Goal: Task Accomplishment & Management: Complete application form

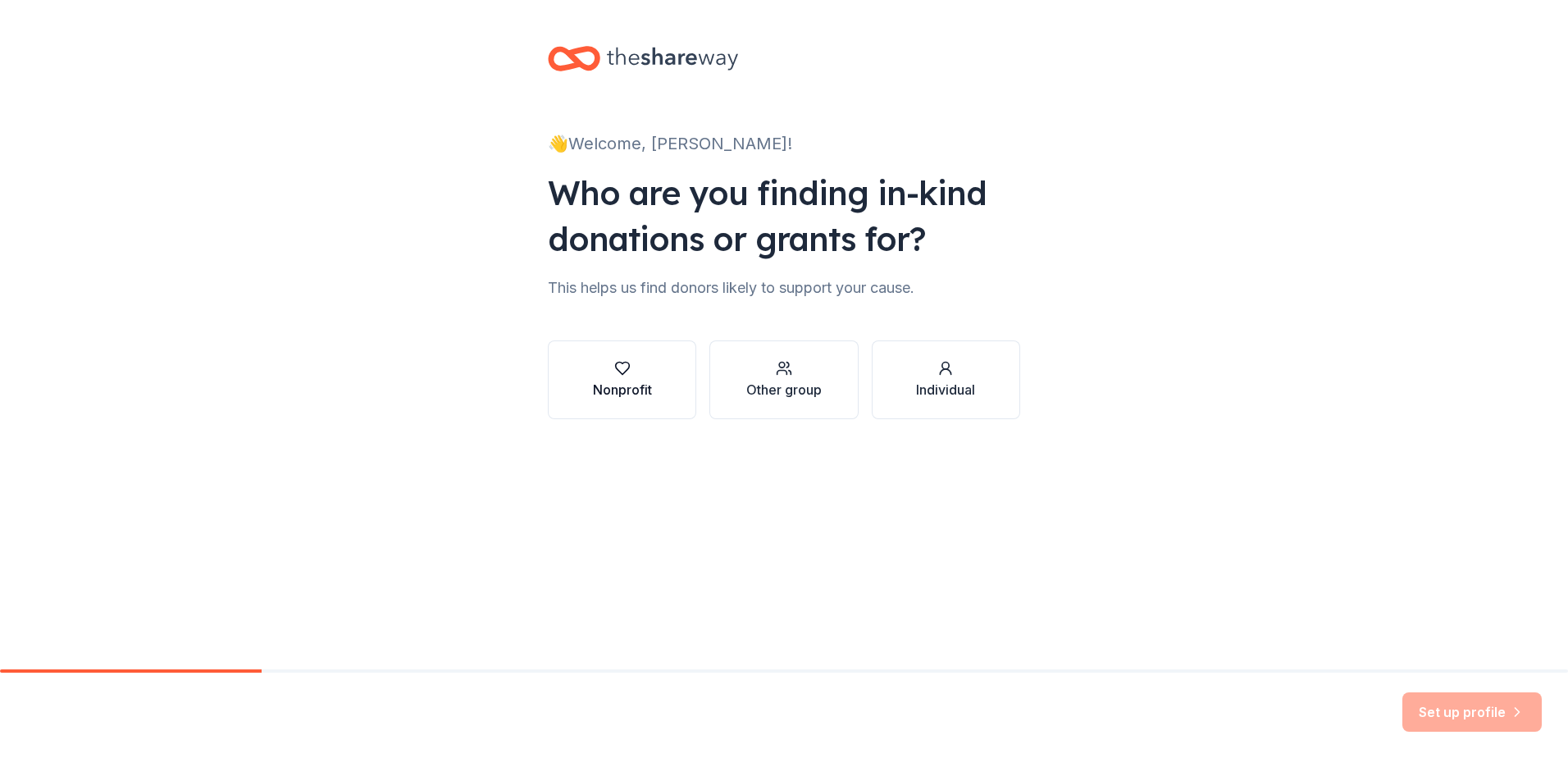
click at [601, 388] on div "Nonprofit" at bounding box center [622, 389] width 59 height 19
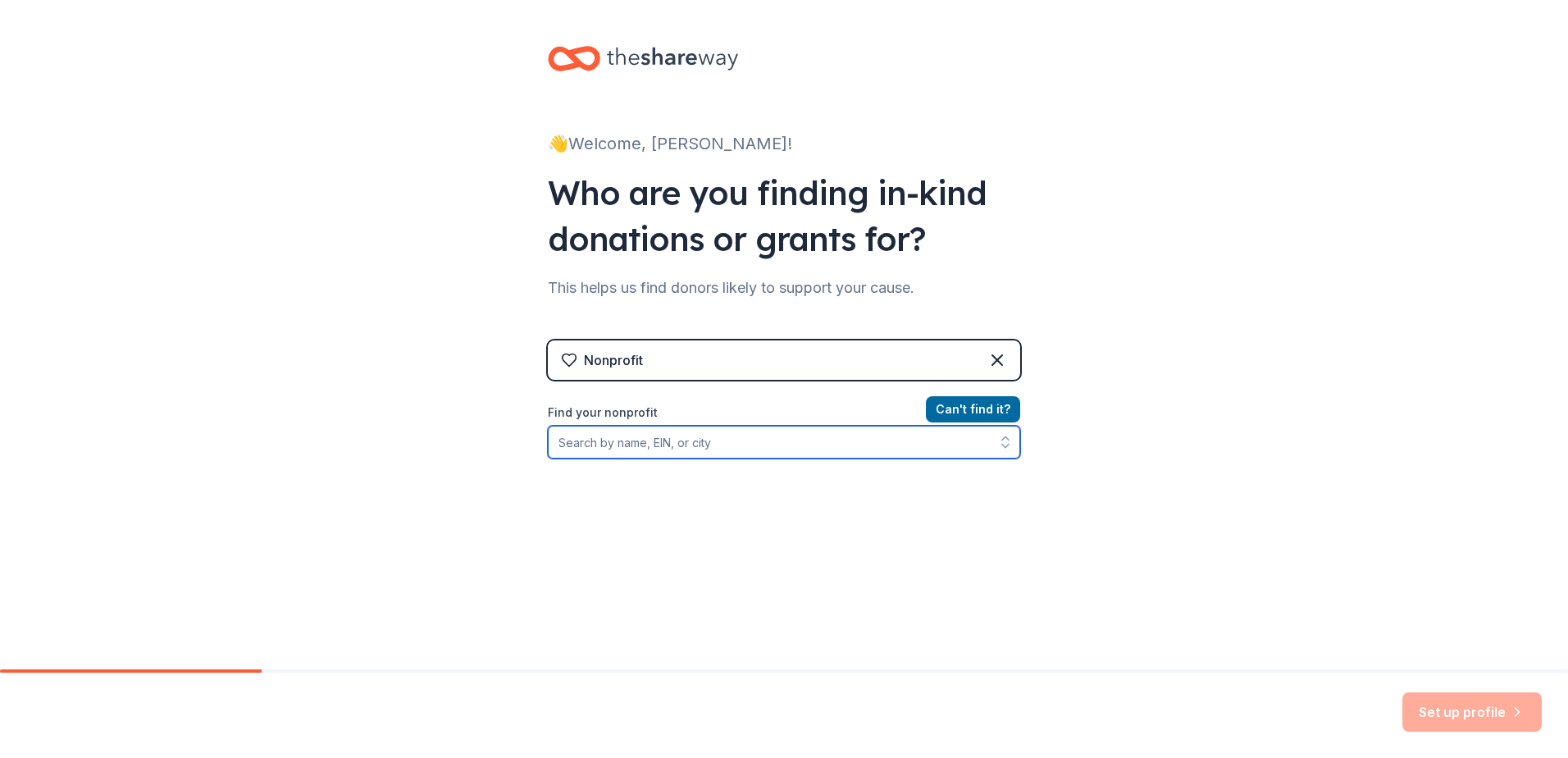
click at [642, 444] on input "Find your nonprofit" at bounding box center [784, 443] width 473 height 33
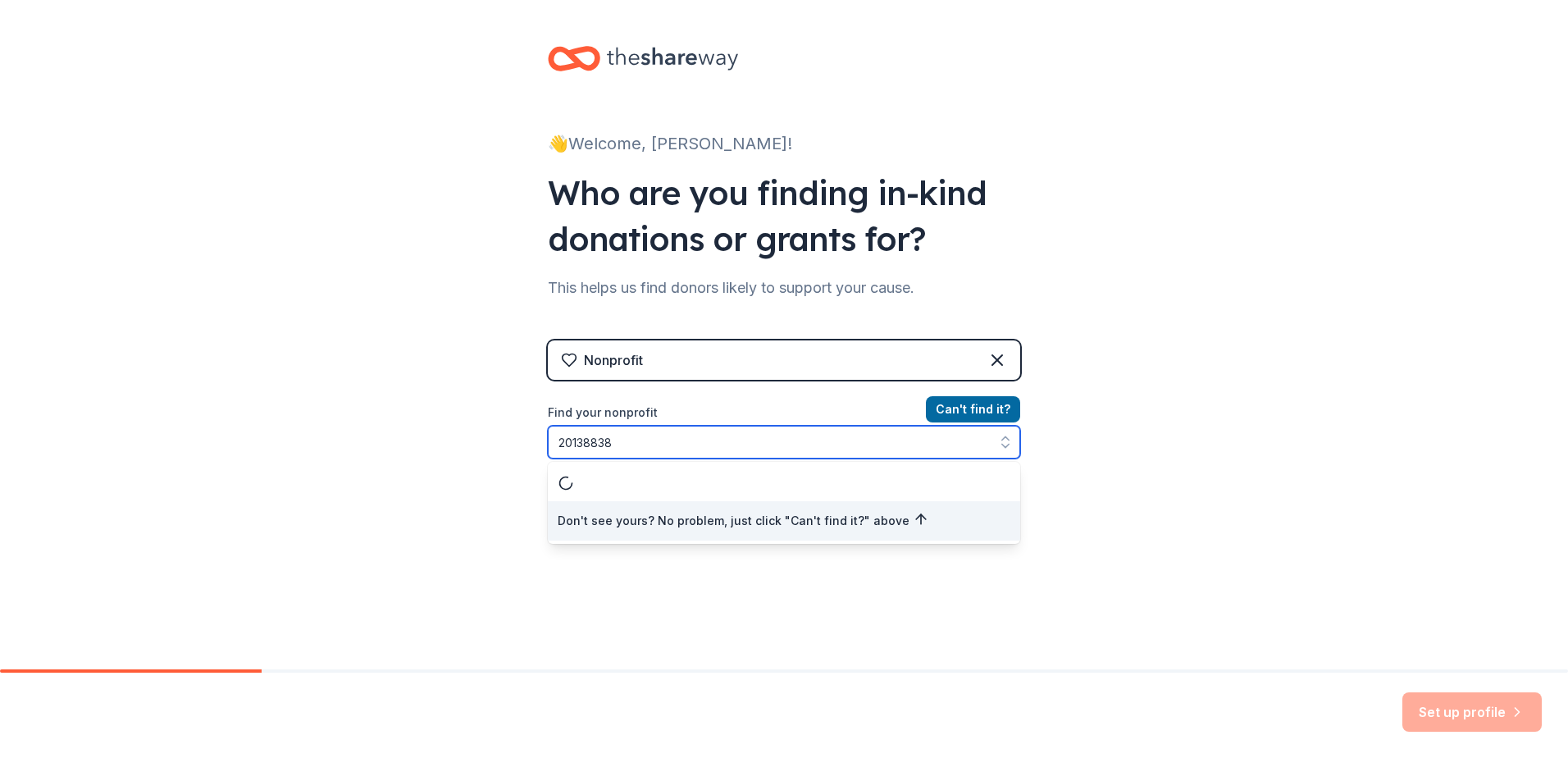
type input "201388385"
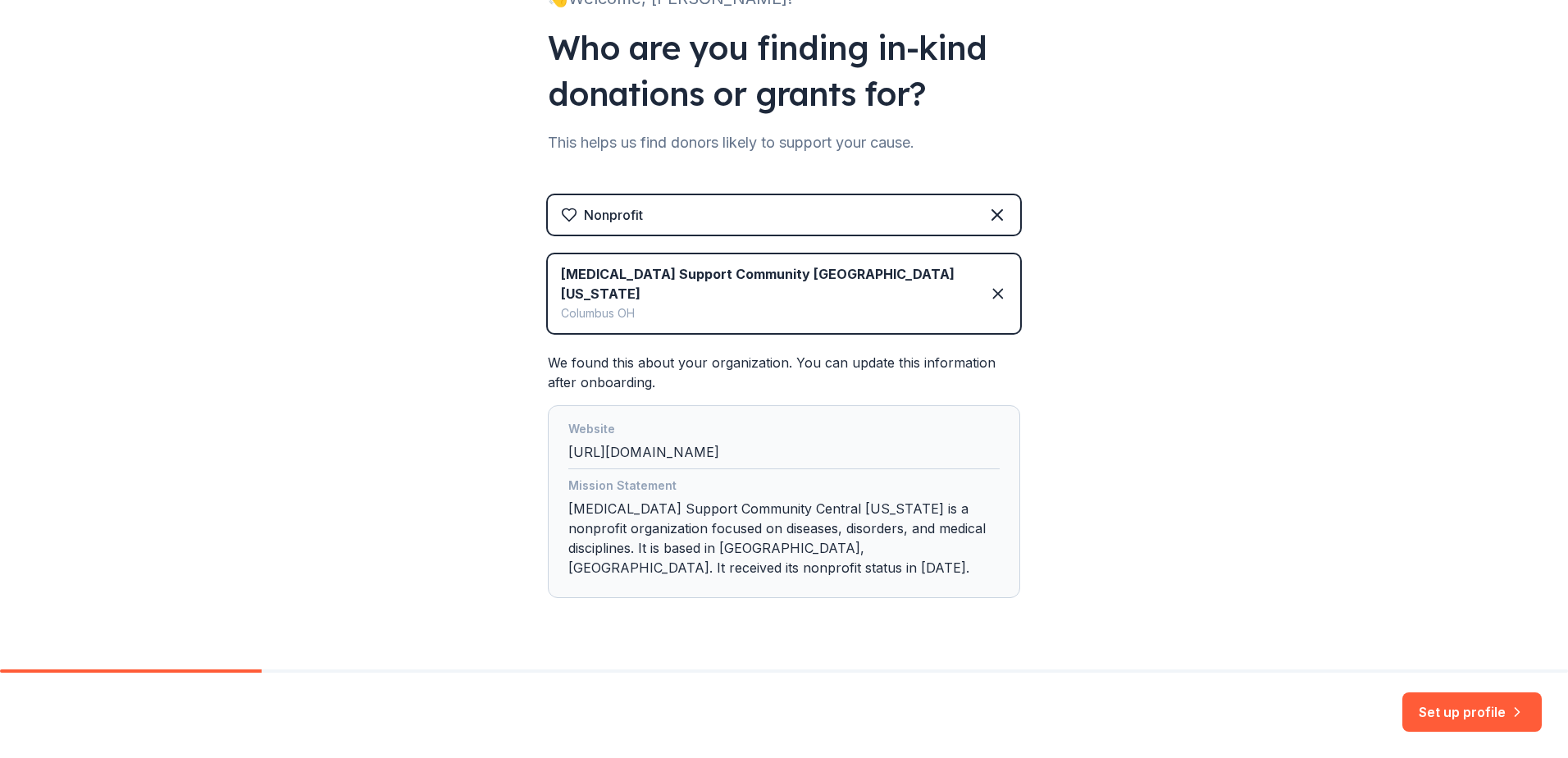
scroll to position [146, 0]
click at [948, 515] on div "Mission Statement Cancer Support Community Central Ohio is a nonprofit organiza…" at bounding box center [784, 529] width 432 height 108
drag, startPoint x: 942, startPoint y: 530, endPoint x: 898, endPoint y: 520, distance: 45.1
click at [939, 530] on div "Mission Statement Cancer Support Community Central Ohio is a nonprofit organiza…" at bounding box center [784, 529] width 432 height 108
drag, startPoint x: 911, startPoint y: 527, endPoint x: 737, endPoint y: 524, distance: 174.0
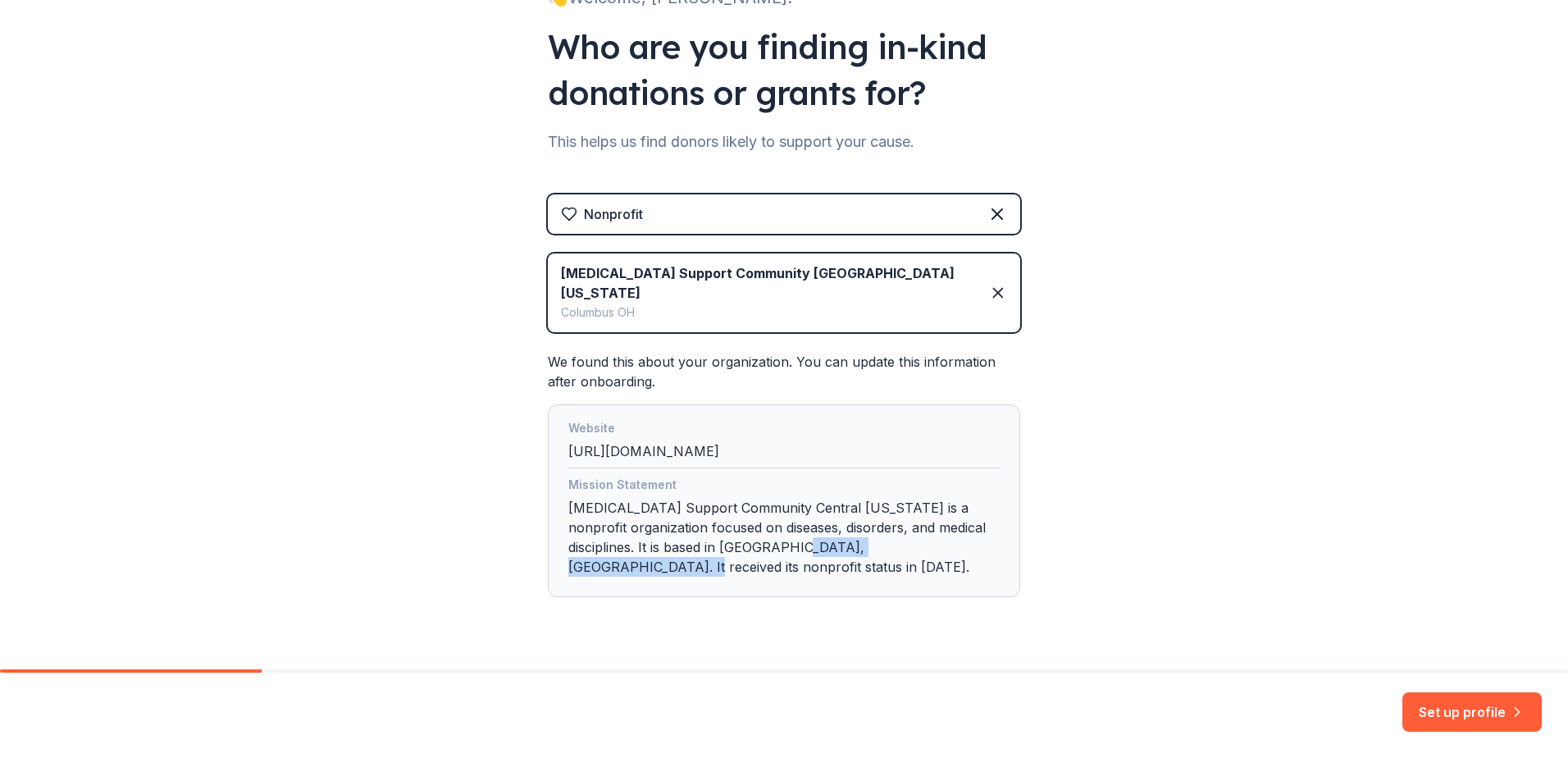
click at [737, 524] on div "Mission Statement Cancer Support Community Central Ohio is a nonprofit organiza…" at bounding box center [784, 529] width 432 height 108
click at [923, 532] on div "Mission Statement Cancer Support Community Central Ohio is a nonprofit organiza…" at bounding box center [784, 529] width 432 height 108
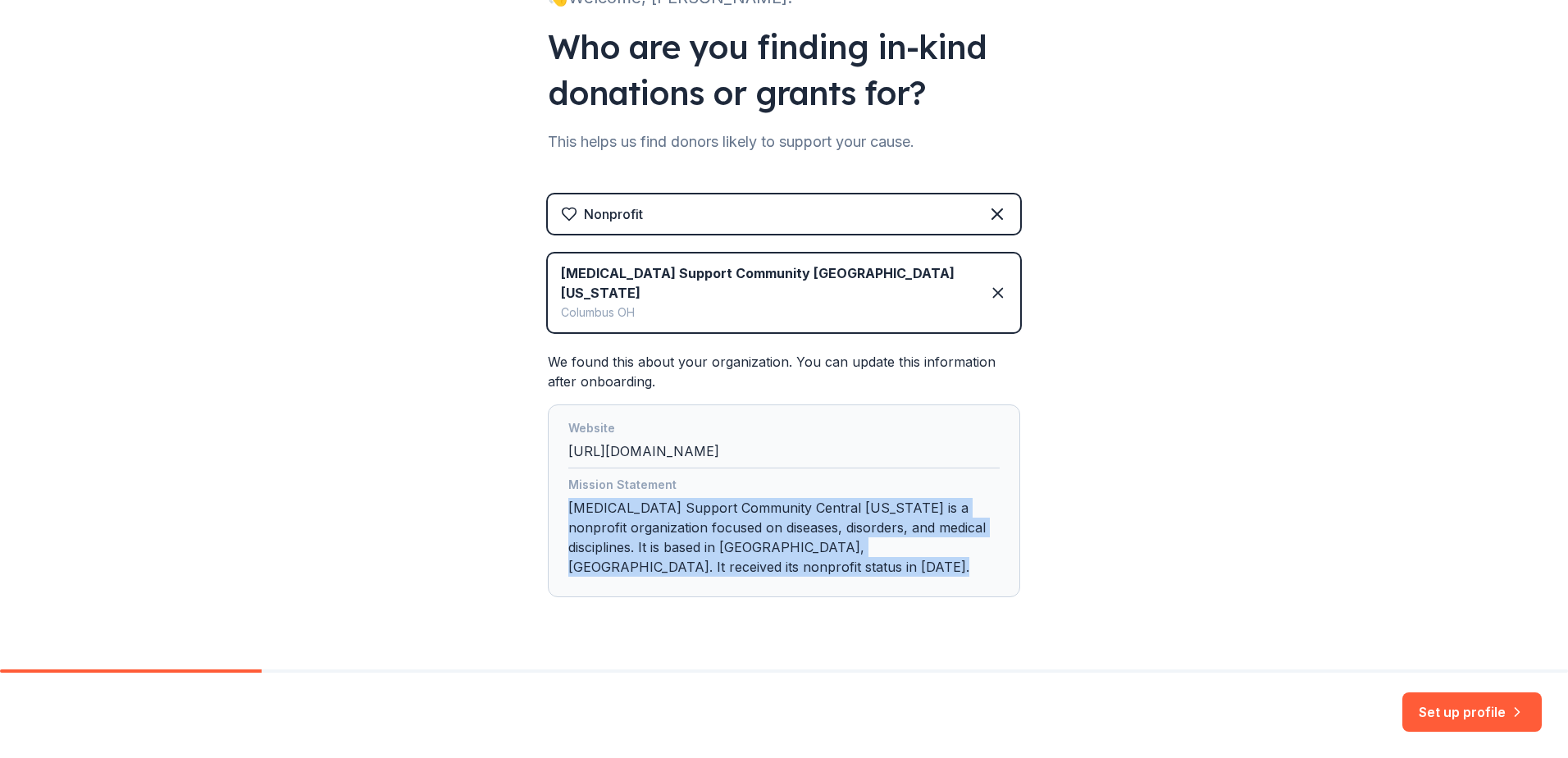
drag, startPoint x: 923, startPoint y: 531, endPoint x: 553, endPoint y: 481, distance: 373.4
click at [553, 481] on div "Website http://www.cancersupportohio.org Mission Statement Cancer Support Commu…" at bounding box center [784, 500] width 473 height 192
click at [1434, 716] on button "Set up profile" at bounding box center [1472, 711] width 139 height 39
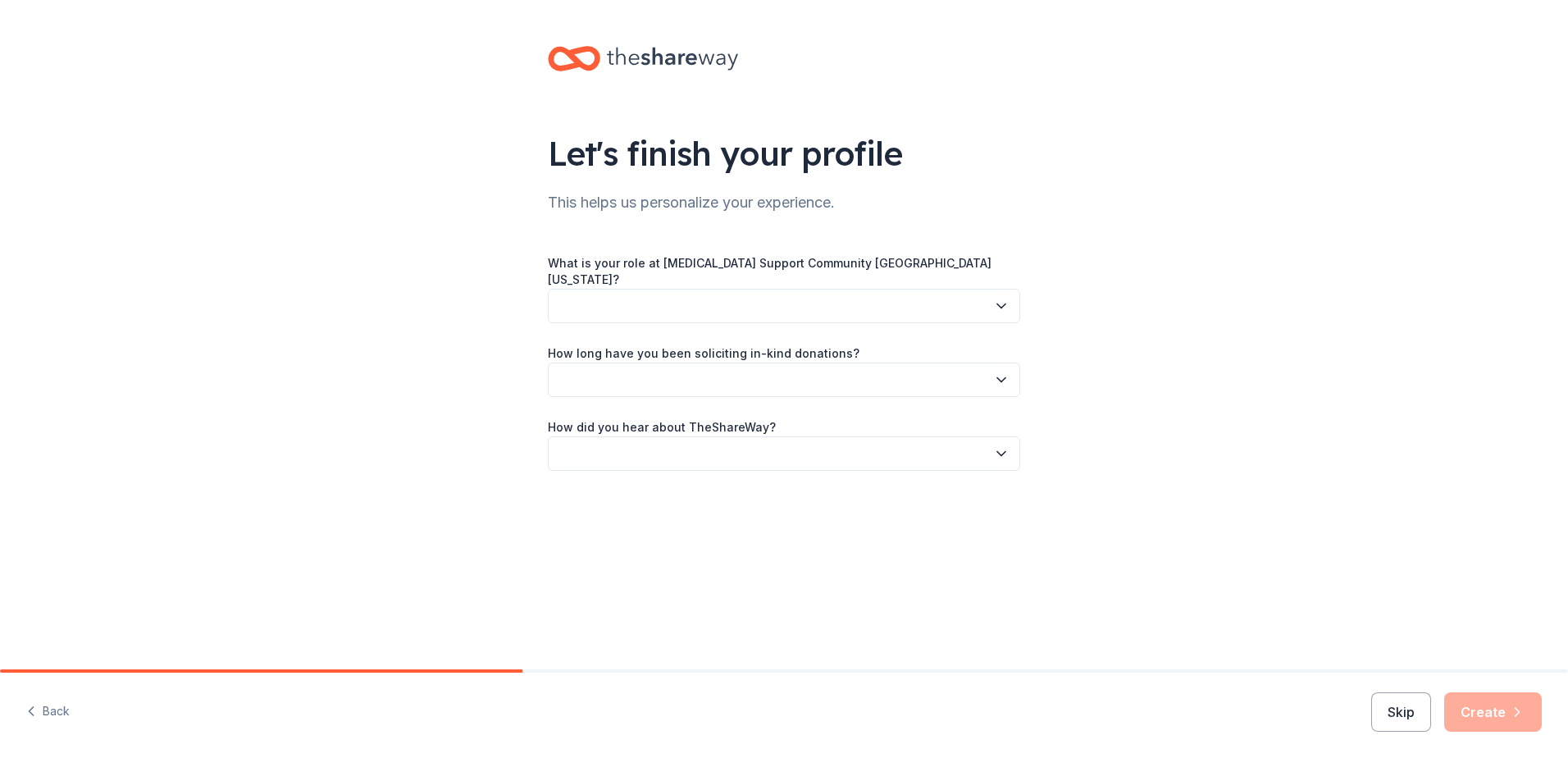
click at [745, 289] on button "button" at bounding box center [784, 306] width 473 height 35
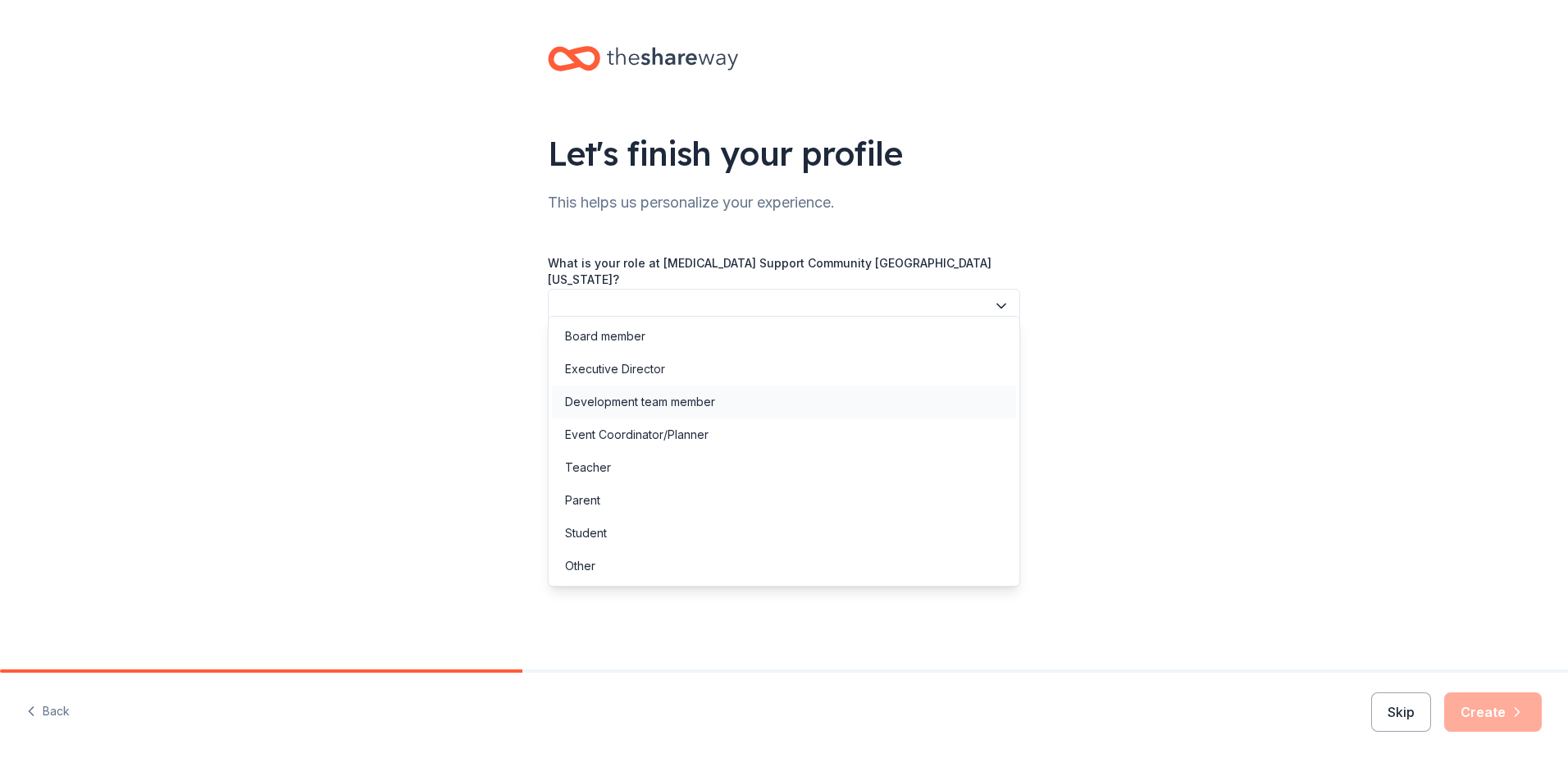
click at [597, 395] on div "Development team member" at bounding box center [641, 401] width 150 height 19
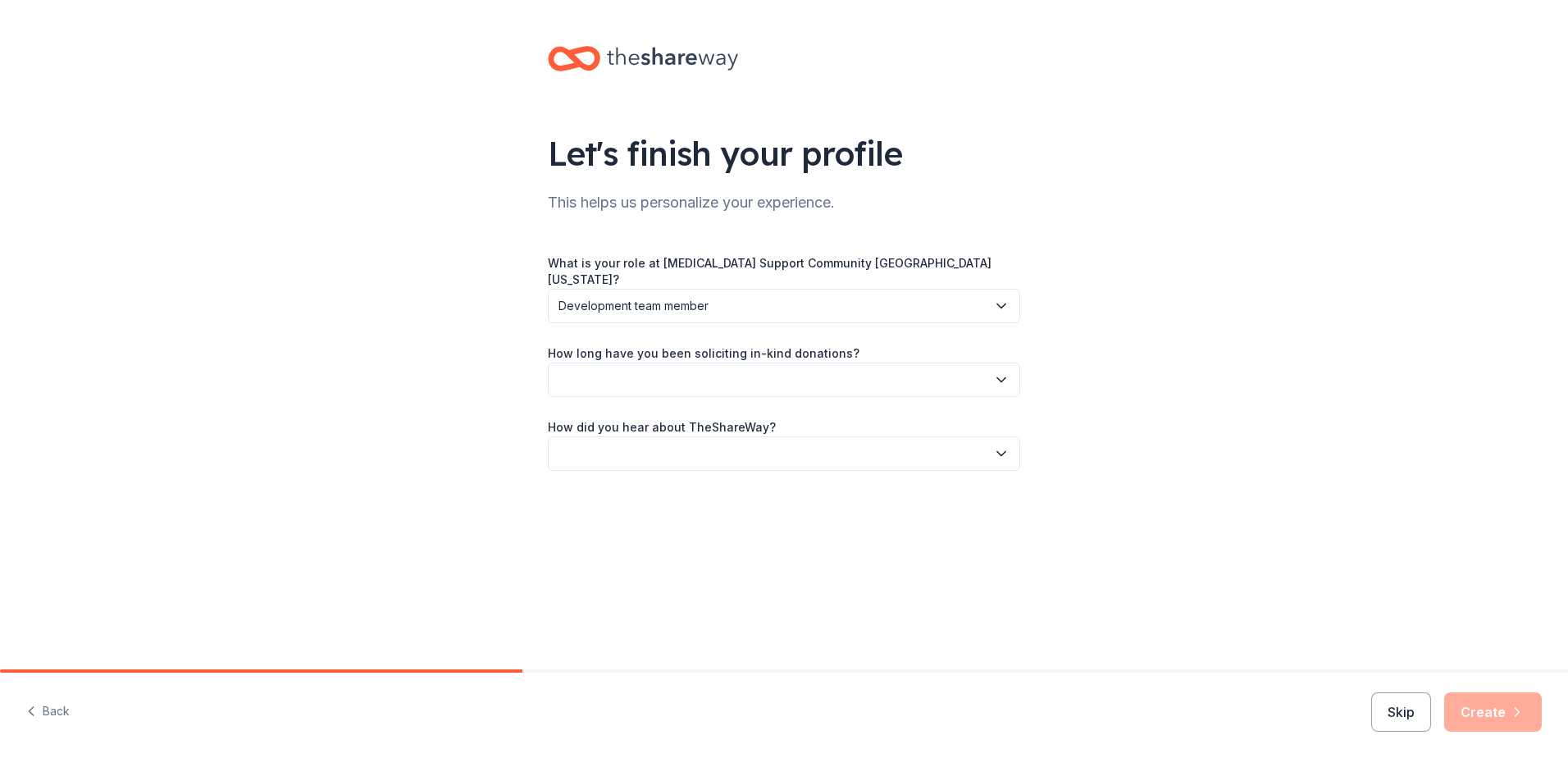
click at [598, 346] on label "How long have you been soliciting in-kind donations?" at bounding box center [704, 354] width 312 height 16
click at [593, 363] on button "button" at bounding box center [784, 380] width 473 height 35
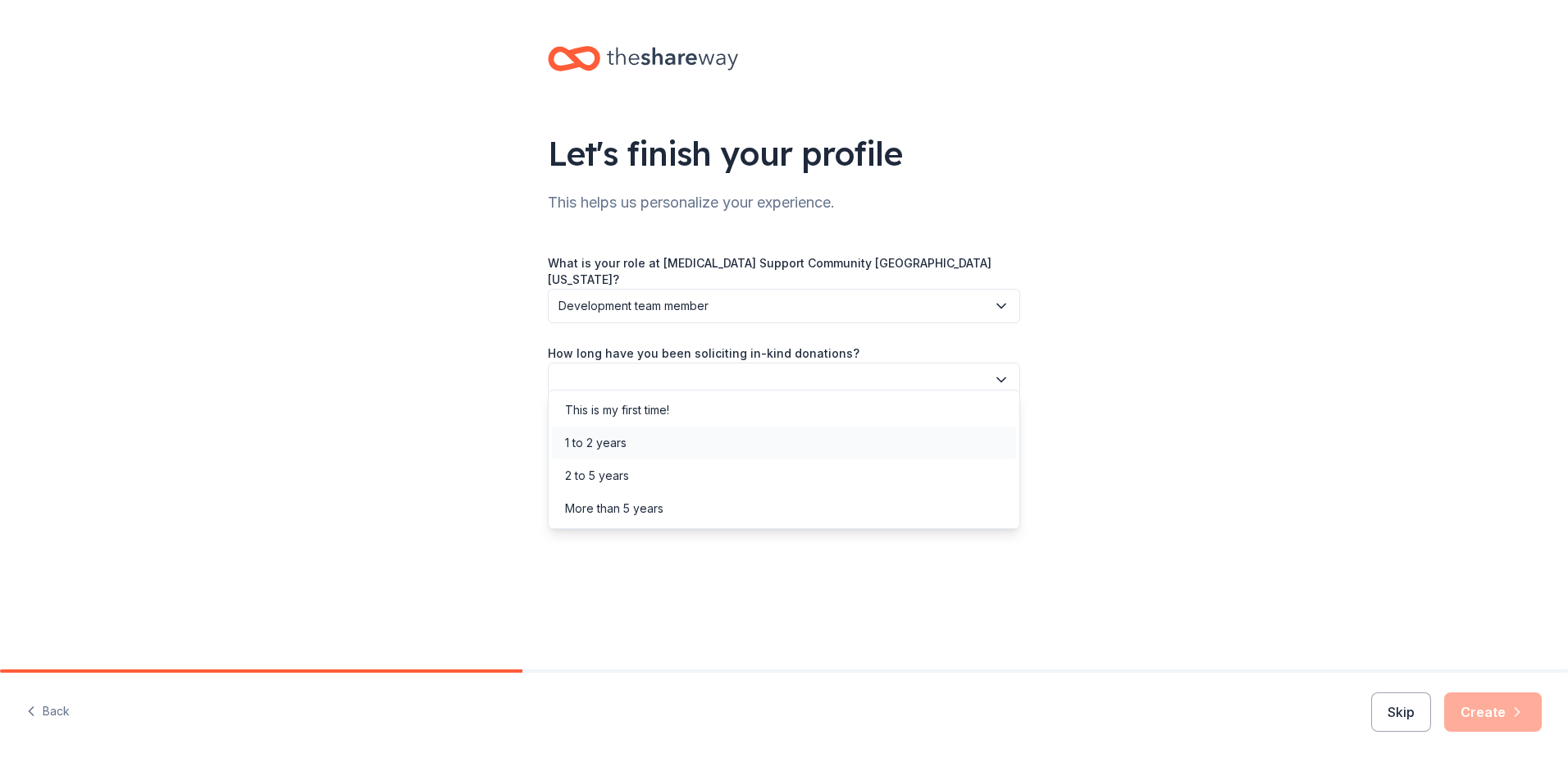
click at [582, 434] on div "1 to 2 years" at bounding box center [596, 443] width 61 height 19
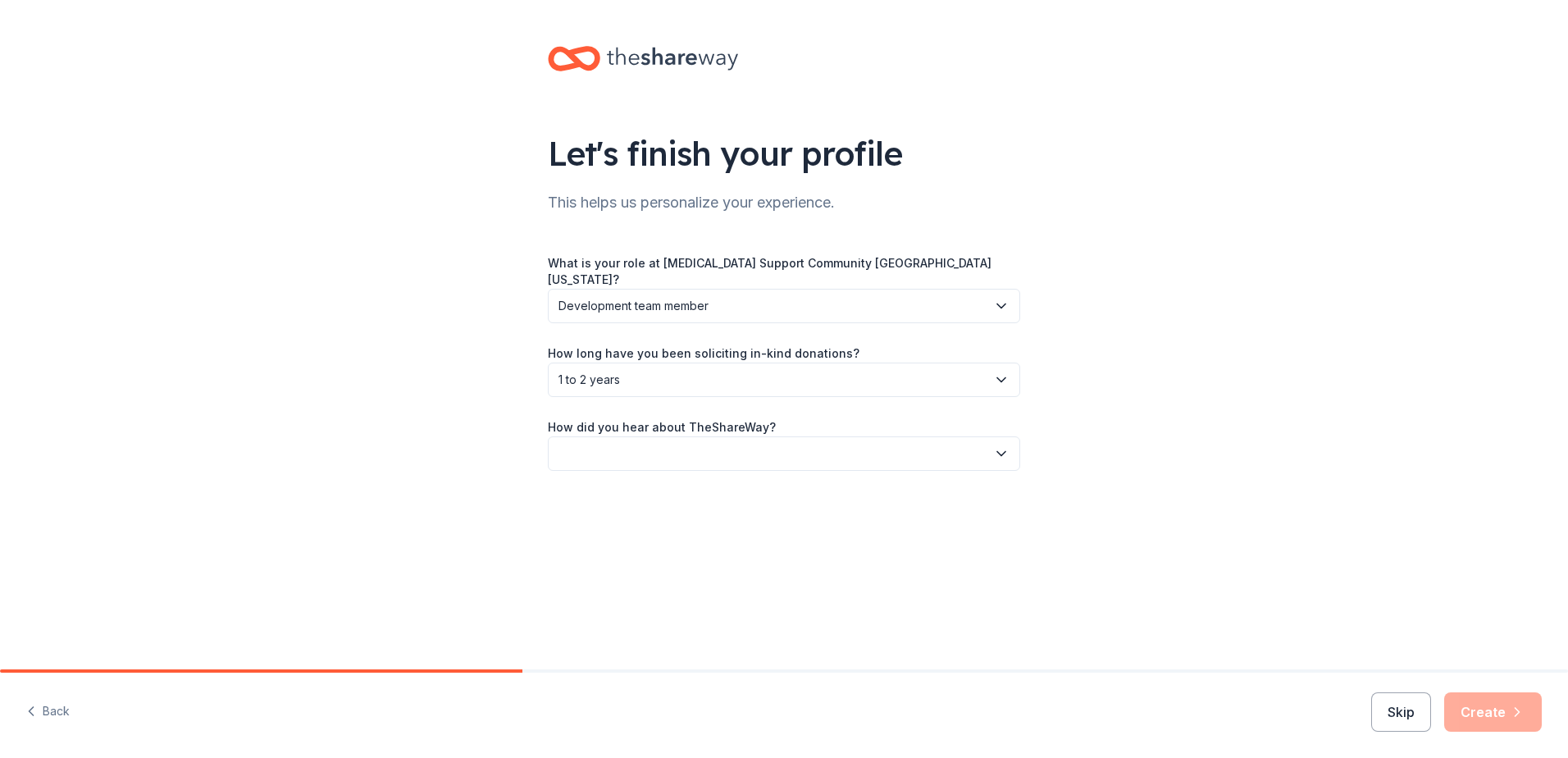
click at [588, 443] on button "button" at bounding box center [784, 454] width 473 height 35
click at [600, 513] on div "Online search" at bounding box center [602, 516] width 74 height 19
click at [1507, 709] on button "Create" at bounding box center [1493, 711] width 98 height 39
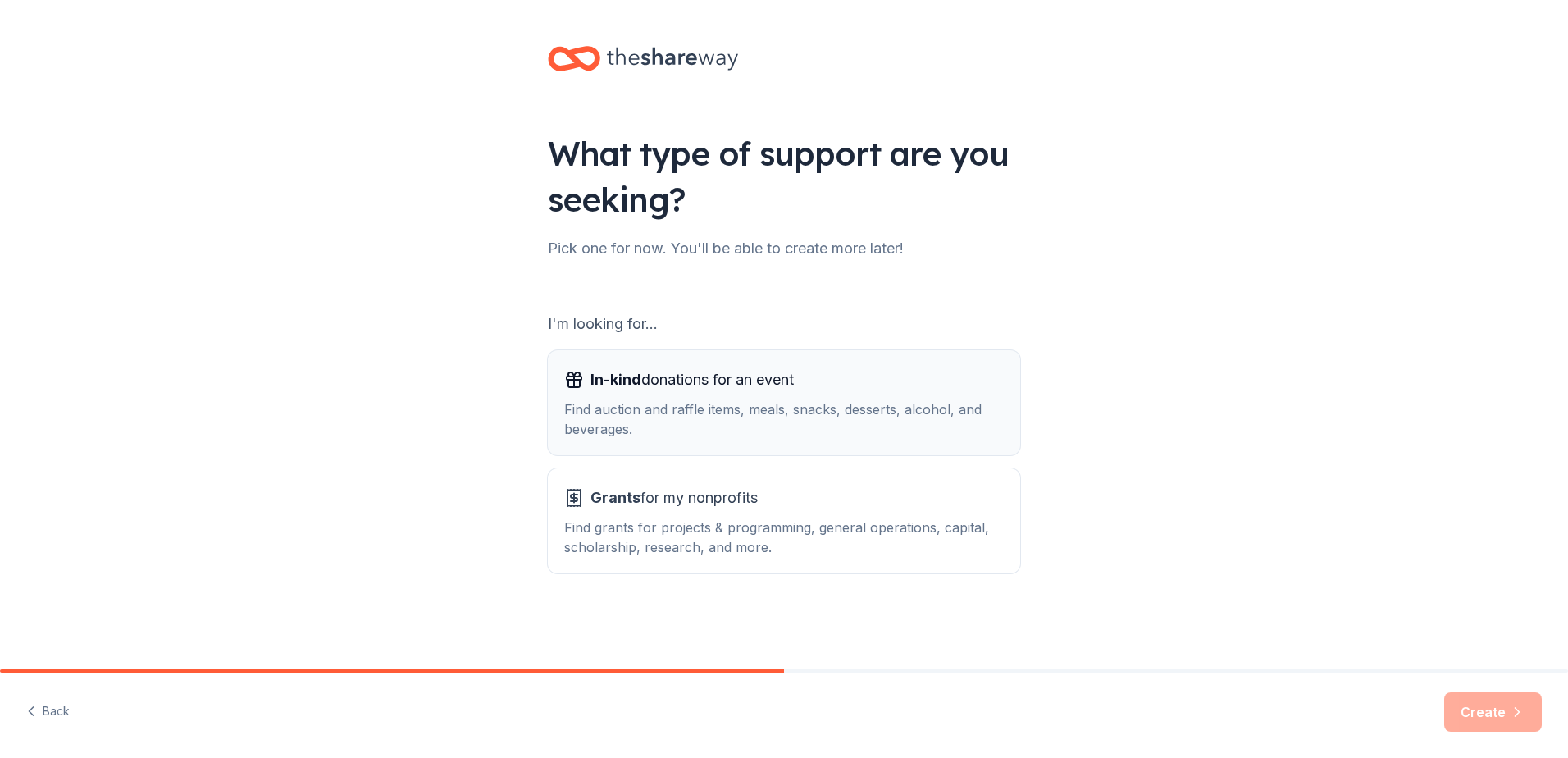
click at [668, 419] on div "Find auction and raffle items, meals, snacks, desserts, alcohol, and beverages." at bounding box center [784, 419] width 440 height 39
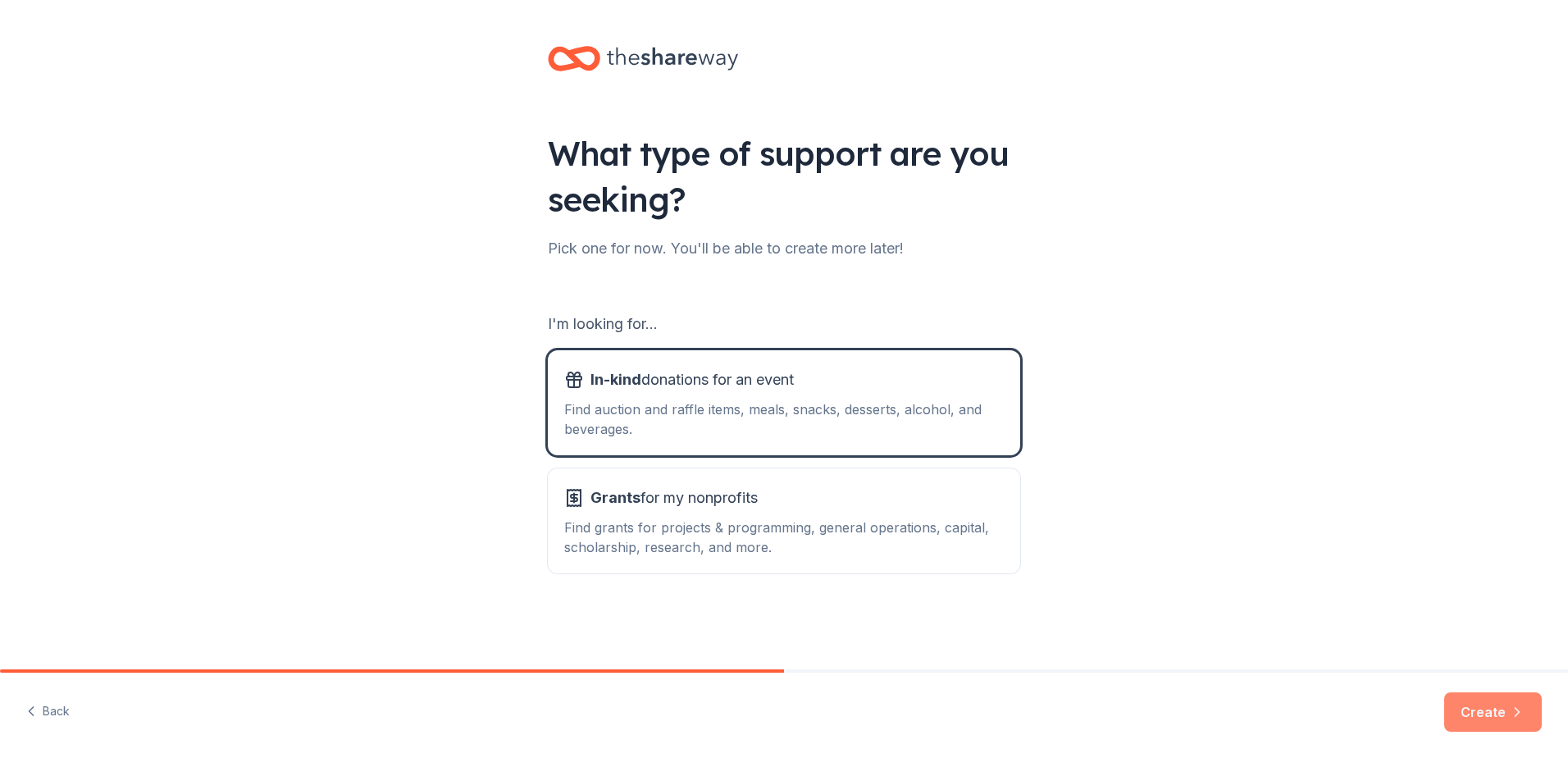
click at [1448, 703] on button "Create" at bounding box center [1493, 711] width 98 height 39
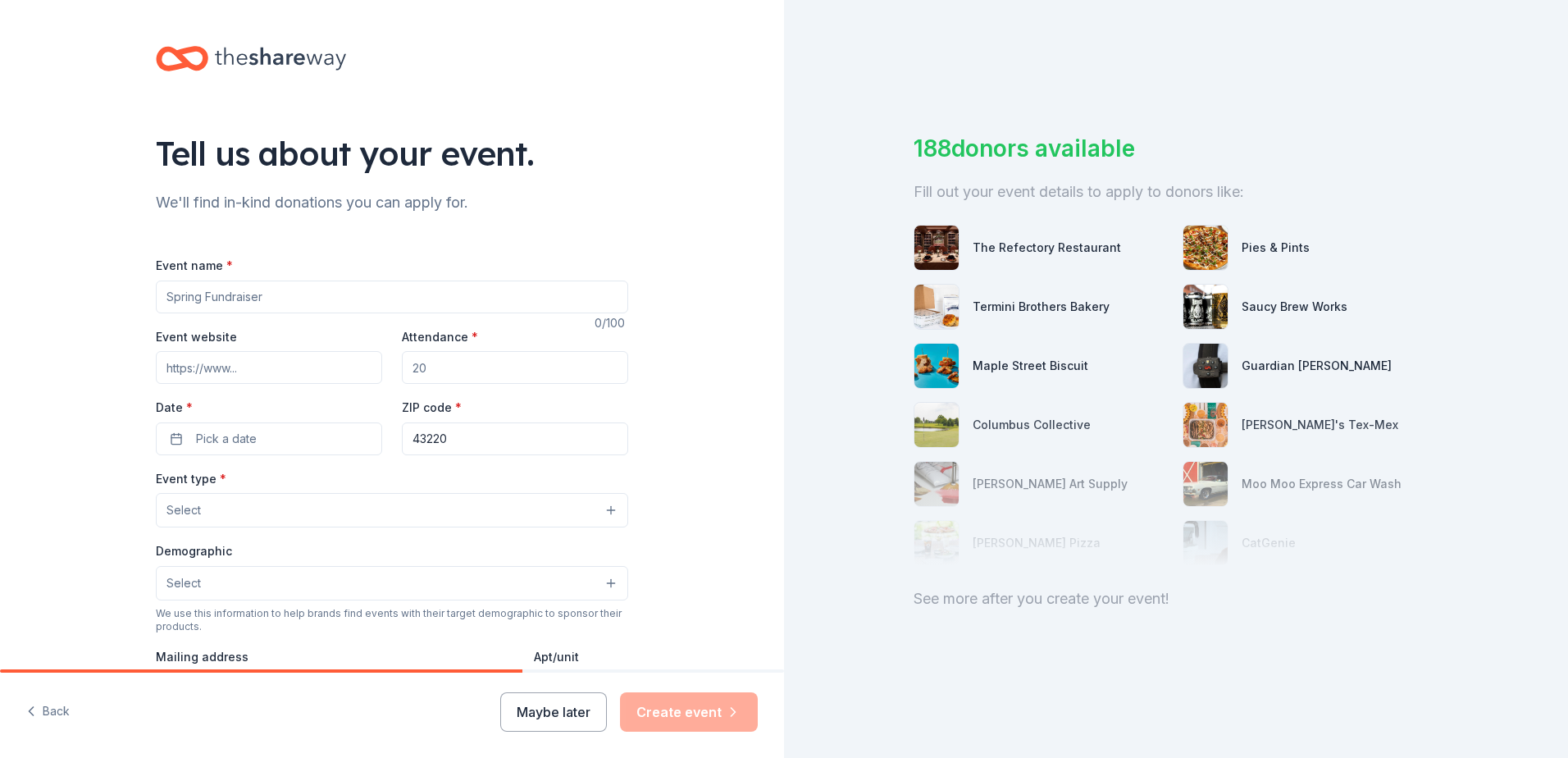
click at [244, 303] on input "Event name *" at bounding box center [392, 297] width 473 height 33
type input "Night of Chocolate Gala 2025"
type textarea "To uplift and strengthen people impacted by cancer by providing support, foster…"
click at [243, 373] on input "Event website" at bounding box center [269, 368] width 226 height 33
type input "https://www.cancersupportohio.org/"
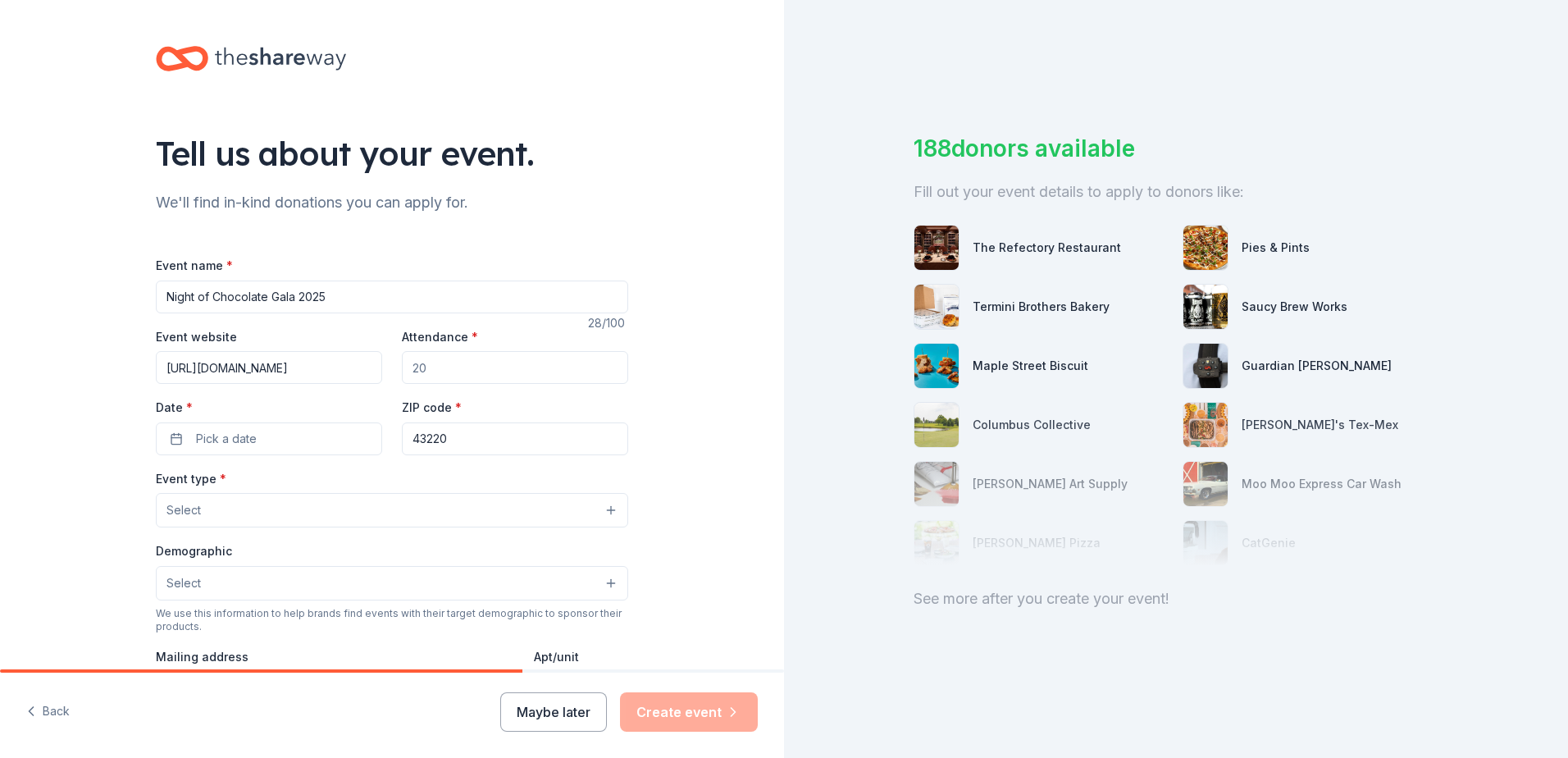
click at [453, 377] on input "Attendance *" at bounding box center [515, 368] width 226 height 33
type input "500"
click at [293, 444] on button "Pick a date" at bounding box center [269, 439] width 226 height 33
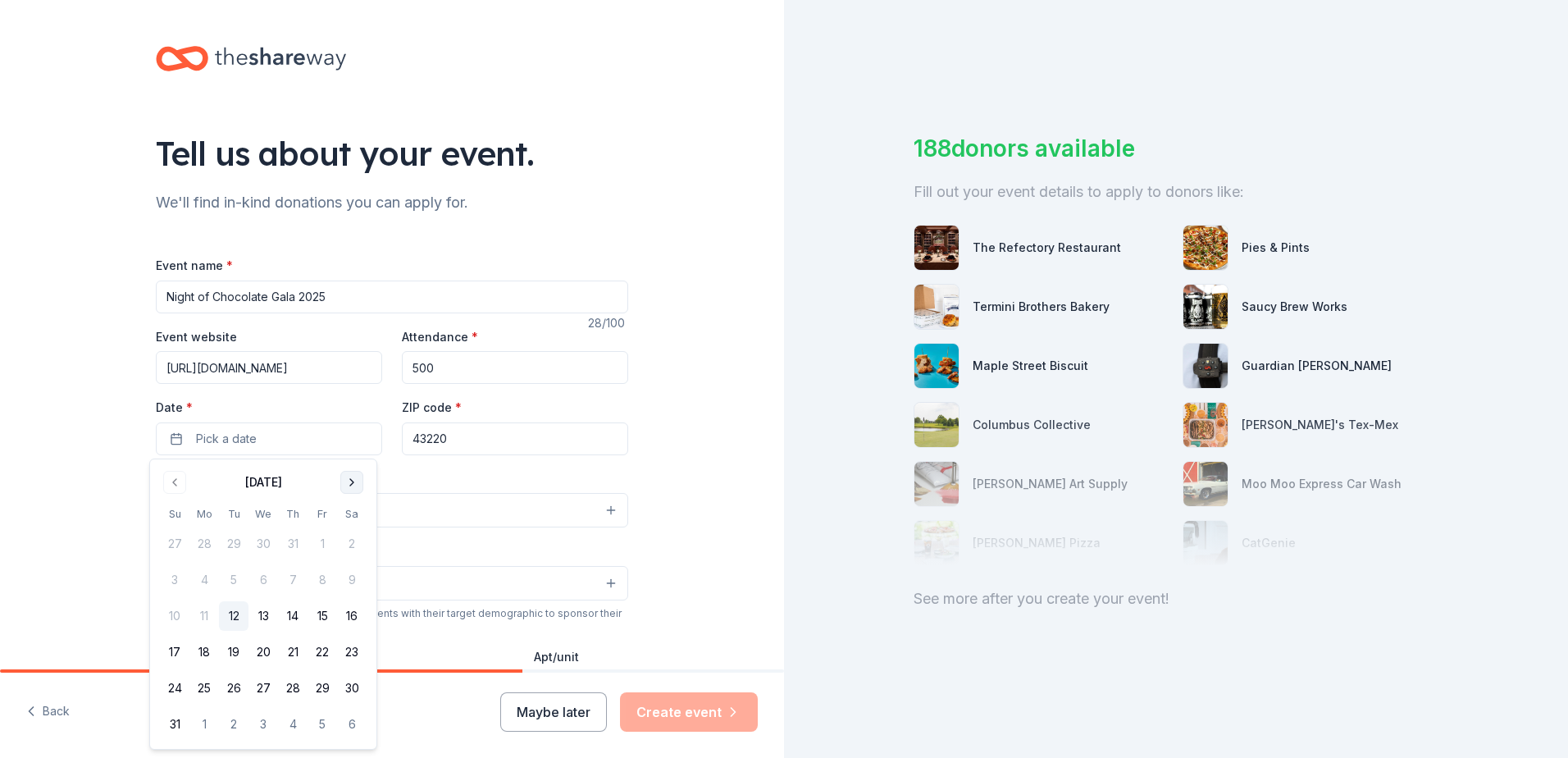
click at [356, 481] on button "Go to next month" at bounding box center [351, 482] width 23 height 23
click at [313, 647] on button "26" at bounding box center [323, 652] width 29 height 29
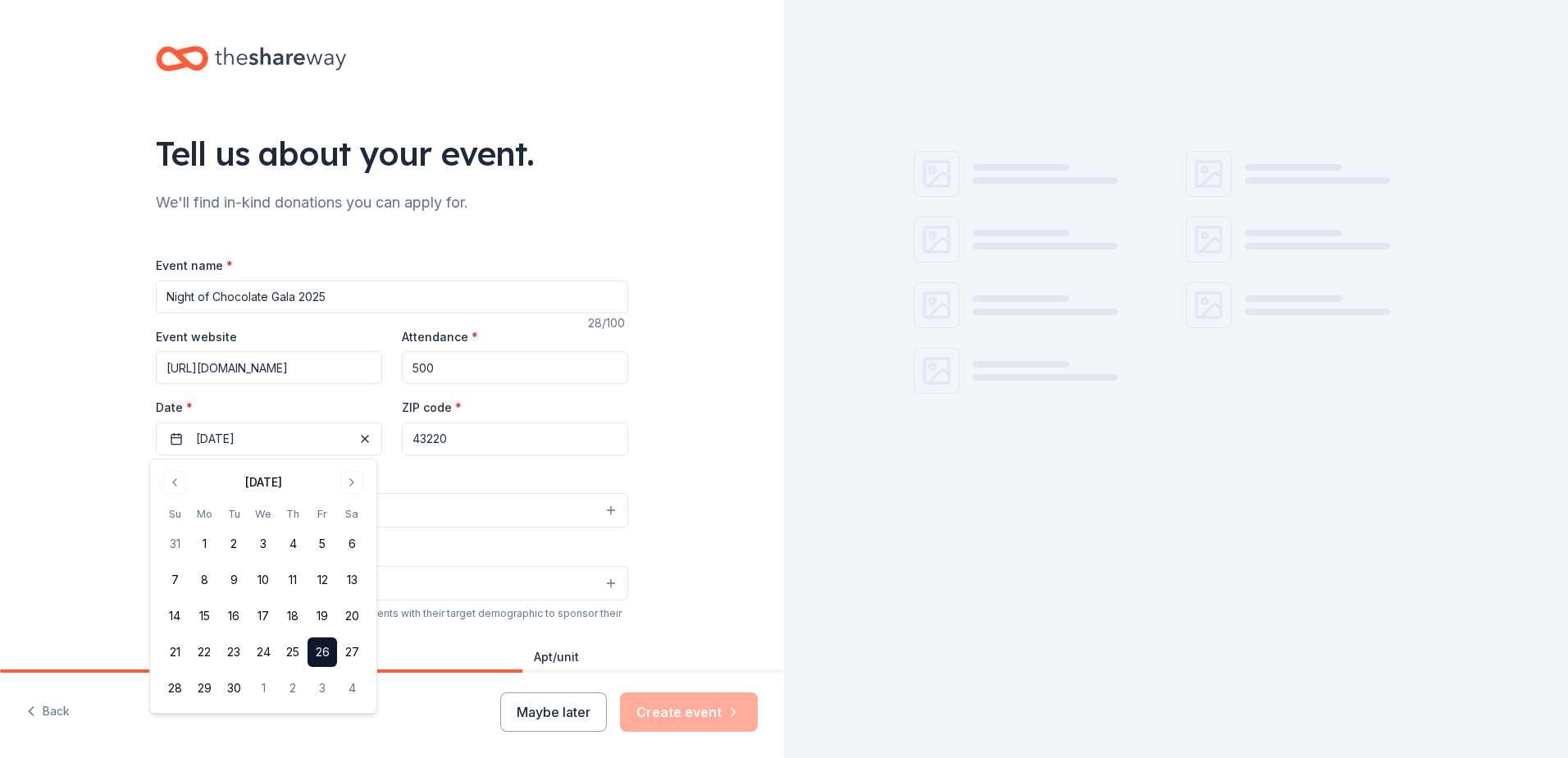
click at [67, 436] on div "Tell us about your event. We'll find in-kind donations you can apply for. Event…" at bounding box center [392, 545] width 784 height 1092
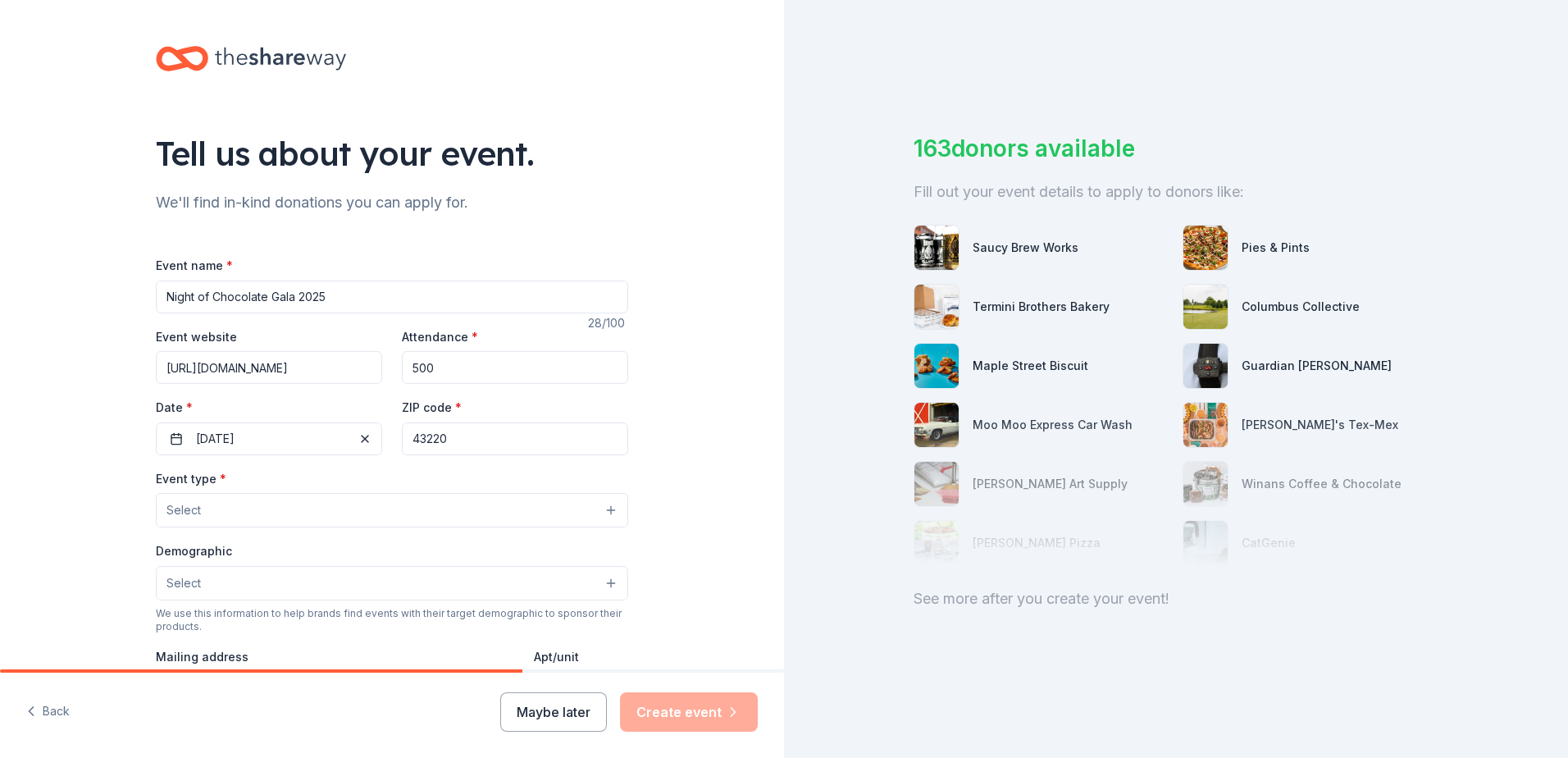
click at [263, 517] on button "Select" at bounding box center [392, 511] width 473 height 35
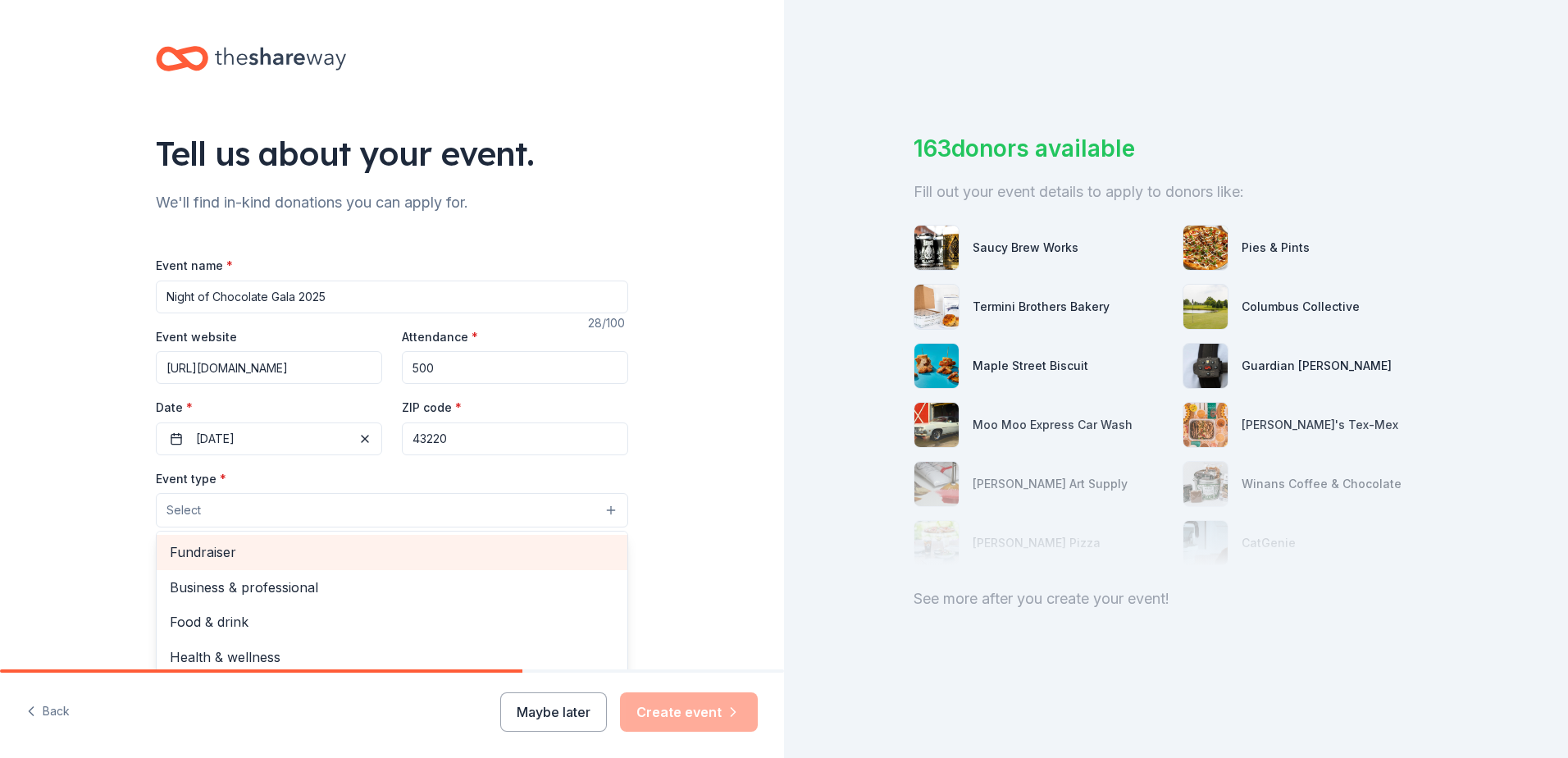
click at [213, 544] on span "Fundraiser" at bounding box center [391, 552] width 444 height 21
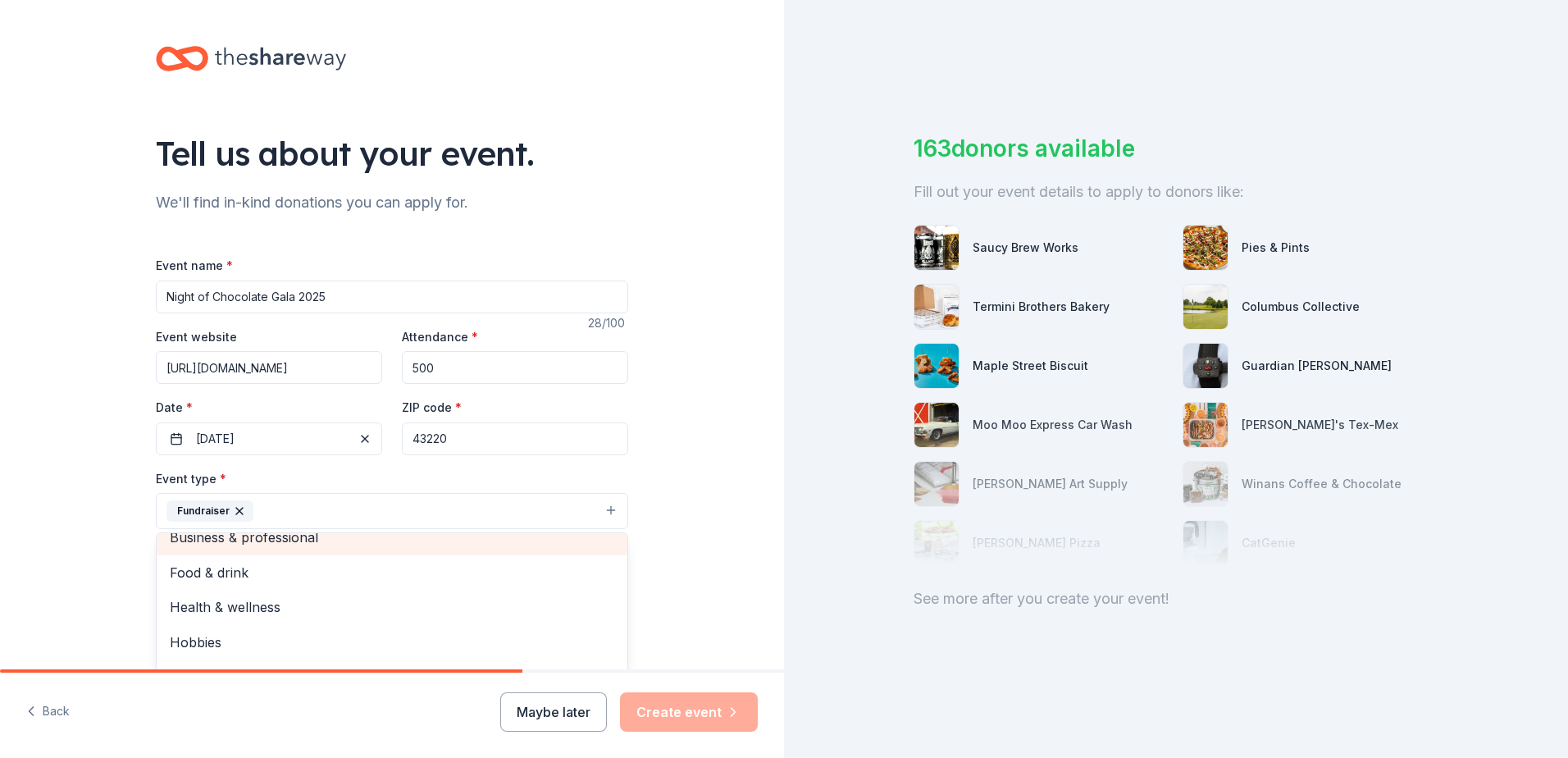
scroll to position [19, 0]
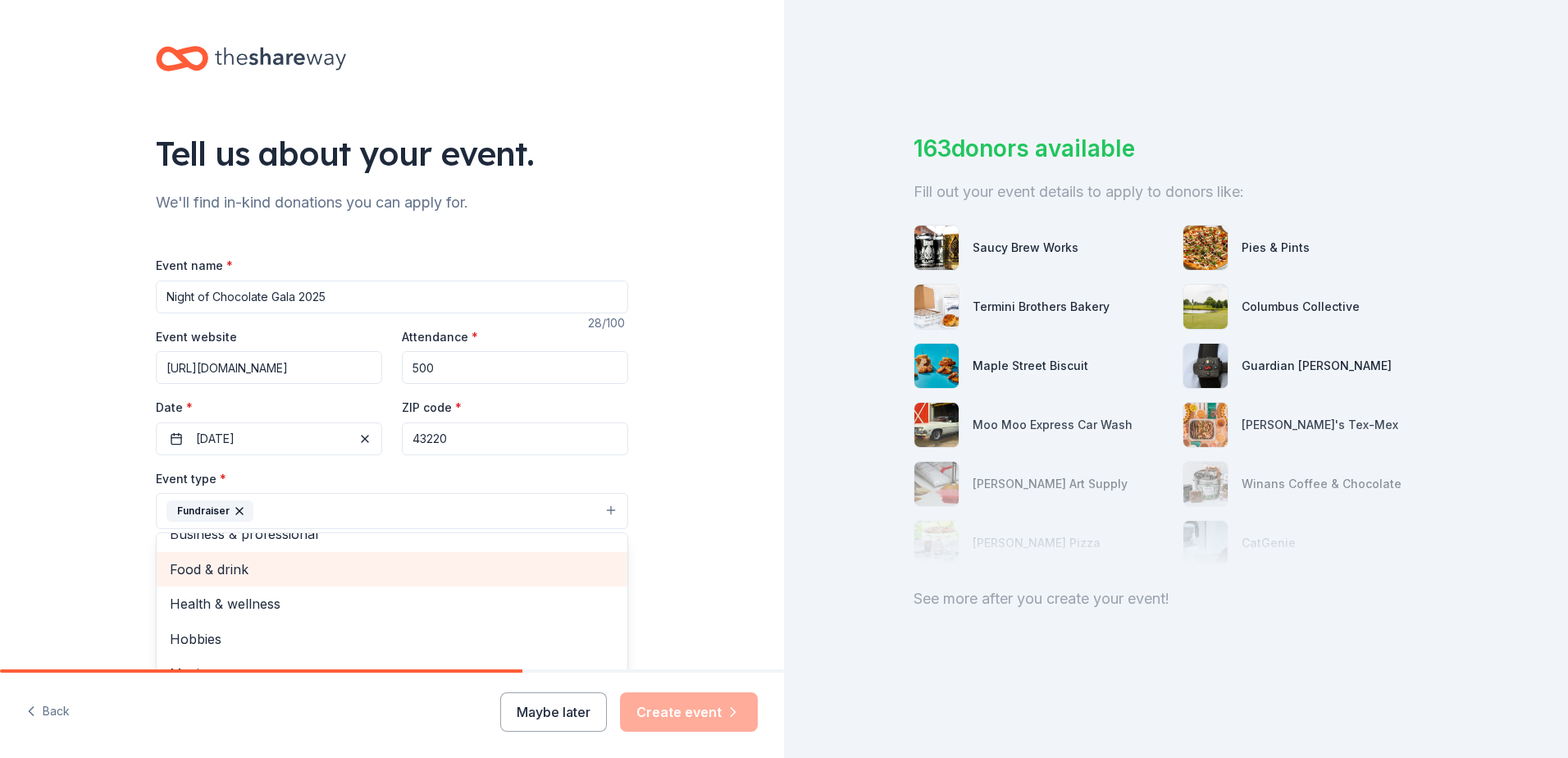
click at [228, 563] on span "Food & drink" at bounding box center [391, 569] width 444 height 21
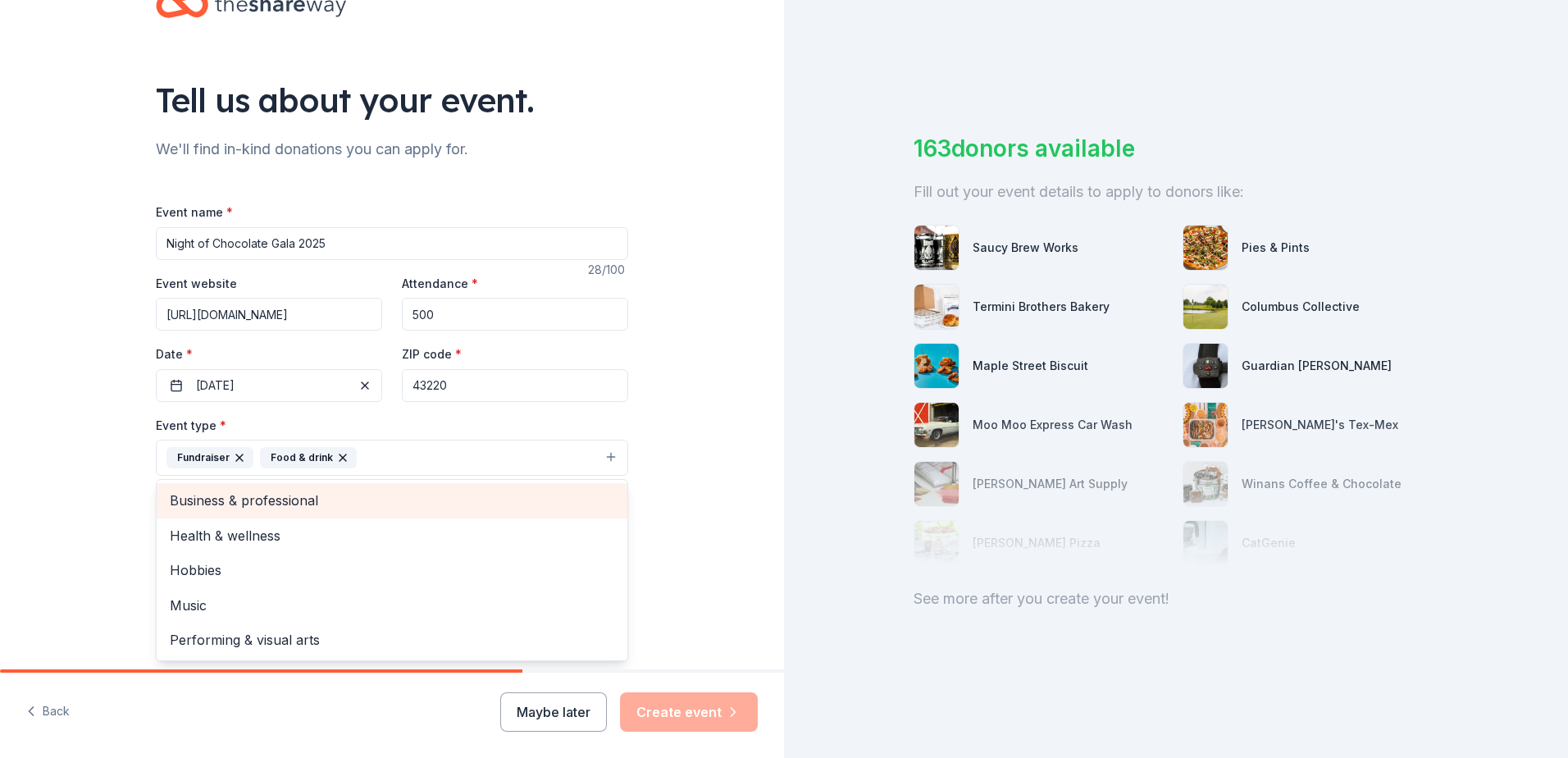
scroll to position [82, 0]
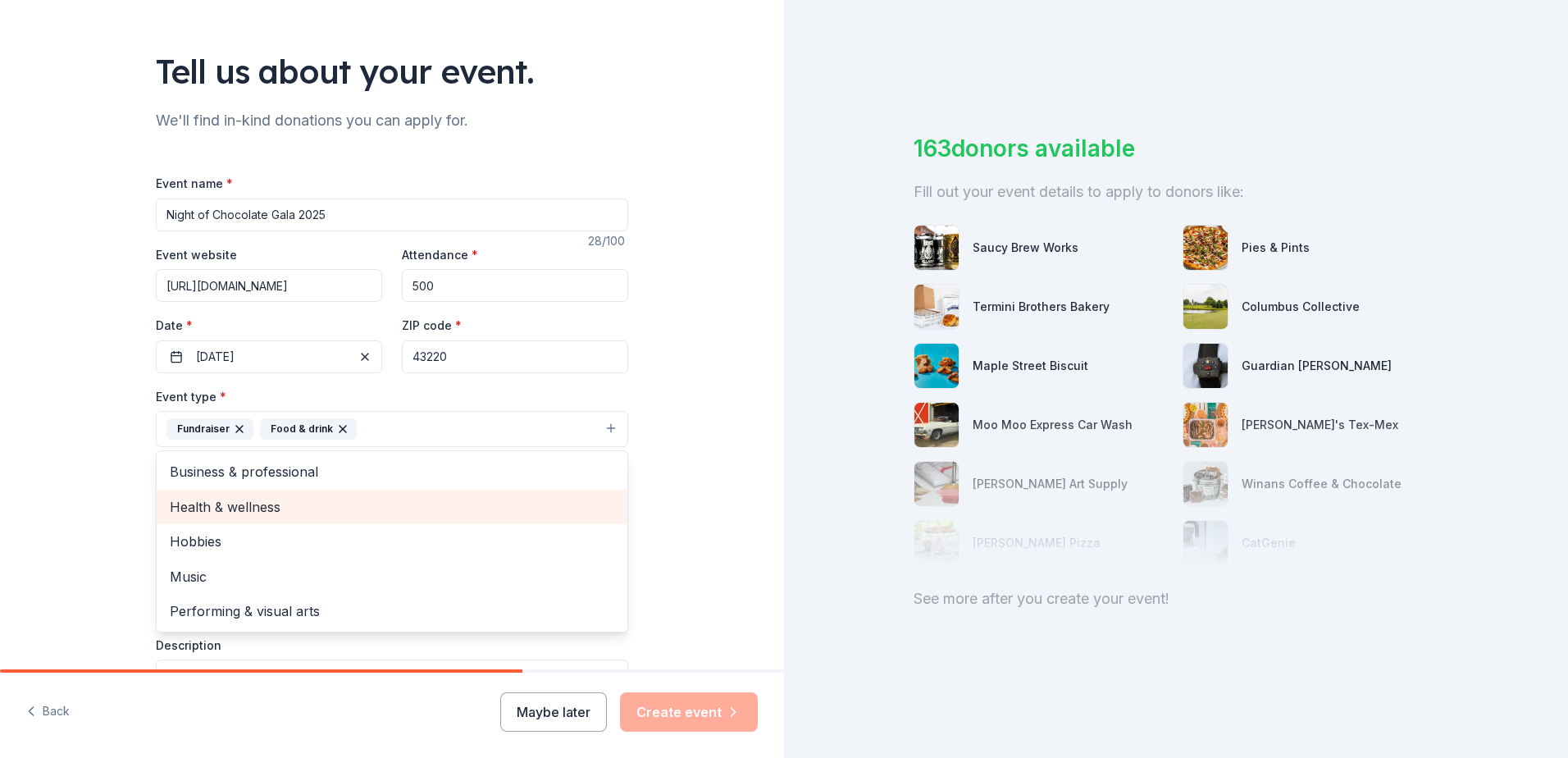
click at [203, 515] on span "Health & wellness" at bounding box center [391, 506] width 444 height 21
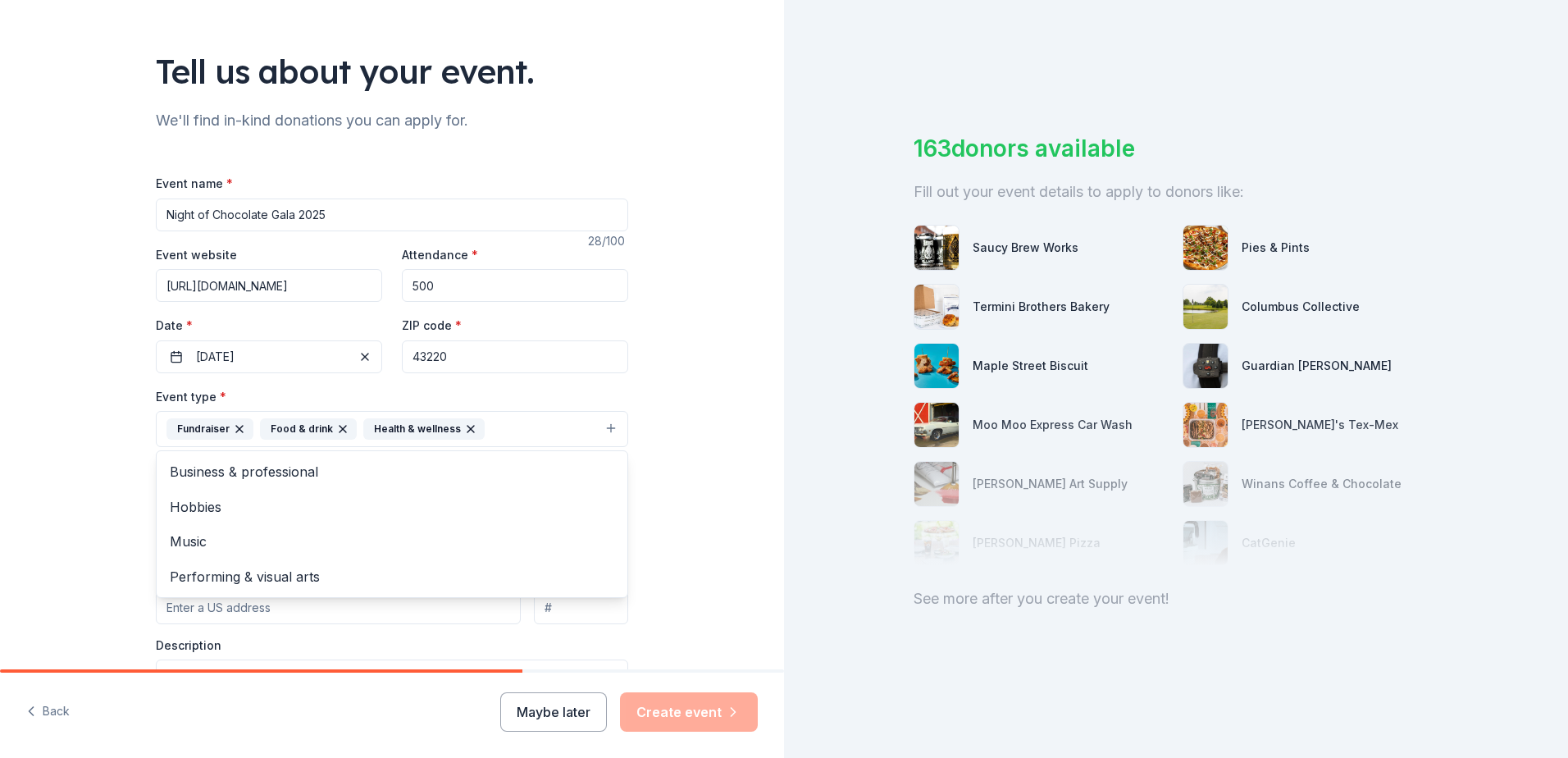
click at [60, 492] on div "Tell us about your event. We'll find in-kind donations you can apply for. Event…" at bounding box center [392, 464] width 784 height 1093
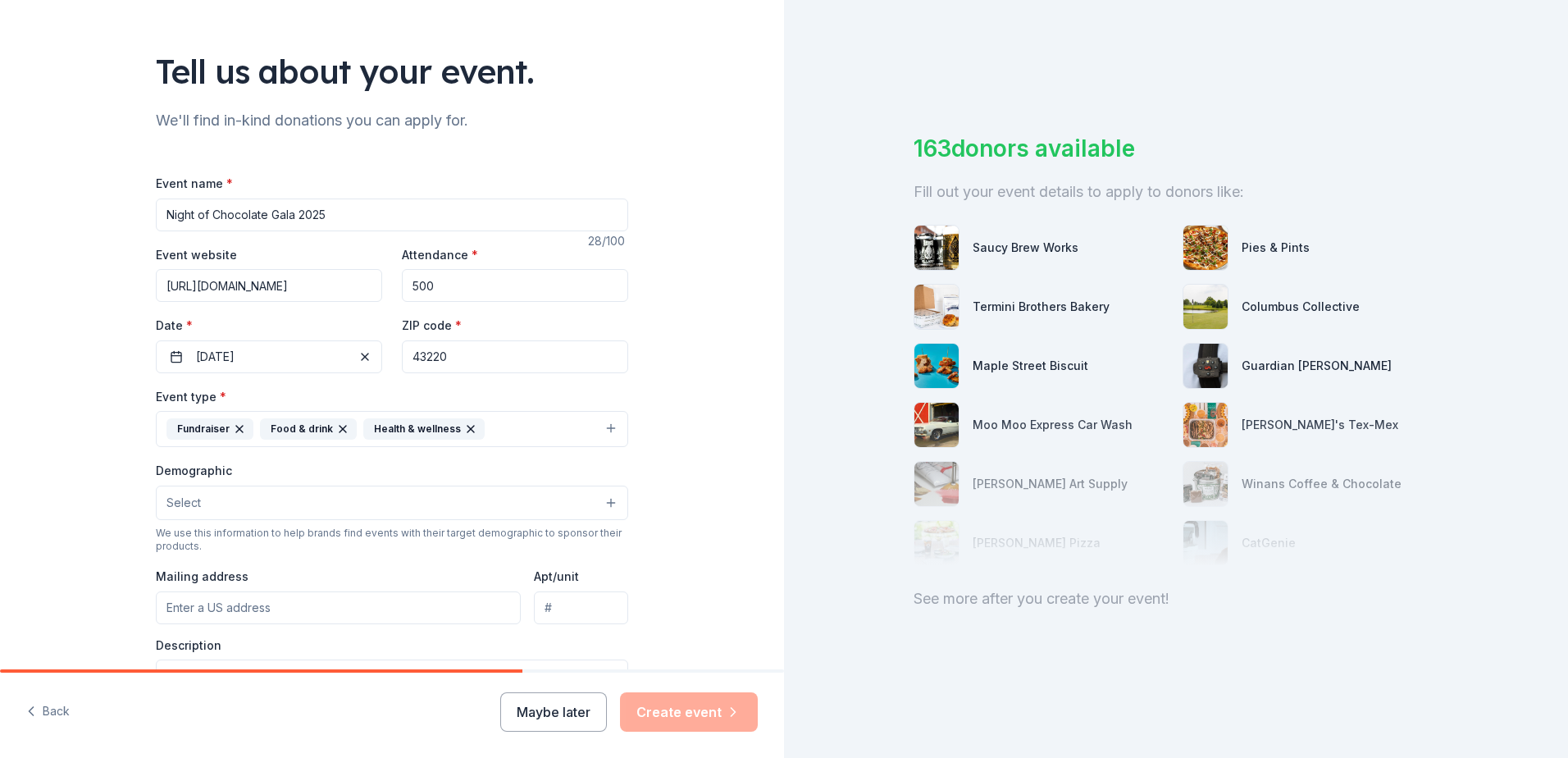
click at [222, 512] on button "Select" at bounding box center [392, 503] width 473 height 35
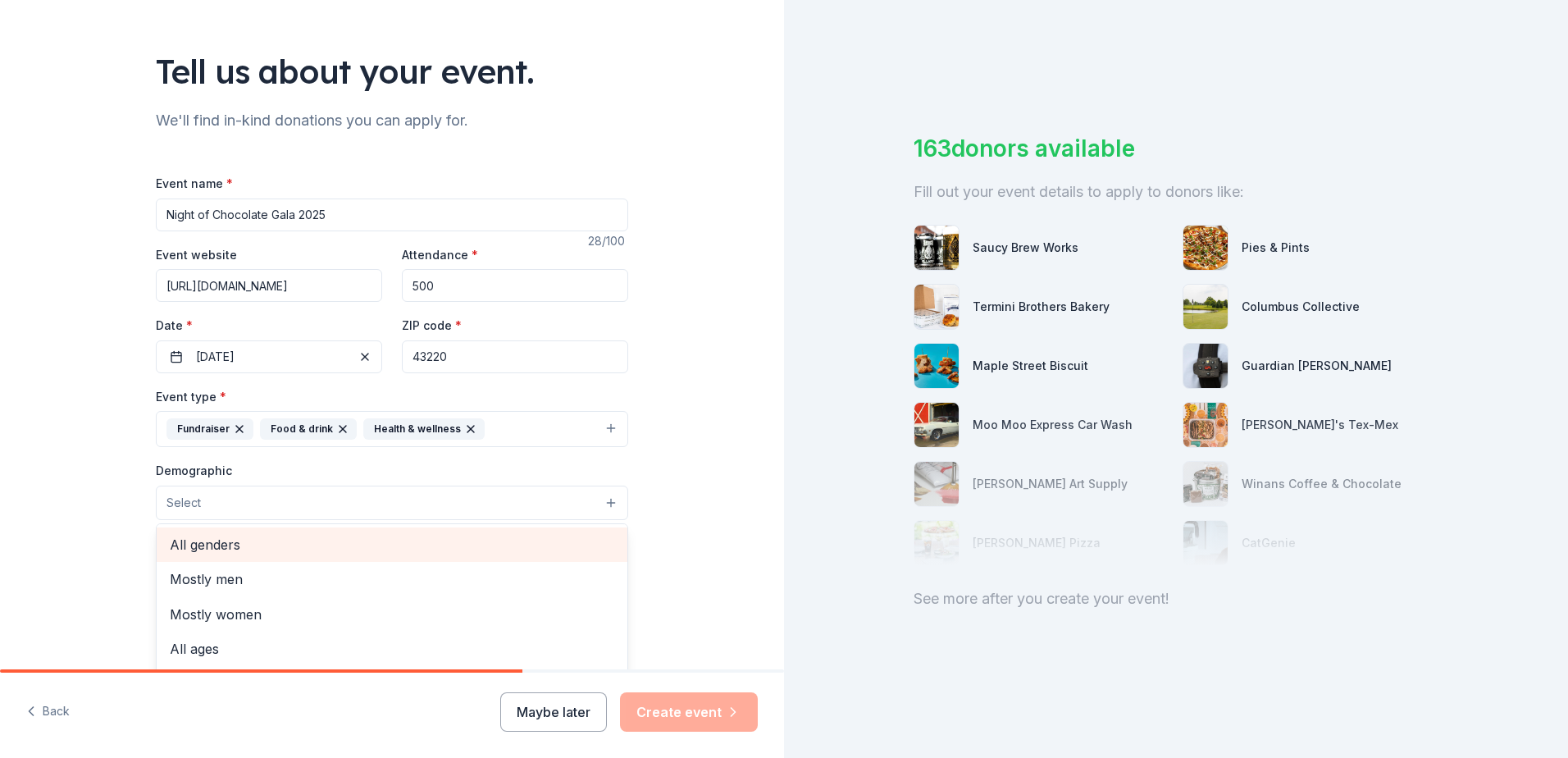
click at [215, 551] on span "All genders" at bounding box center [391, 544] width 444 height 21
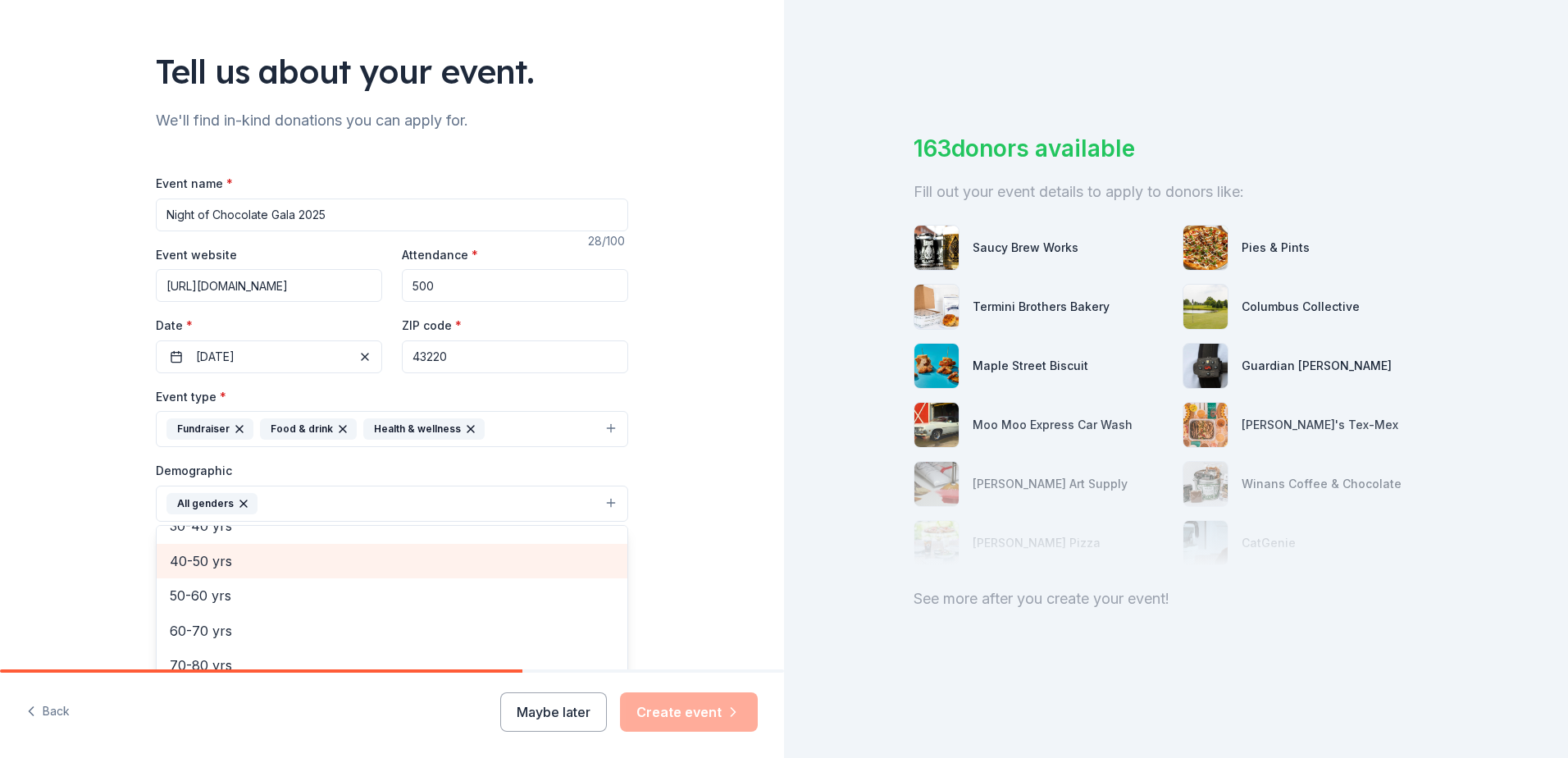
scroll to position [147, 0]
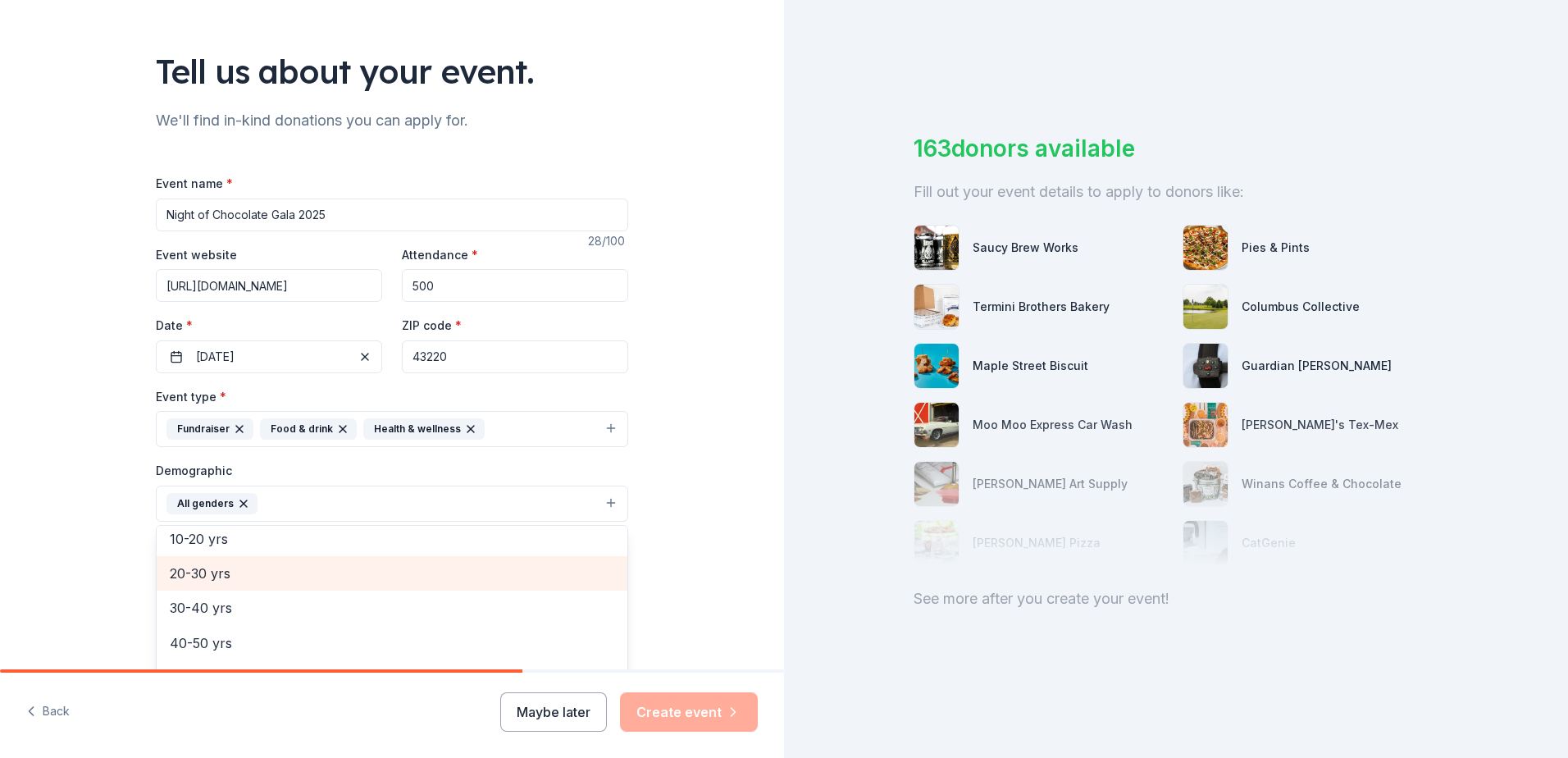
click at [196, 571] on span "20-30 yrs" at bounding box center [391, 573] width 444 height 21
click at [183, 585] on div "30-40 yrs" at bounding box center [392, 574] width 471 height 35
click at [183, 585] on div "40-50 yrs" at bounding box center [392, 574] width 471 height 35
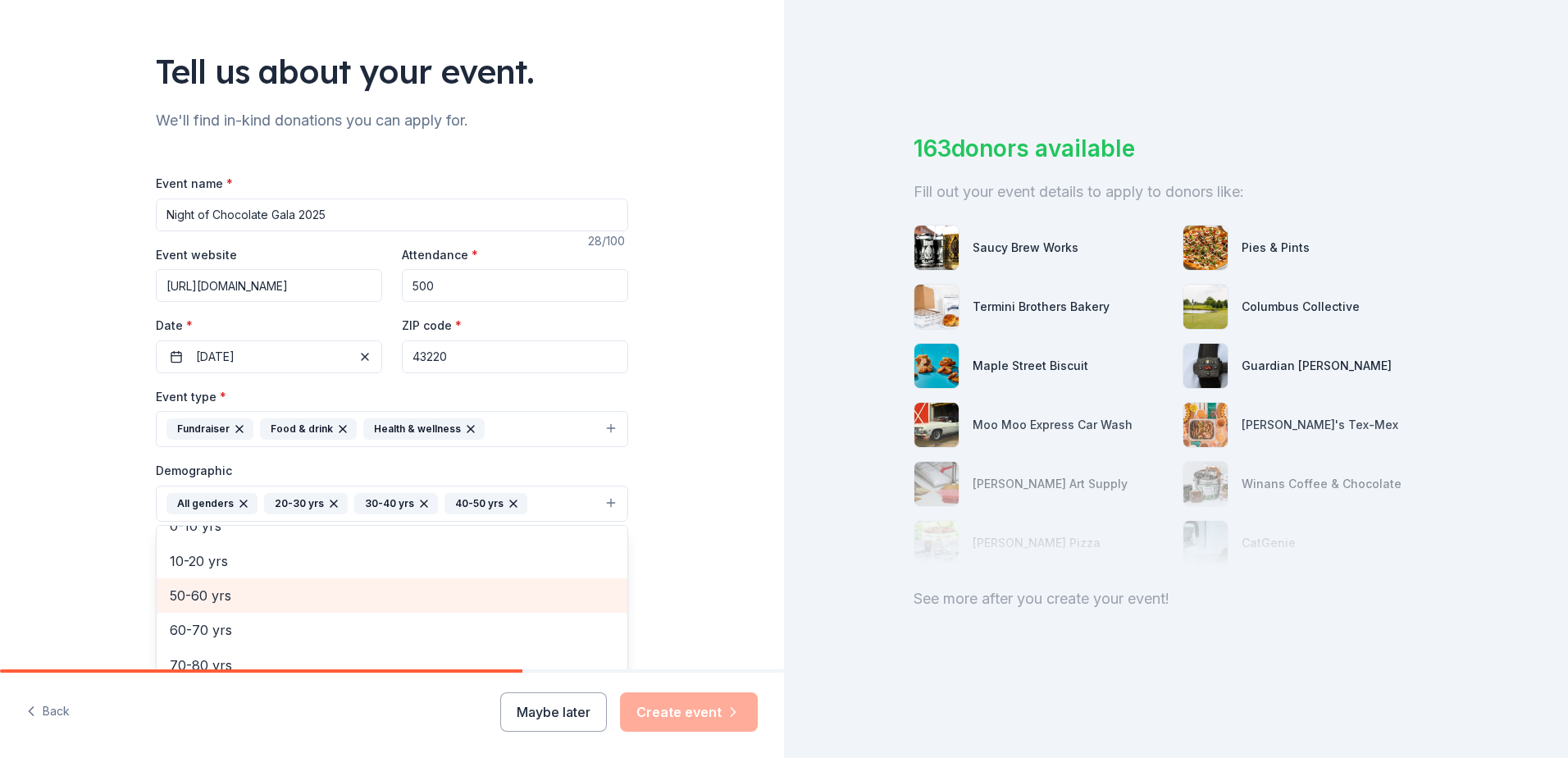
click at [183, 585] on span "50-60 yrs" at bounding box center [391, 595] width 444 height 21
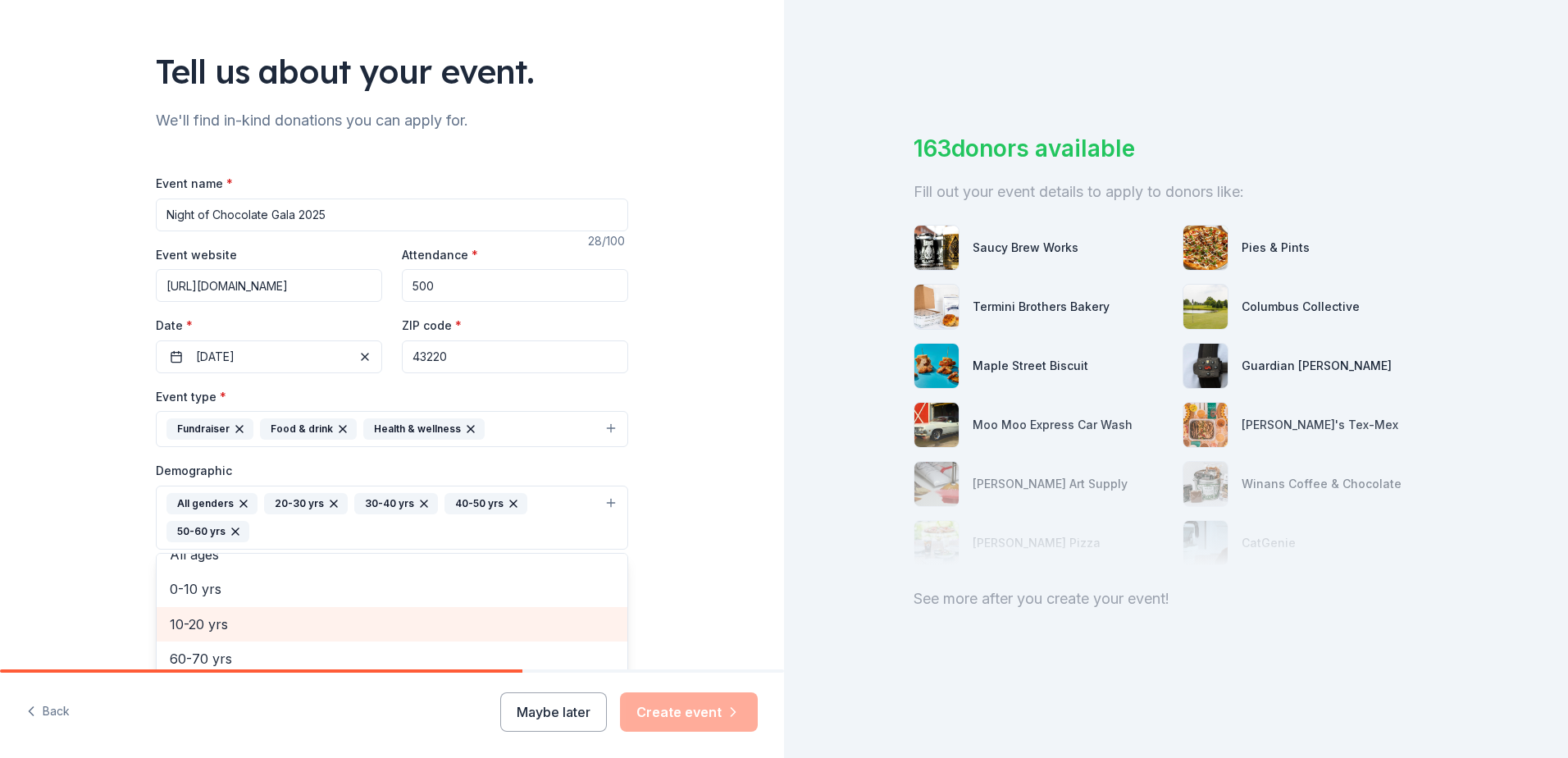
scroll to position [164, 0]
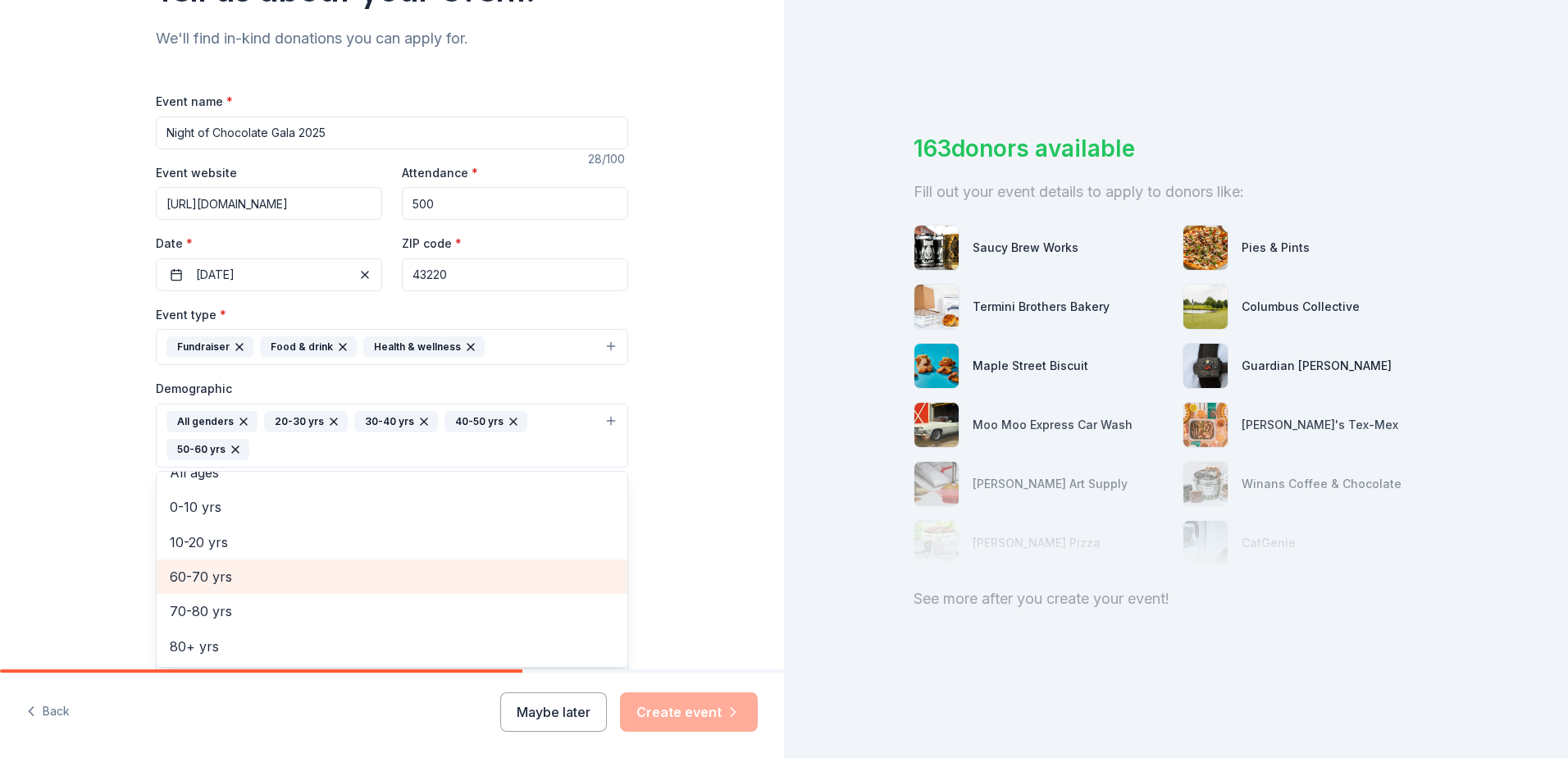
click at [183, 588] on span "60-70 yrs" at bounding box center [391, 577] width 444 height 21
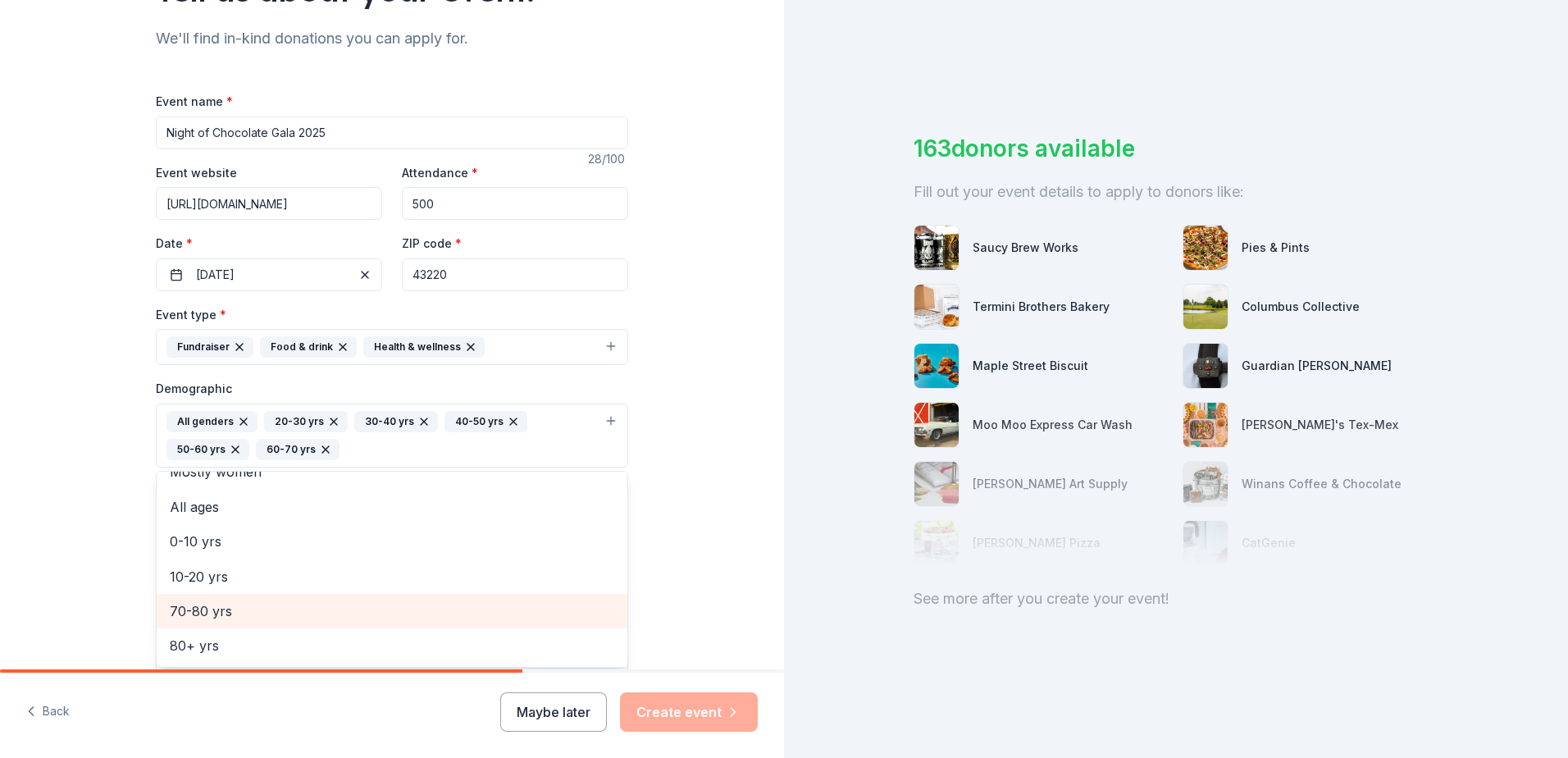
click at [176, 605] on span "70-80 yrs" at bounding box center [391, 610] width 444 height 21
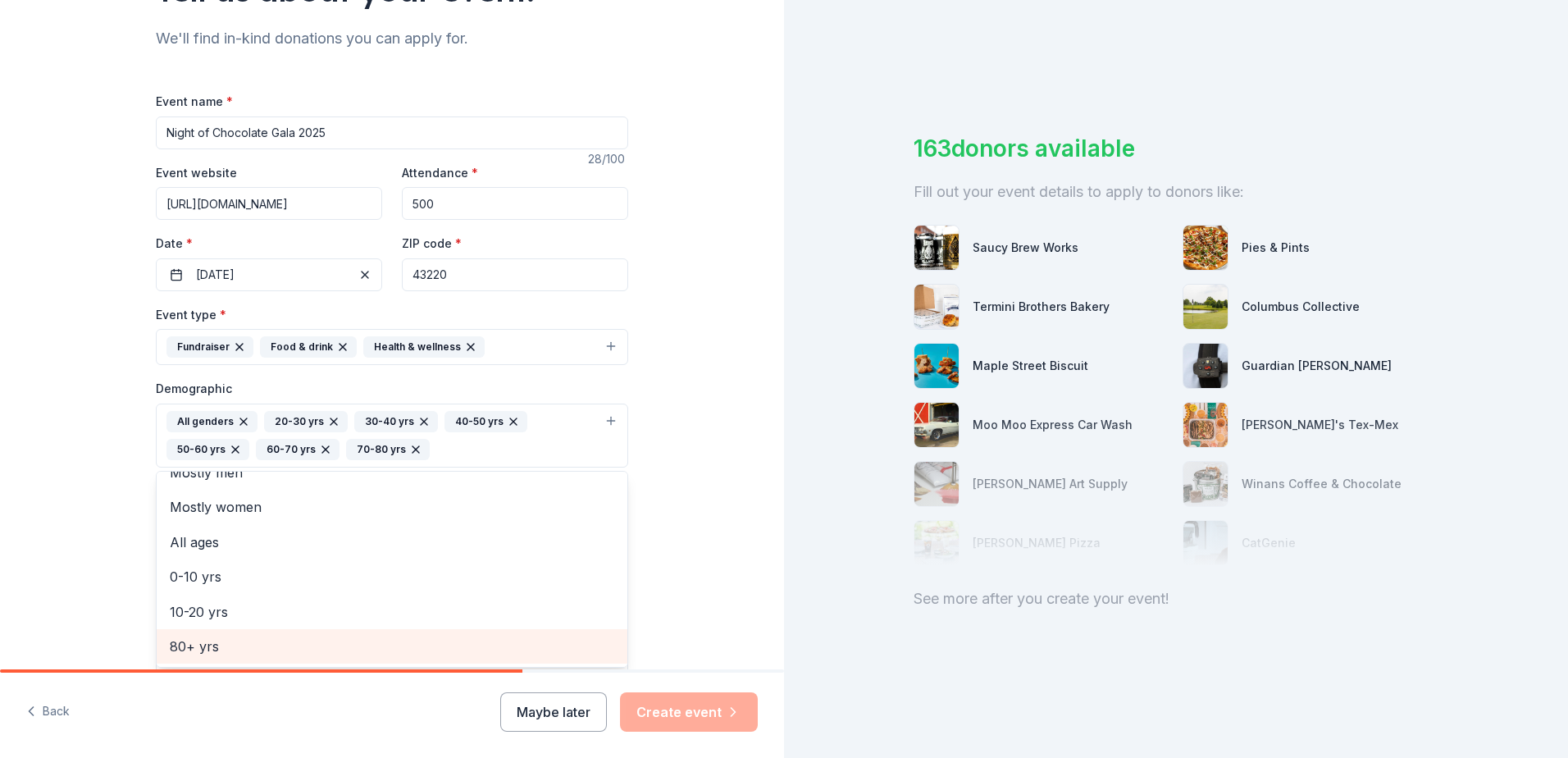
click at [175, 644] on span "80+ yrs" at bounding box center [391, 646] width 444 height 21
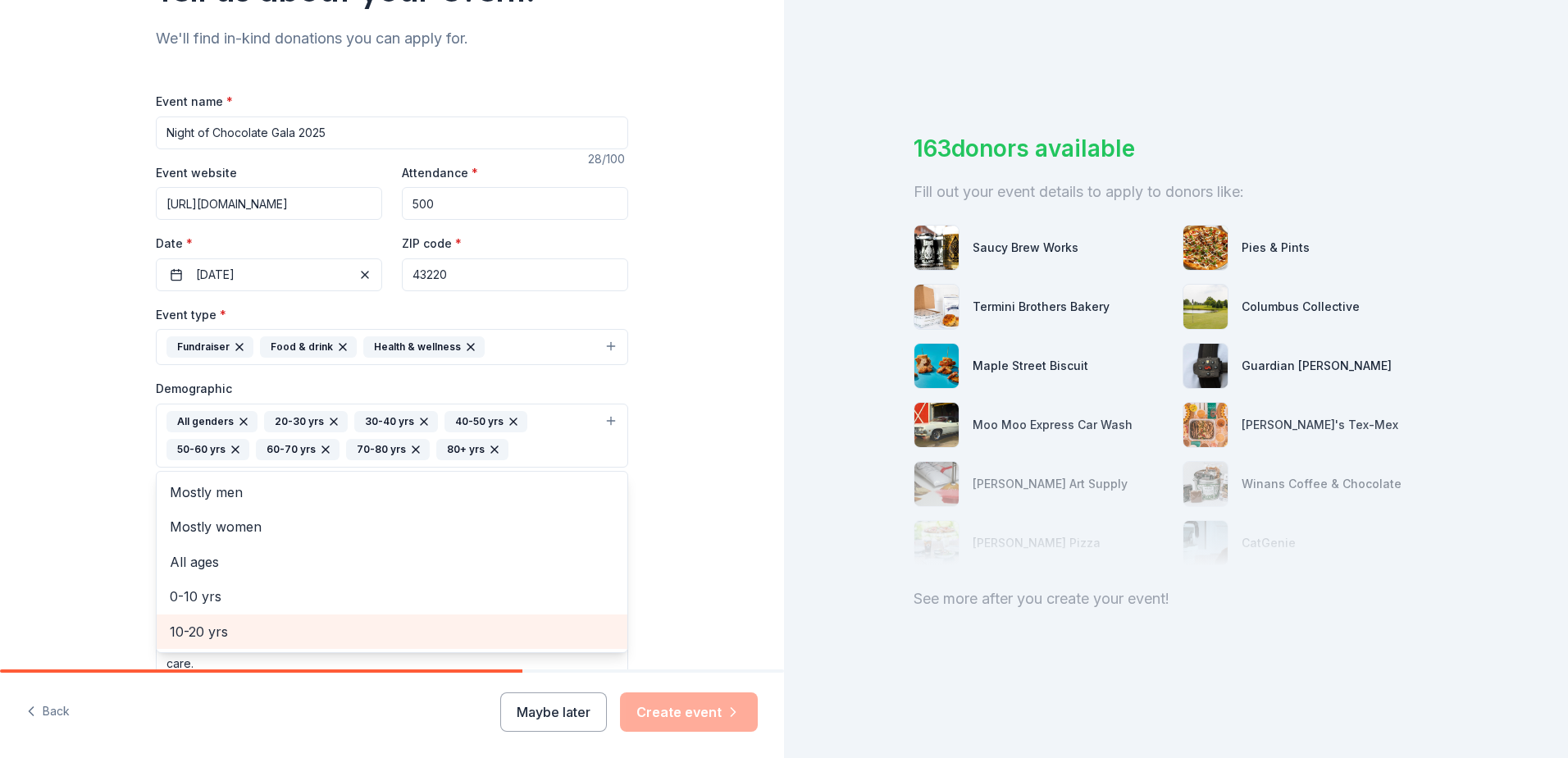
scroll to position [0, 0]
click at [114, 575] on div "Tell us about your event. We'll find in-kind donations you can apply for. Event…" at bounding box center [392, 397] width 784 height 1123
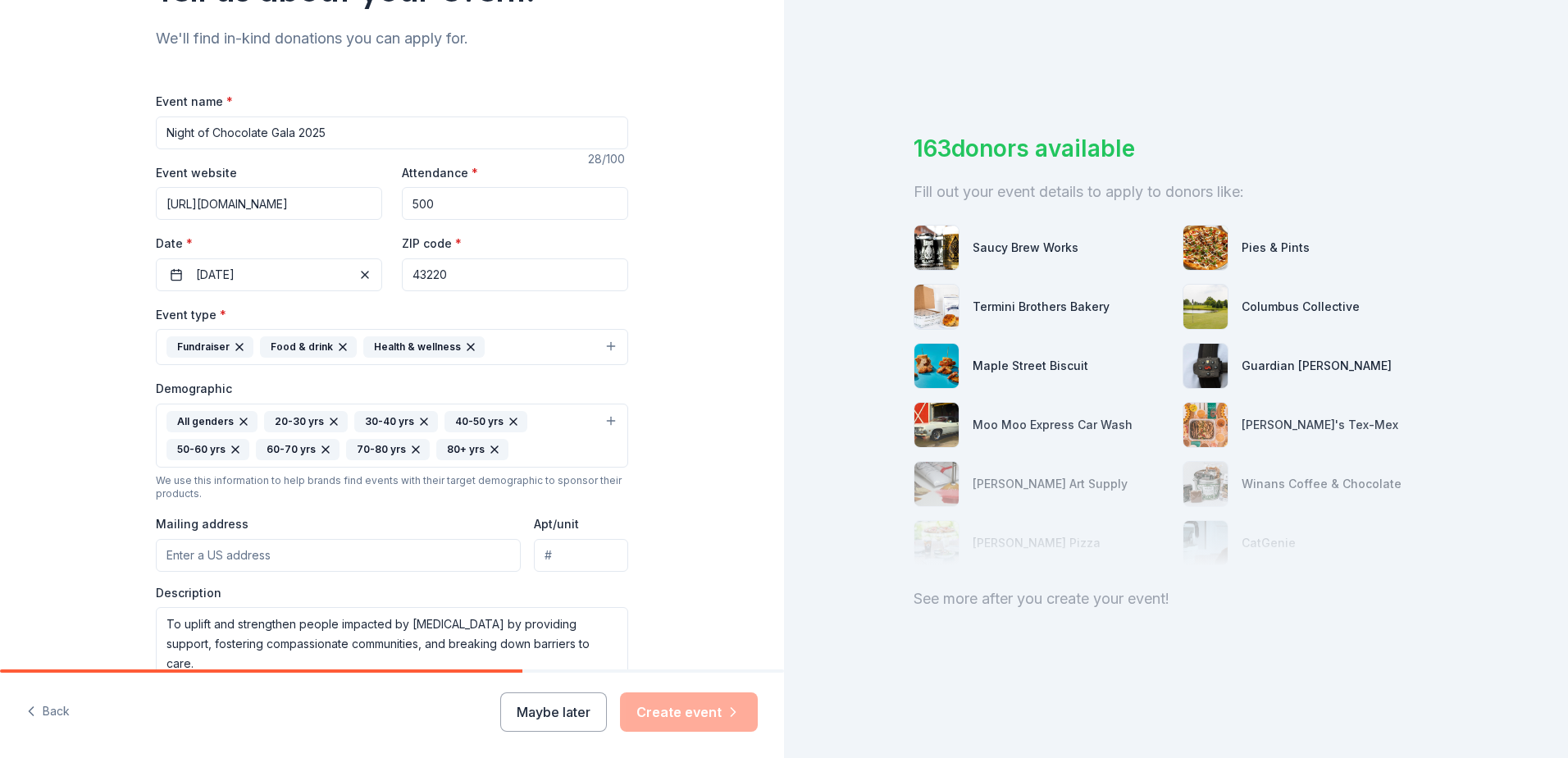
click at [223, 555] on input "Mailing address" at bounding box center [338, 555] width 365 height 33
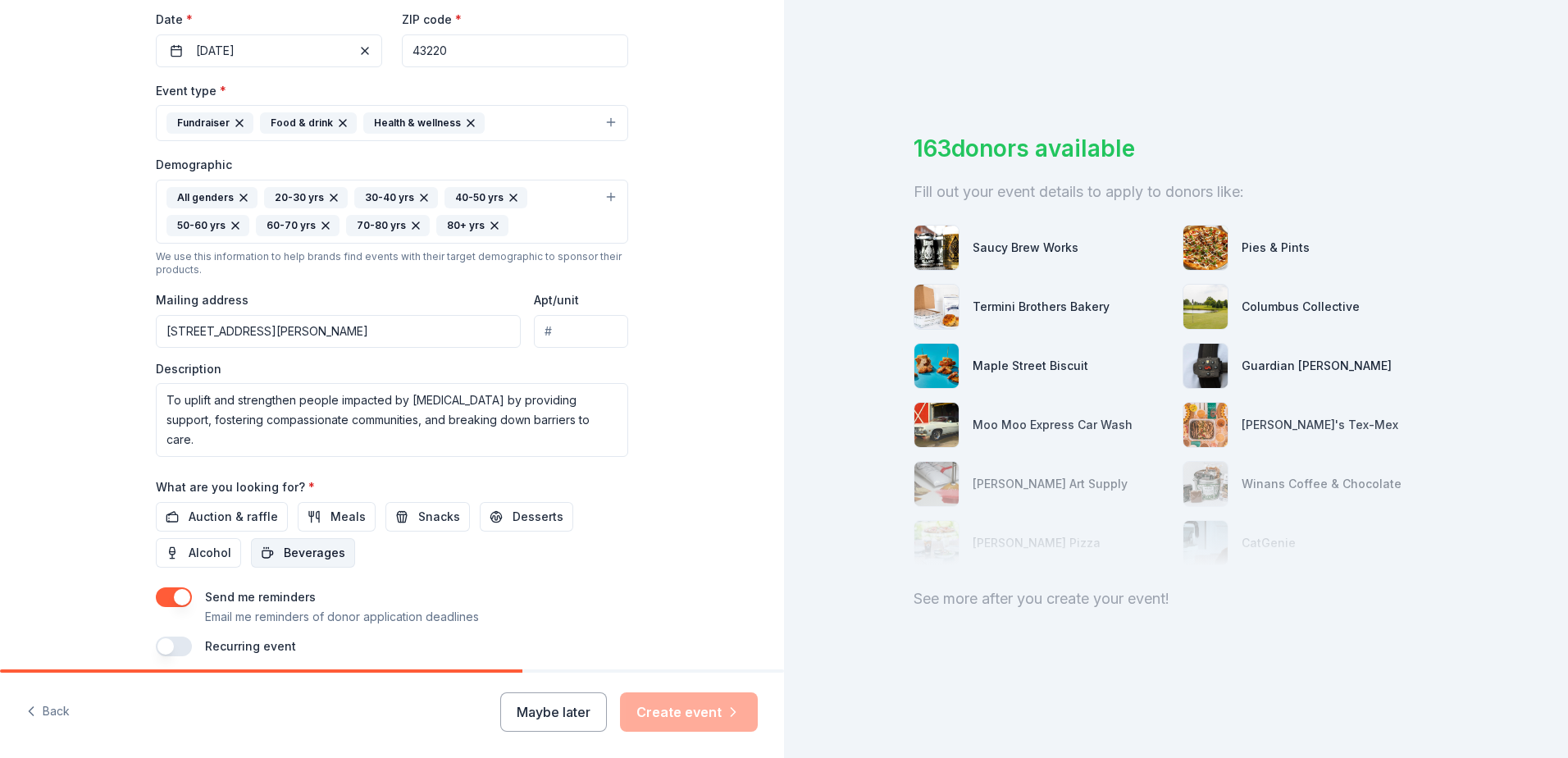
scroll to position [411, 0]
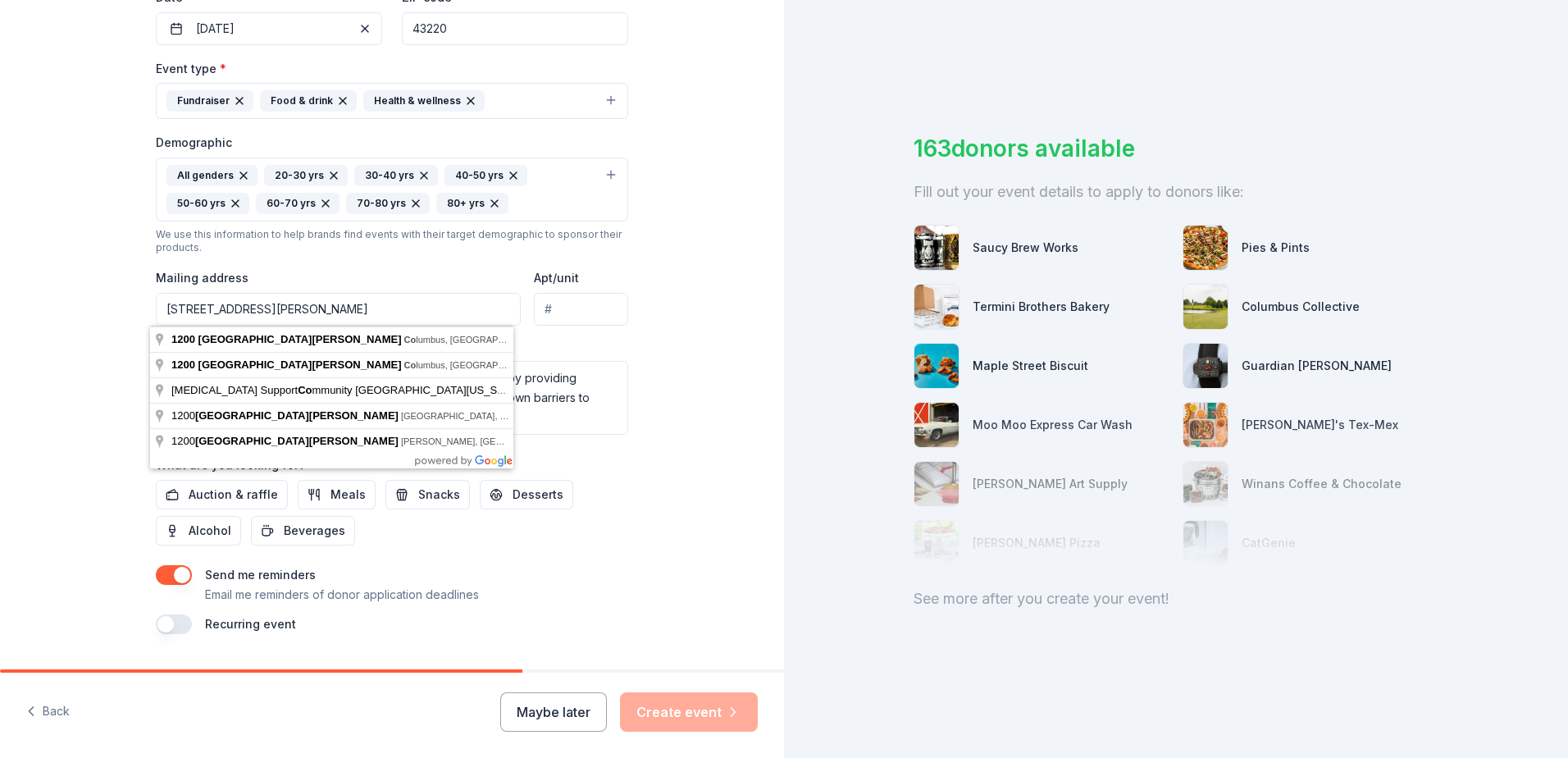
type input "1200 Old Henderson Road Columbus, OH 43220"
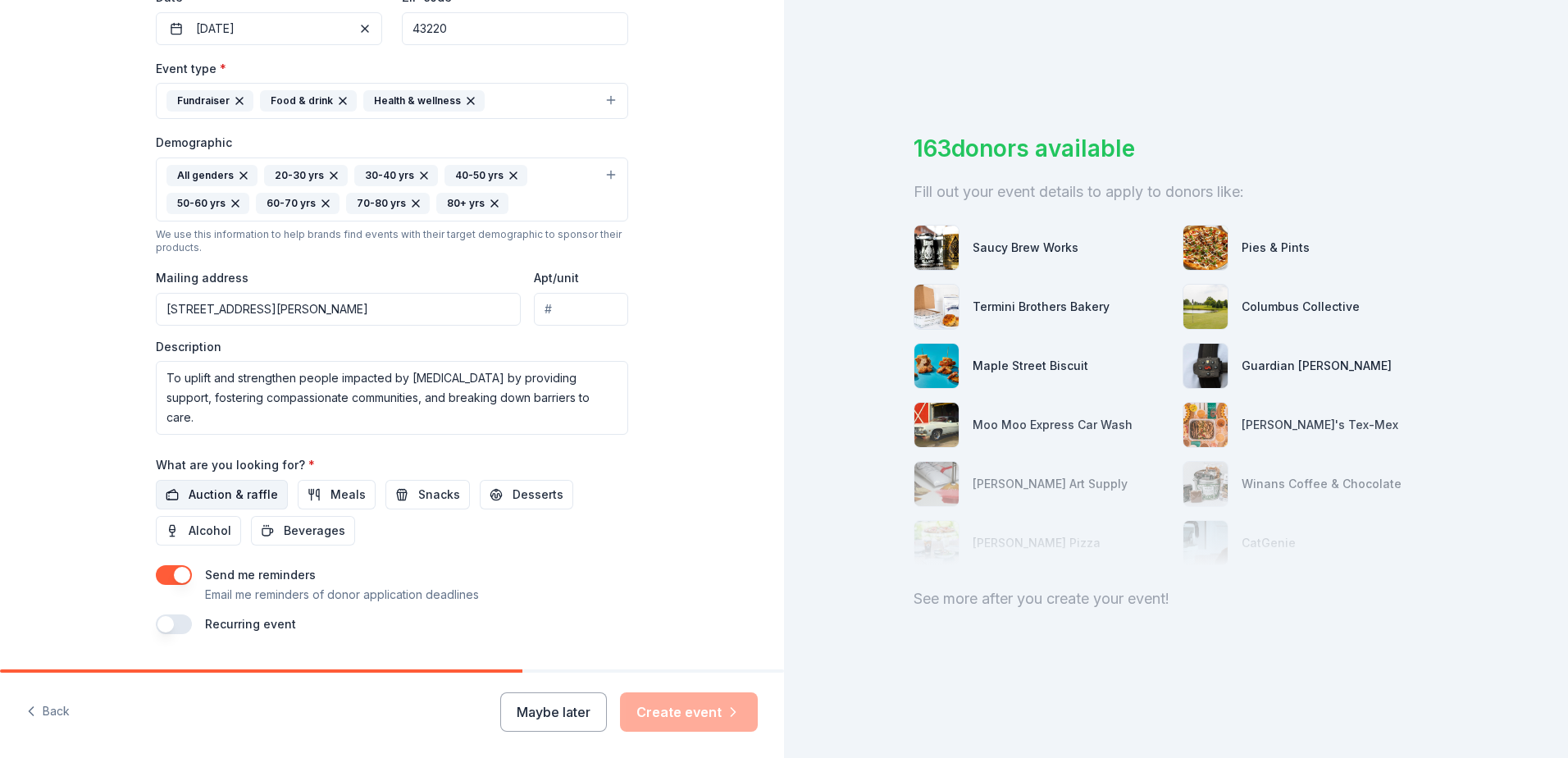
click at [203, 495] on span "Auction & raffle" at bounding box center [234, 494] width 90 height 19
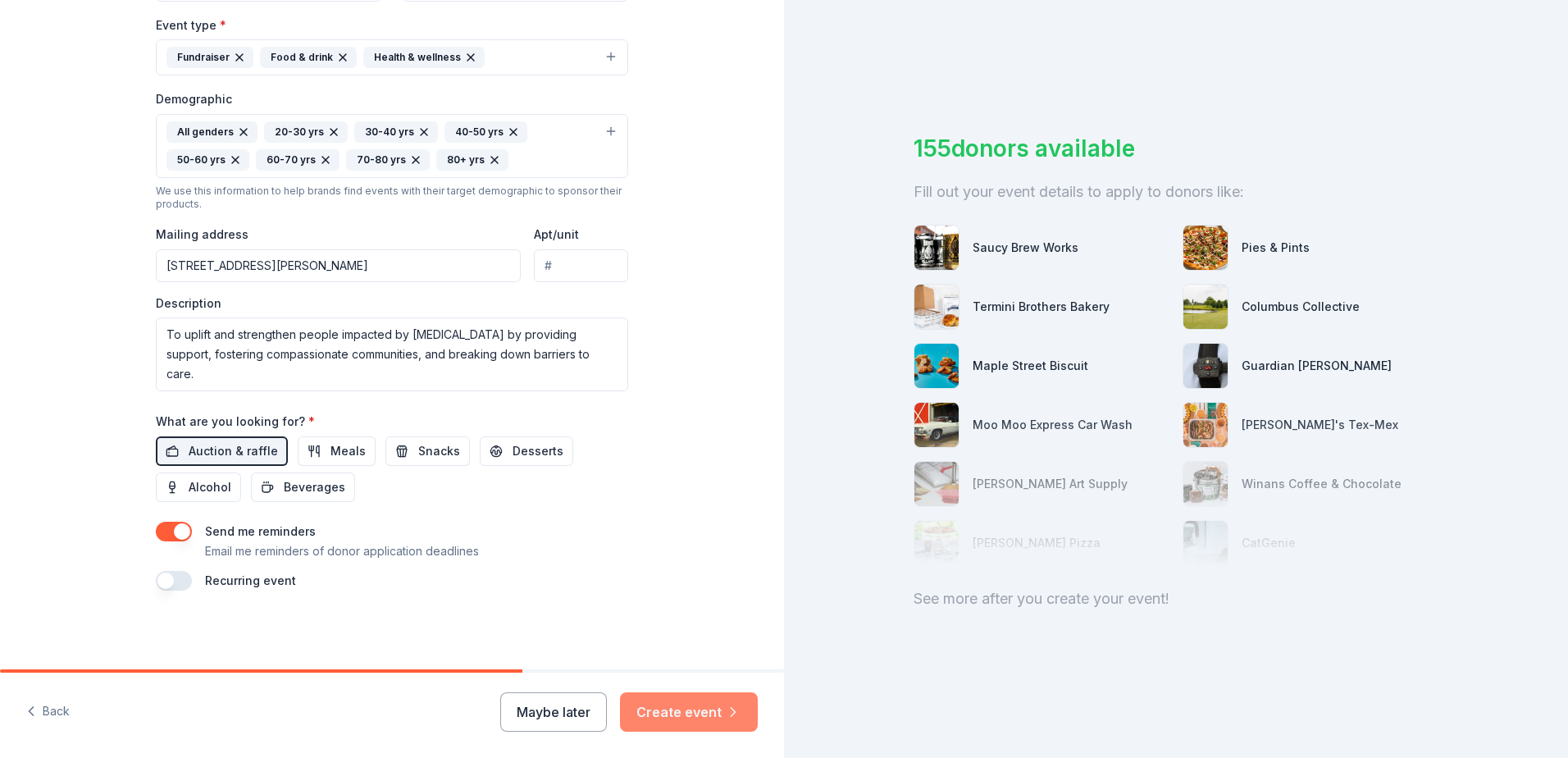
click at [684, 715] on button "Create event" at bounding box center [689, 711] width 137 height 39
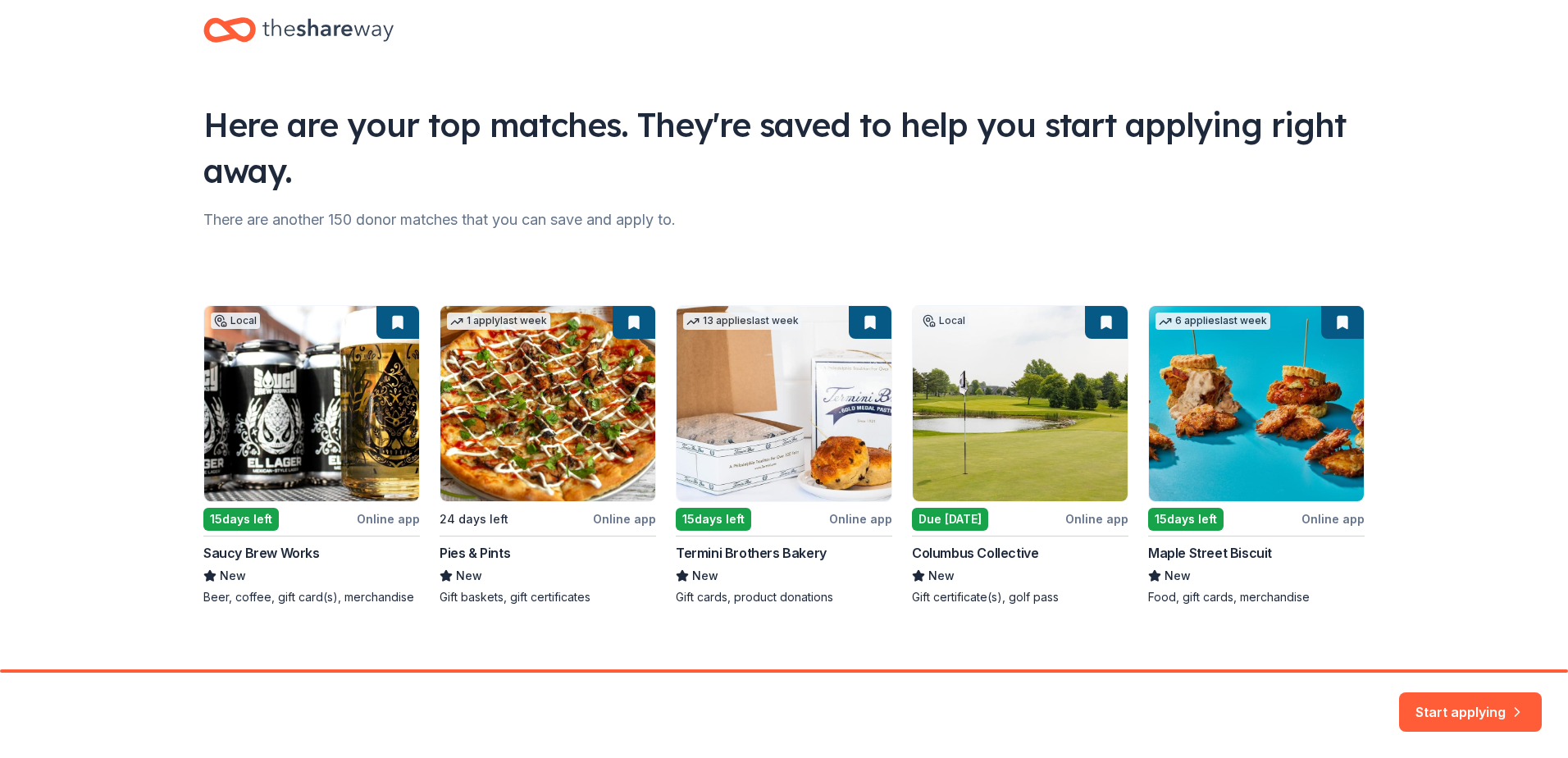
scroll to position [43, 0]
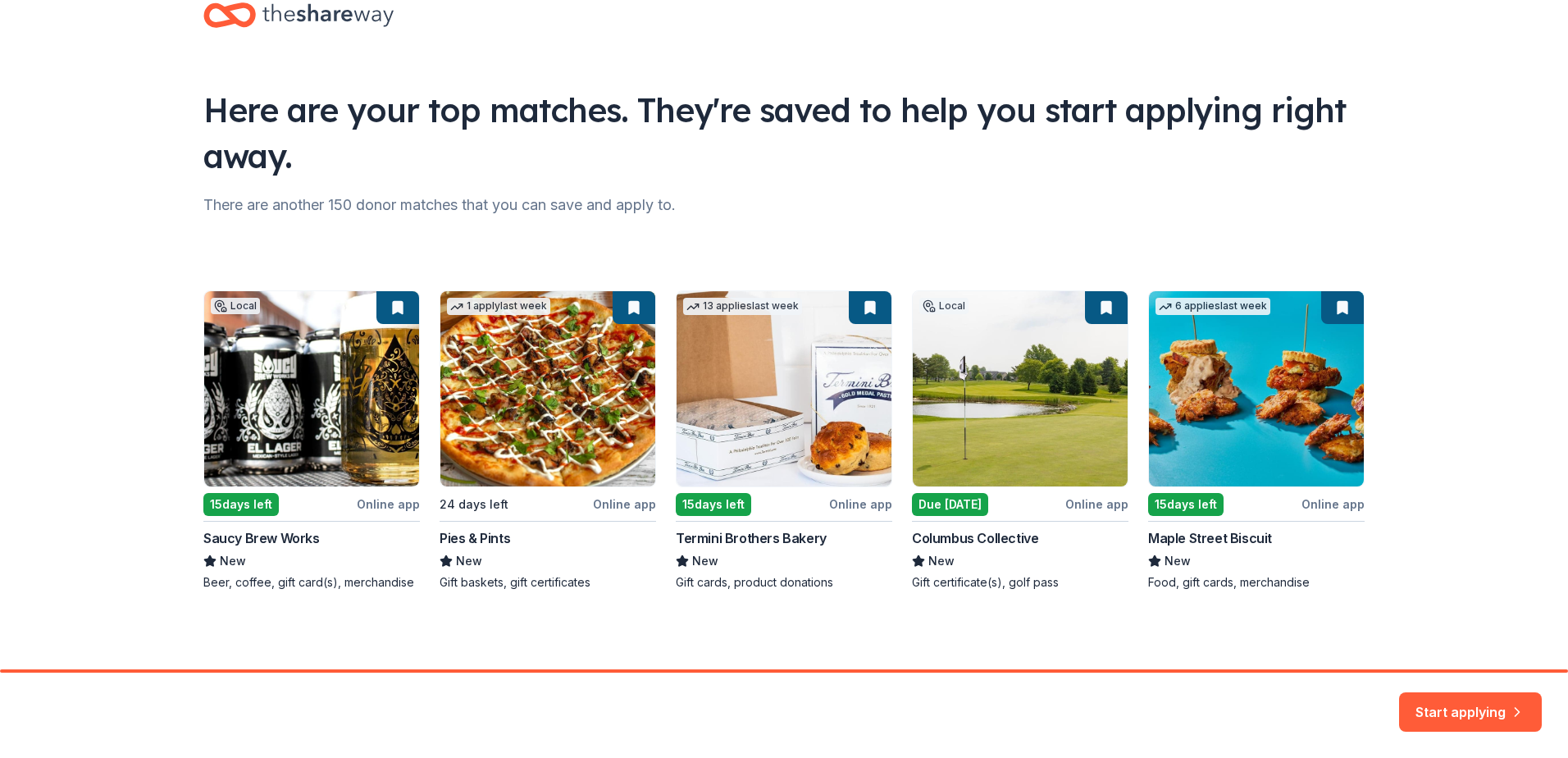
click at [299, 348] on div "Local 15 days left Online app Saucy Brew Works New Beer, coffee, gift card(s), …" at bounding box center [784, 441] width 1161 height 301
click at [244, 508] on div "Local 15 days left Online app Saucy Brew Works New Beer, coffee, gift card(s), …" at bounding box center [784, 441] width 1161 height 301
click at [270, 429] on div "Local 15 days left Online app Saucy Brew Works New Beer, coffee, gift card(s), …" at bounding box center [784, 441] width 1161 height 301
click at [1470, 710] on button "Start applying" at bounding box center [1471, 702] width 143 height 39
click at [1449, 709] on div "Start applying" at bounding box center [1471, 711] width 143 height 39
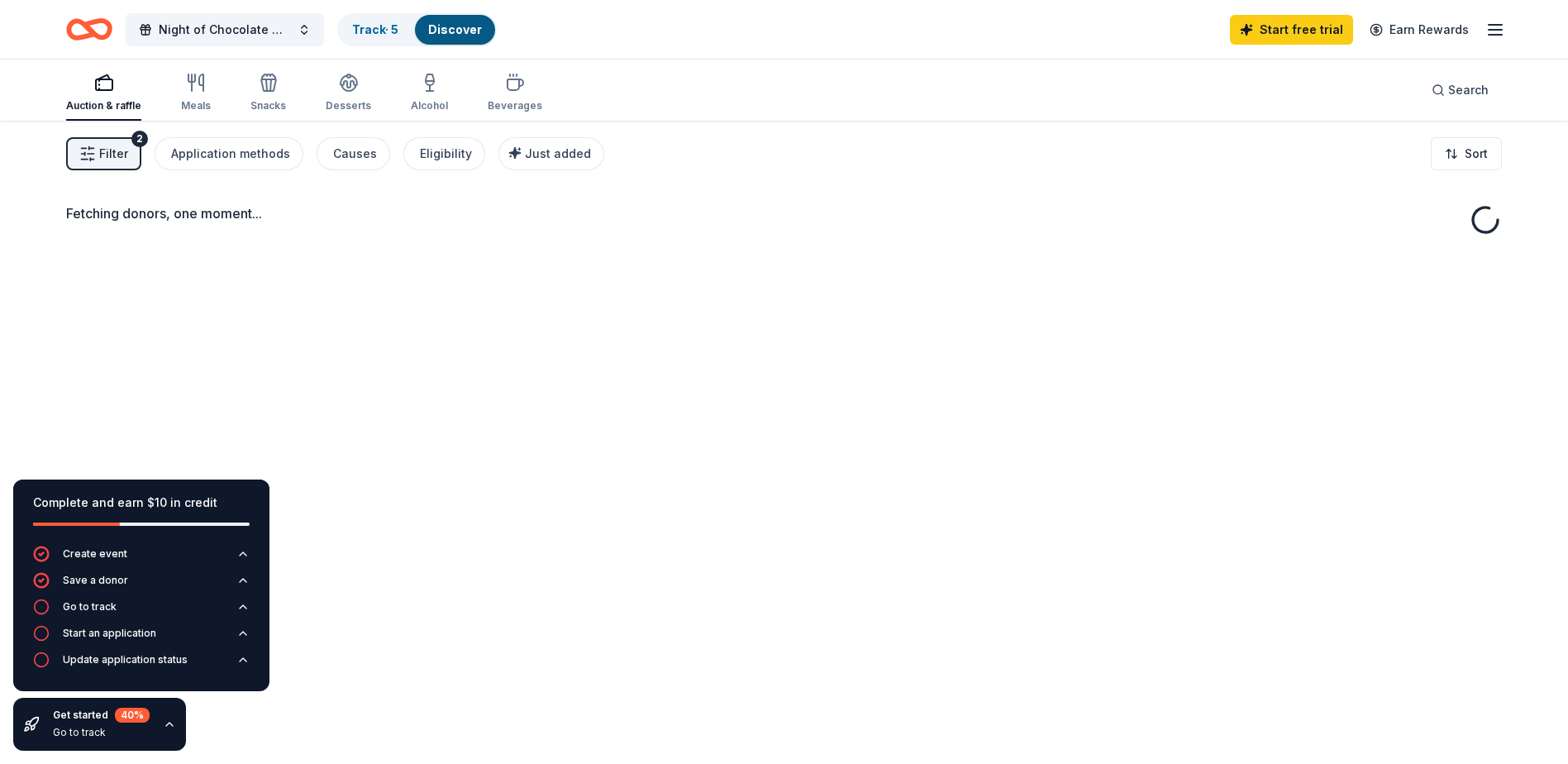
click at [249, 404] on div "Fetching donors, one moment..." at bounding box center [784, 503] width 1568 height 764
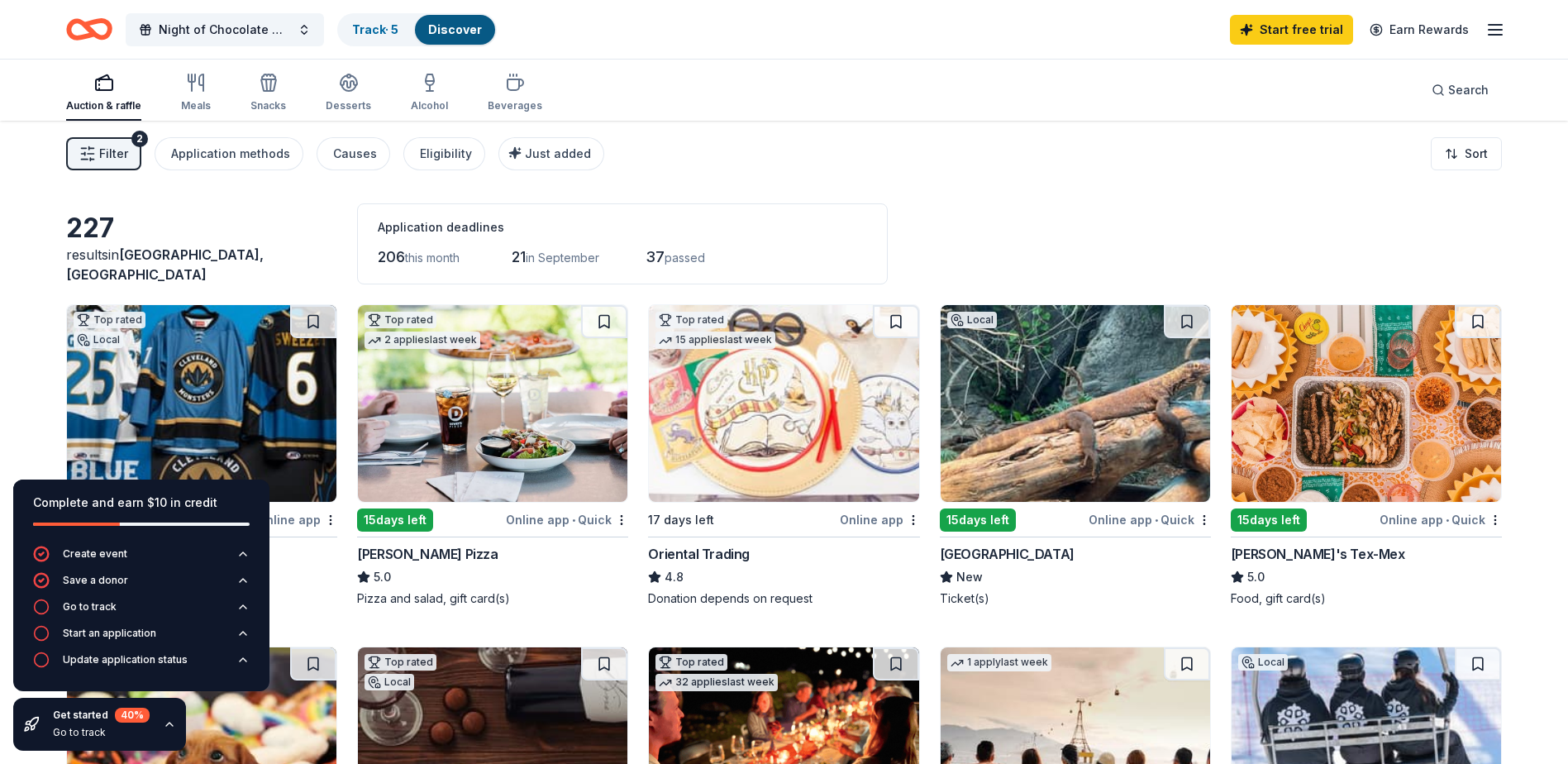
click at [204, 398] on img at bounding box center [201, 403] width 270 height 197
click at [409, 390] on img at bounding box center [493, 403] width 270 height 197
click at [1092, 469] on img at bounding box center [1076, 403] width 270 height 197
click at [1347, 448] on img at bounding box center [1367, 403] width 270 height 197
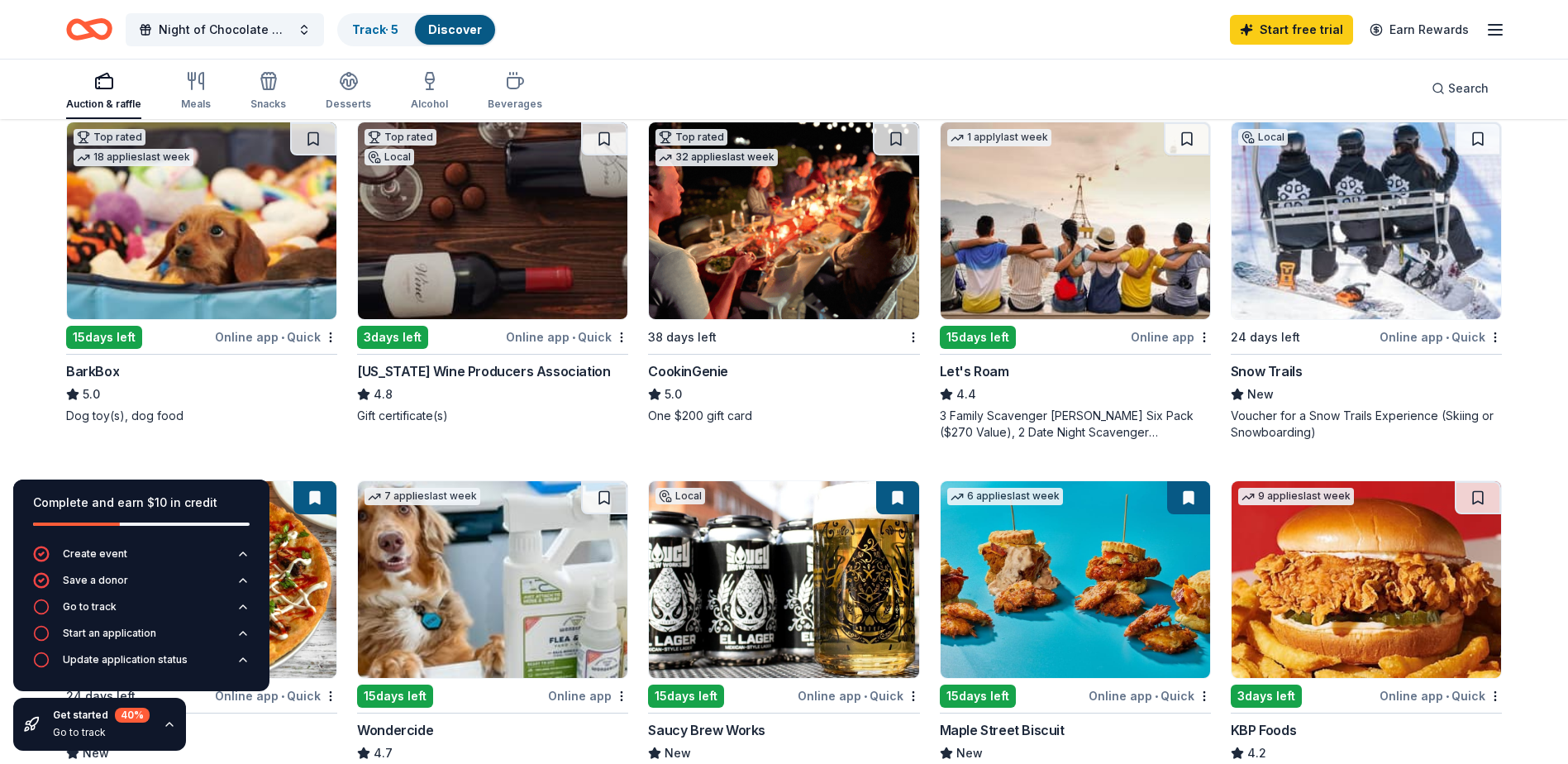
scroll to position [496, 0]
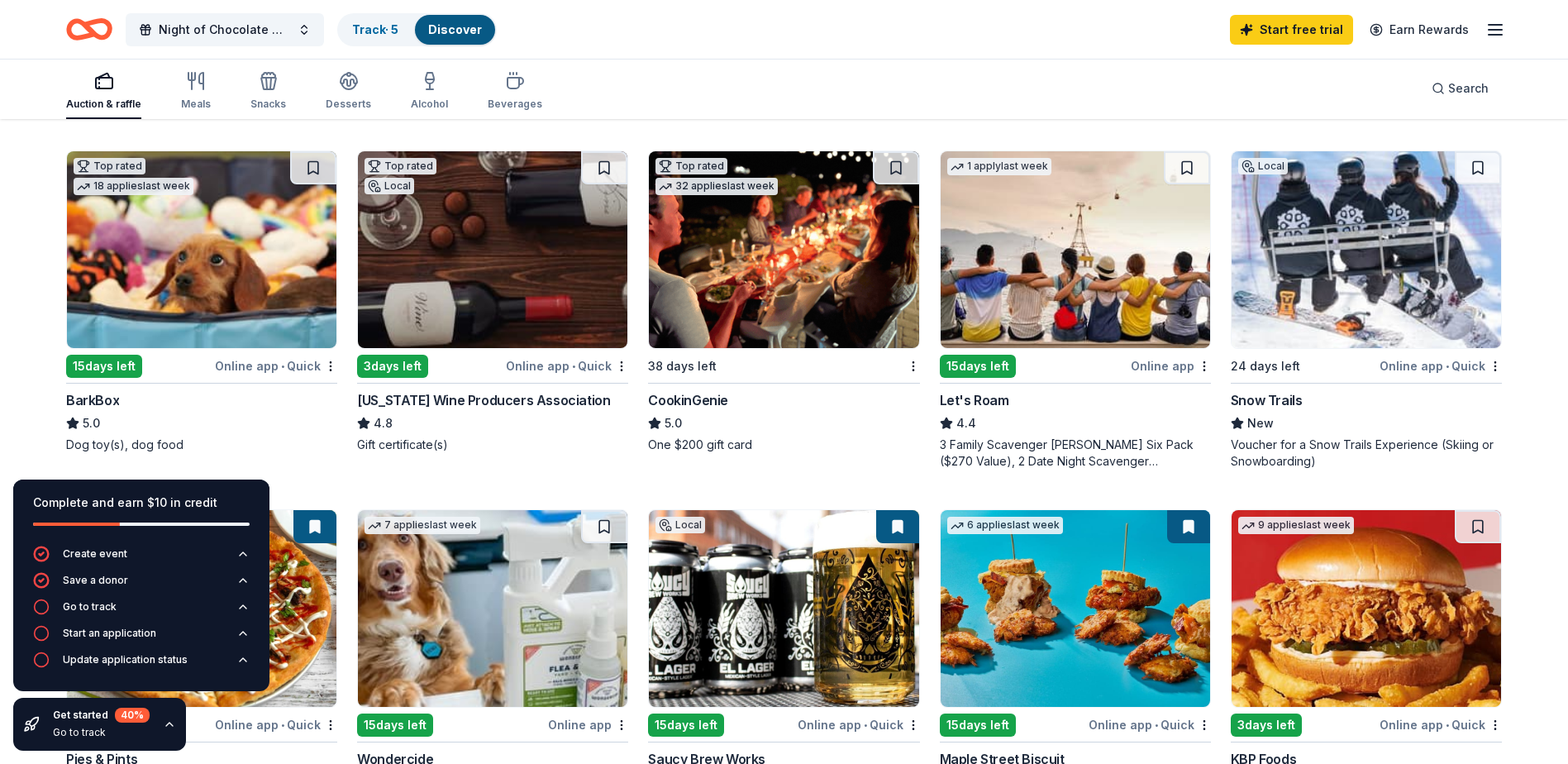
click at [763, 312] on img at bounding box center [784, 249] width 270 height 197
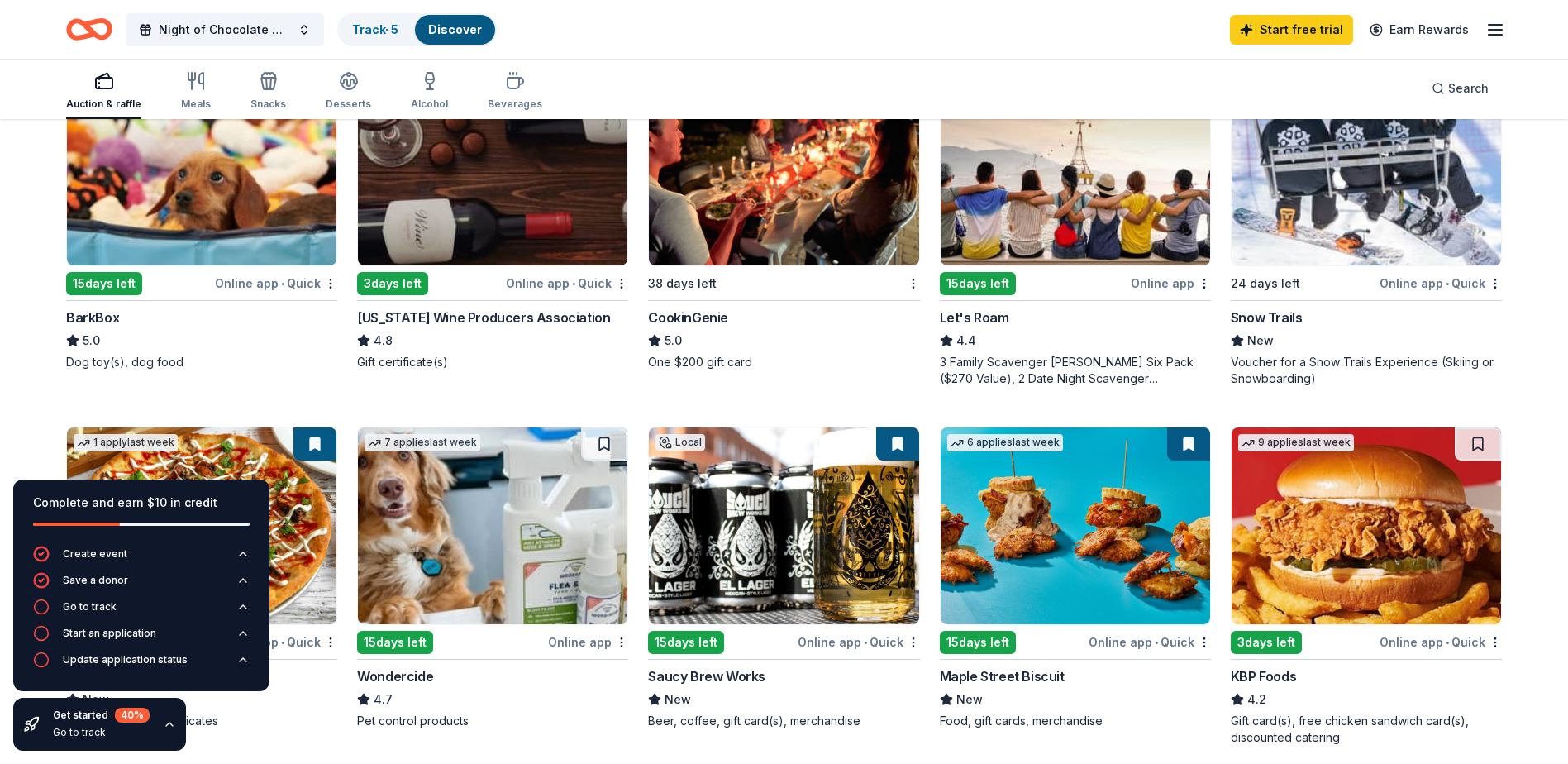
scroll to position [661, 0]
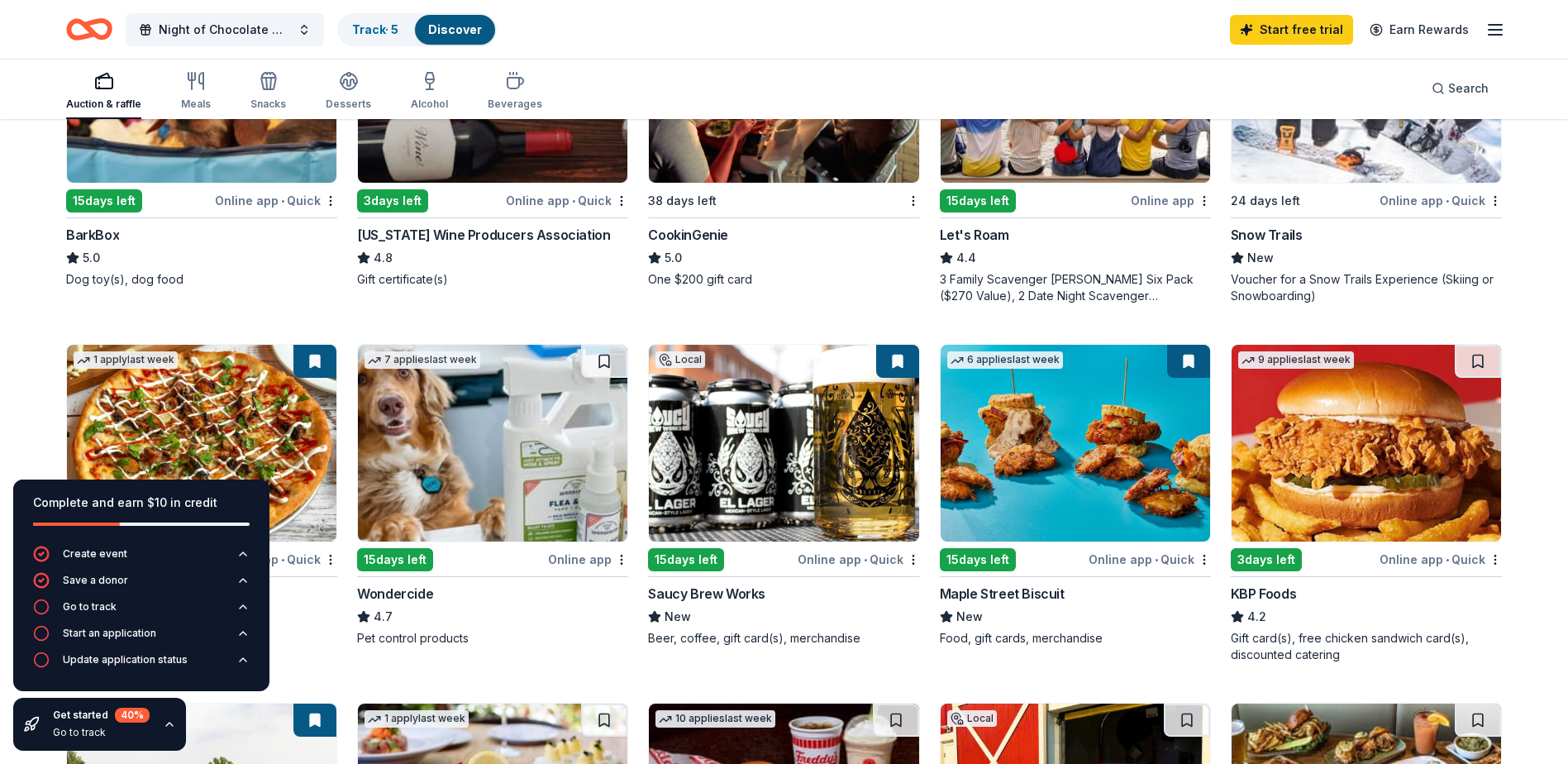
click at [1069, 500] on img at bounding box center [1076, 443] width 270 height 197
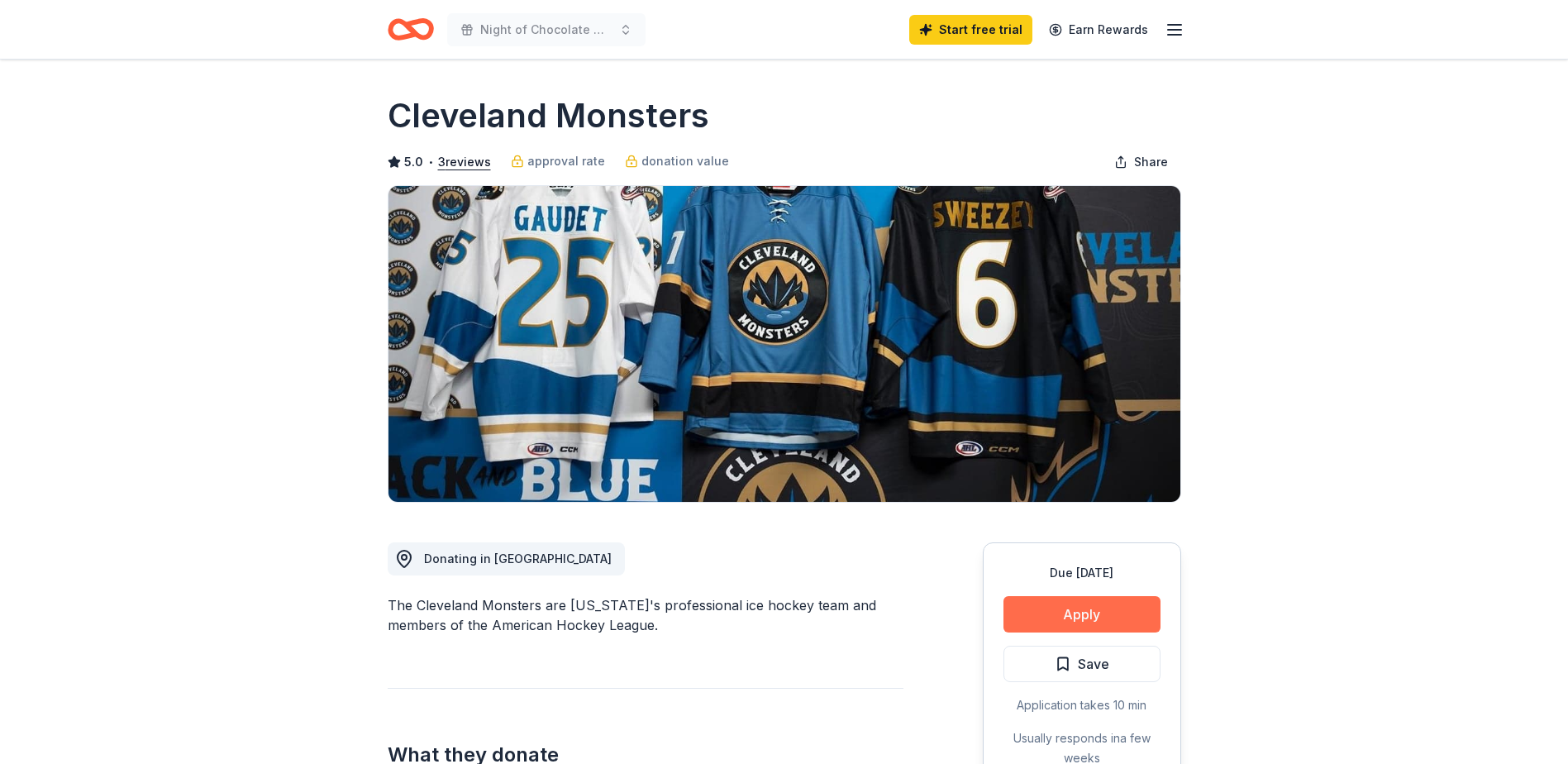
click at [1100, 617] on button "Apply" at bounding box center [1082, 613] width 157 height 36
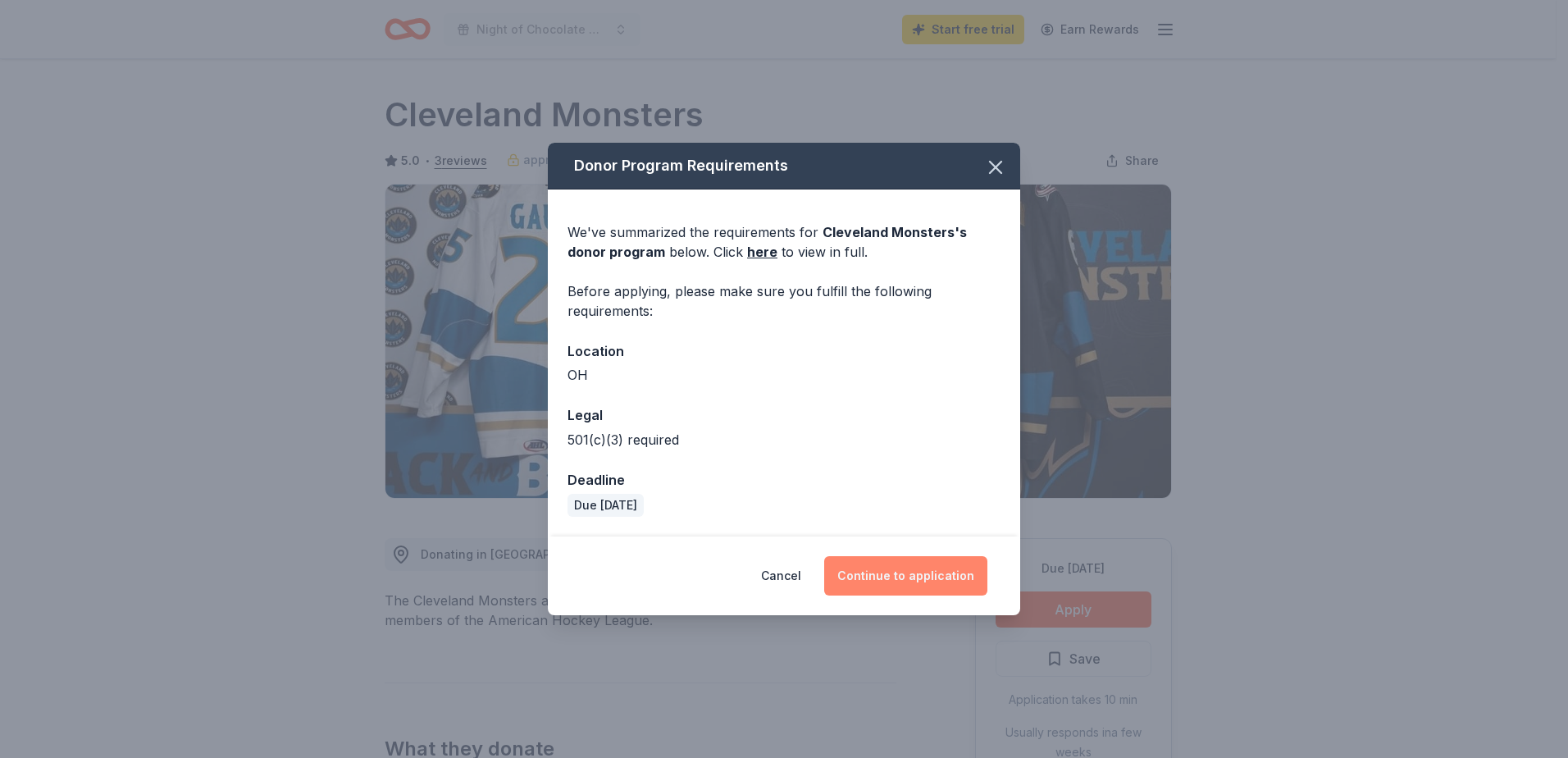
click at [894, 576] on button "Continue to application" at bounding box center [905, 576] width 163 height 39
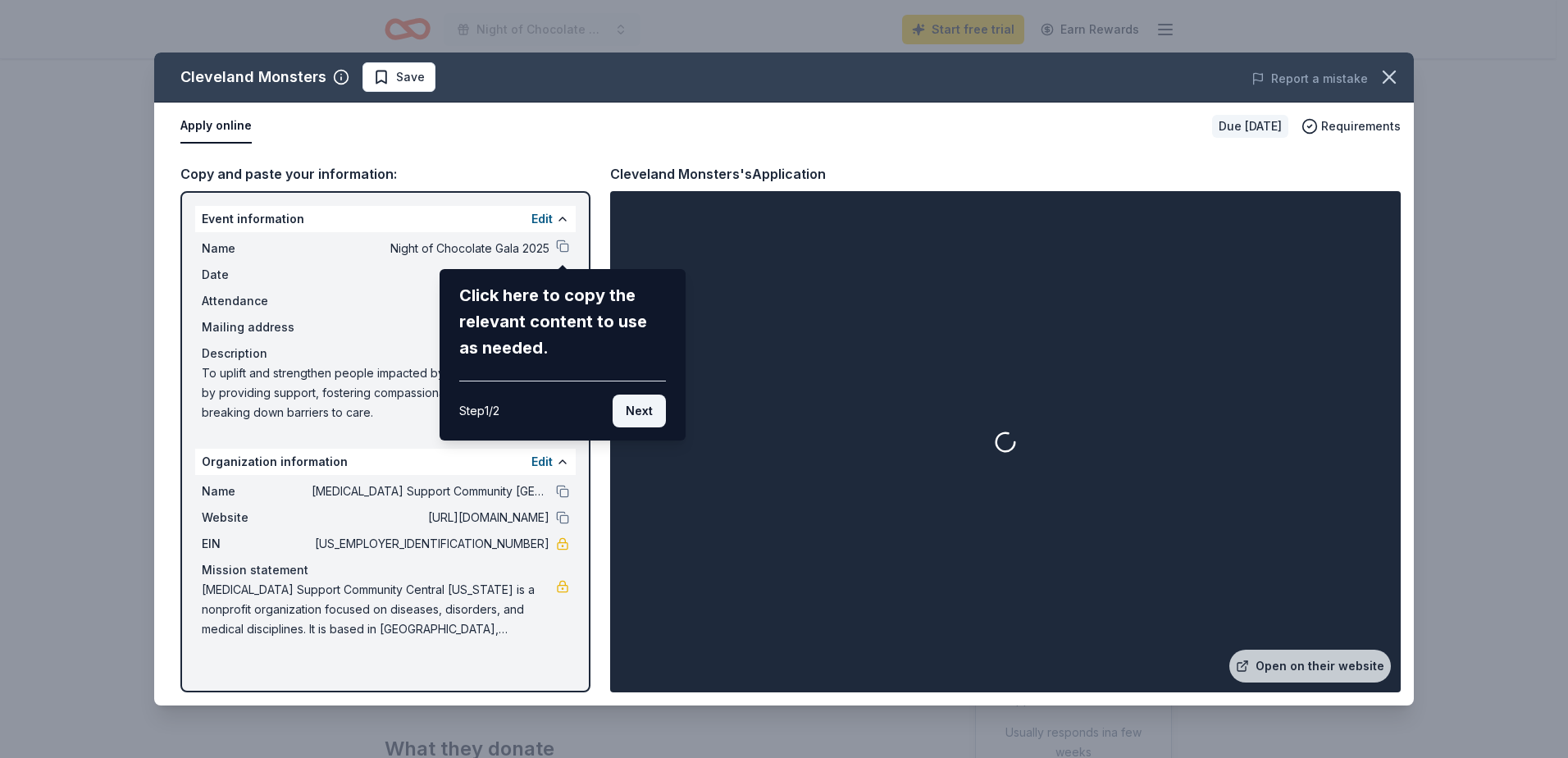
click at [651, 410] on button "Next" at bounding box center [640, 411] width 53 height 33
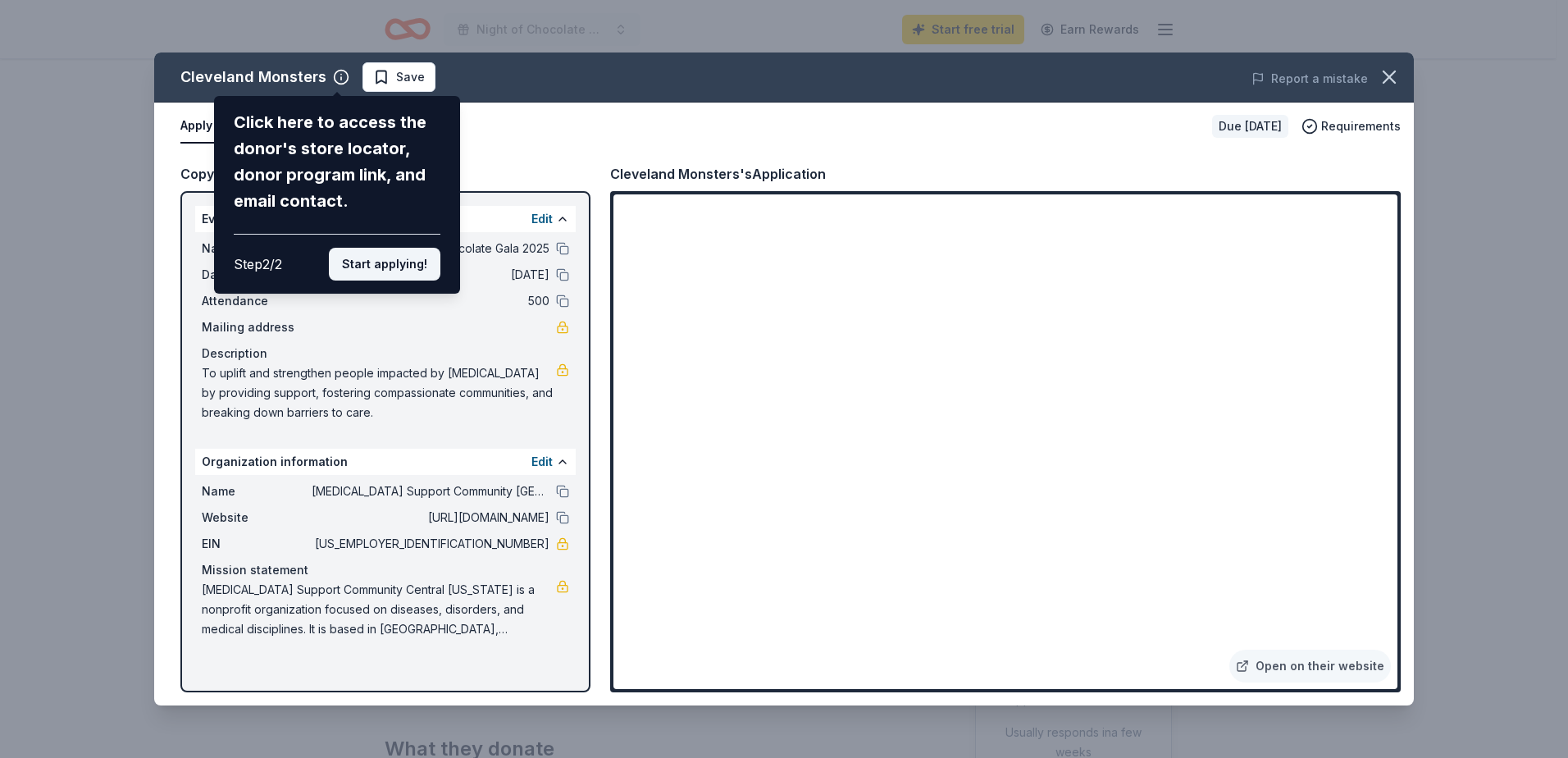
click at [378, 266] on button "Start applying!" at bounding box center [385, 264] width 112 height 33
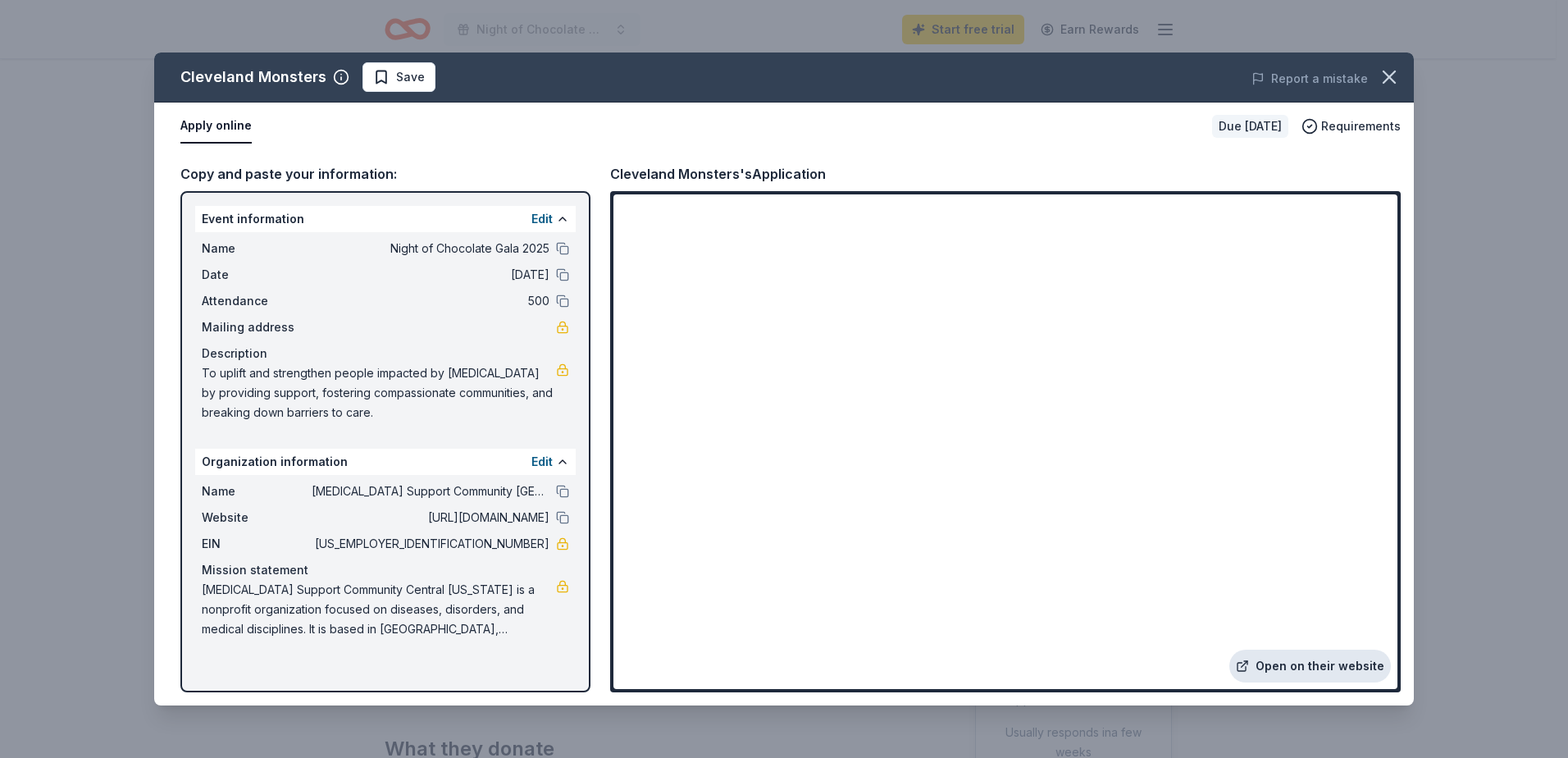
click at [1297, 671] on link "Open on their website" at bounding box center [1310, 666] width 161 height 33
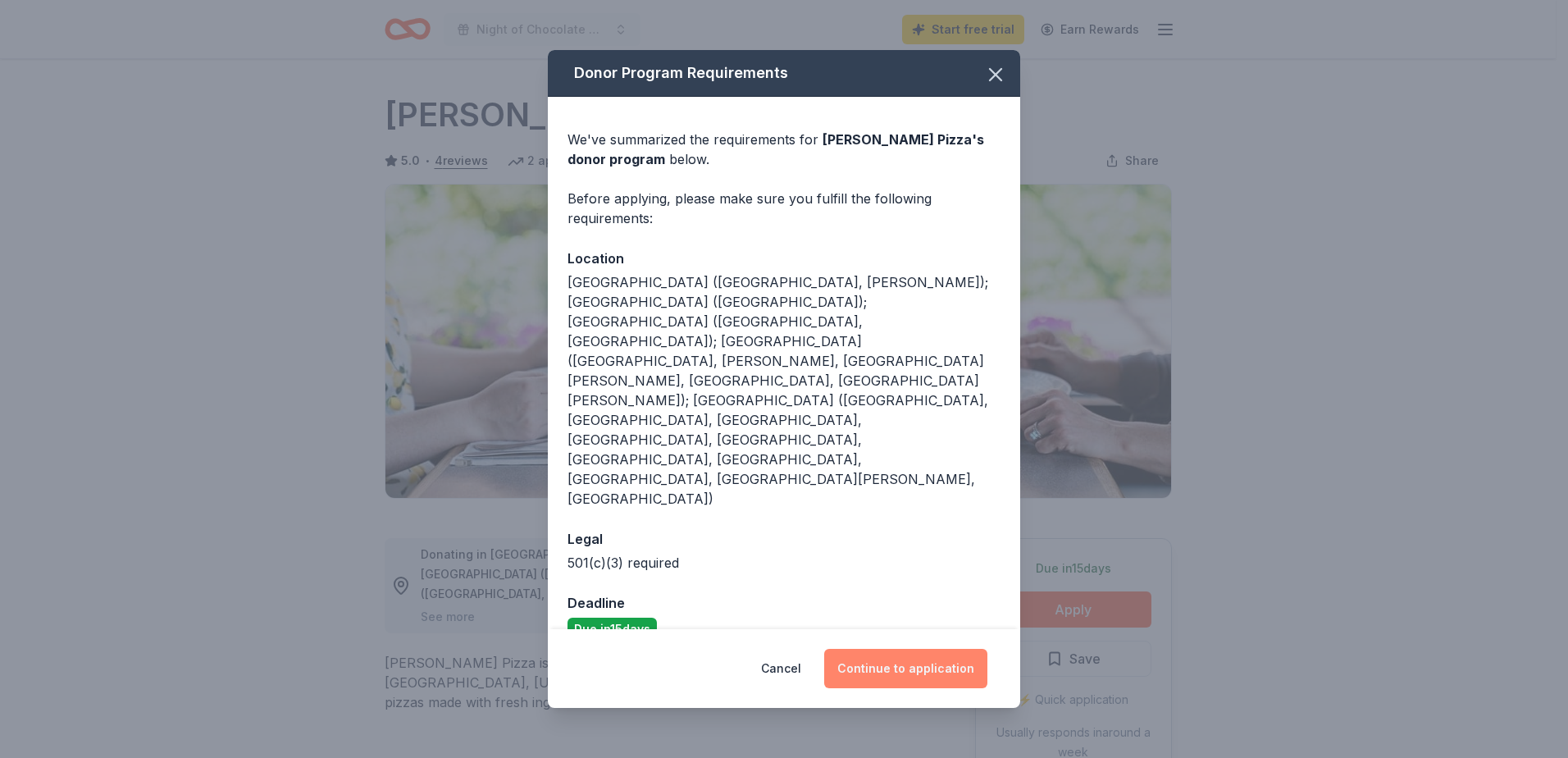
click at [903, 649] on button "Continue to application" at bounding box center [905, 668] width 163 height 39
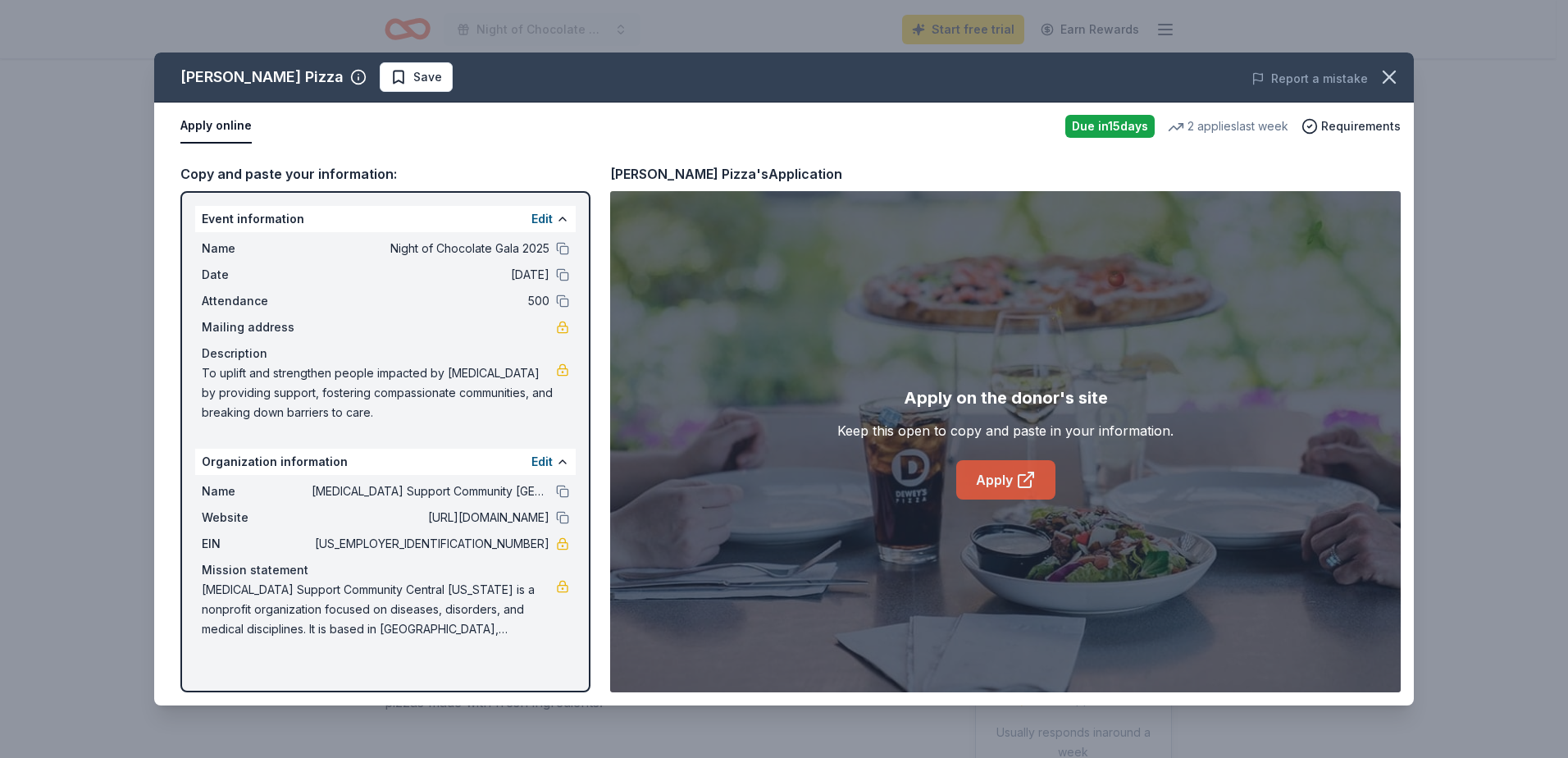
click at [1004, 478] on link "Apply" at bounding box center [1006, 479] width 99 height 39
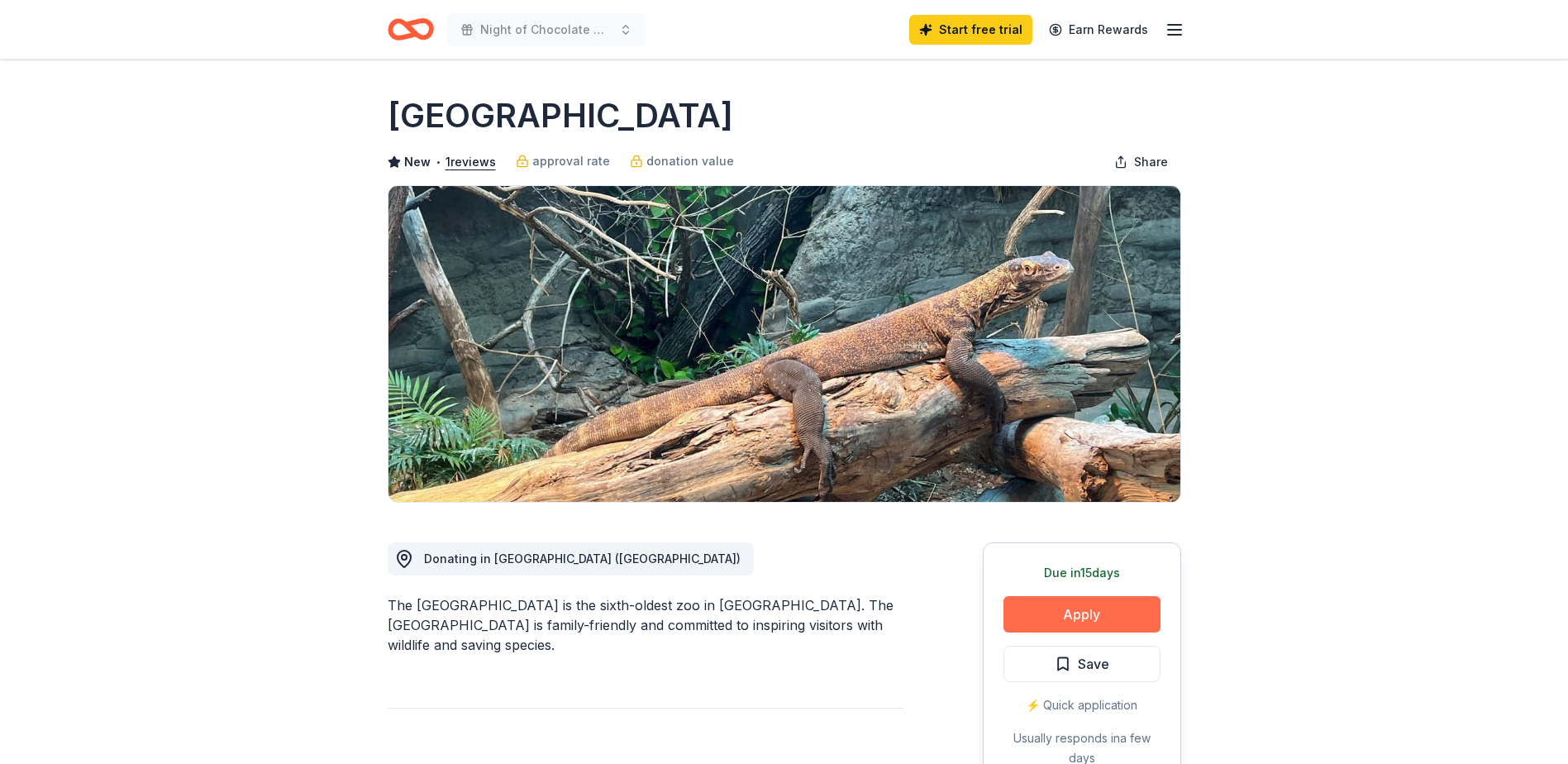
click at [1061, 614] on button "Apply" at bounding box center [1082, 613] width 157 height 36
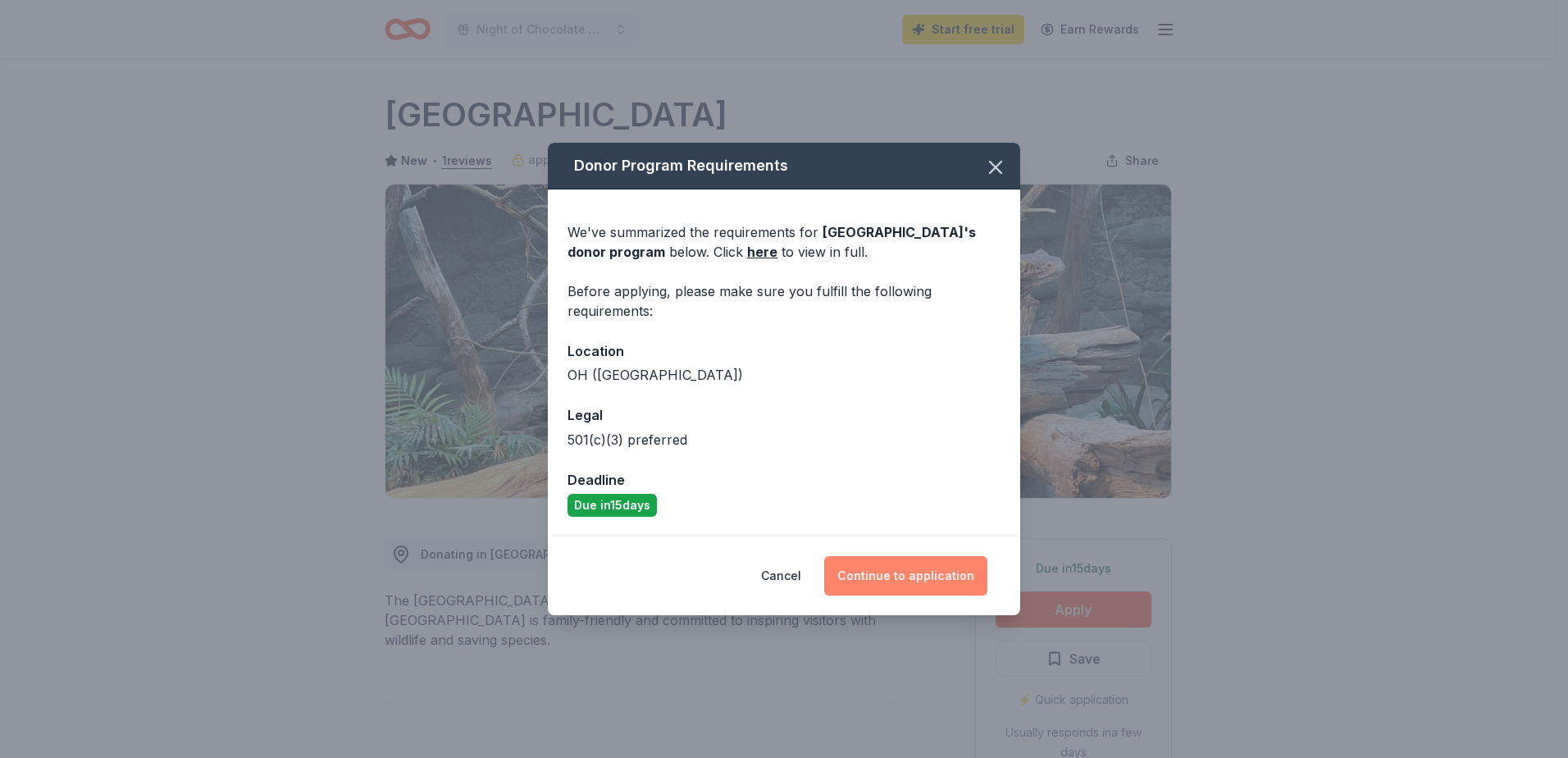
click at [922, 572] on button "Continue to application" at bounding box center [905, 576] width 163 height 39
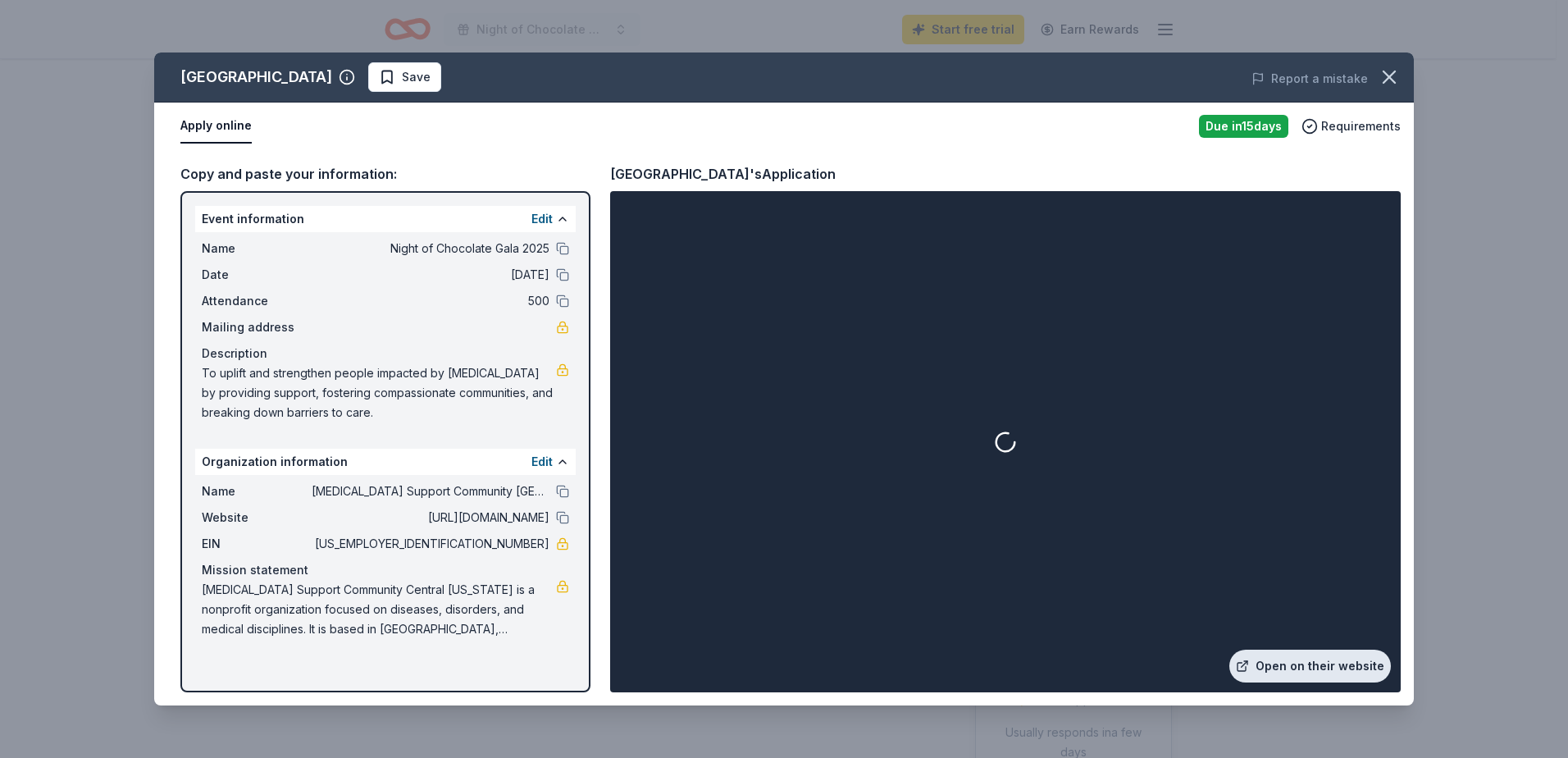
click at [1323, 676] on link "Open on their website" at bounding box center [1310, 666] width 161 height 33
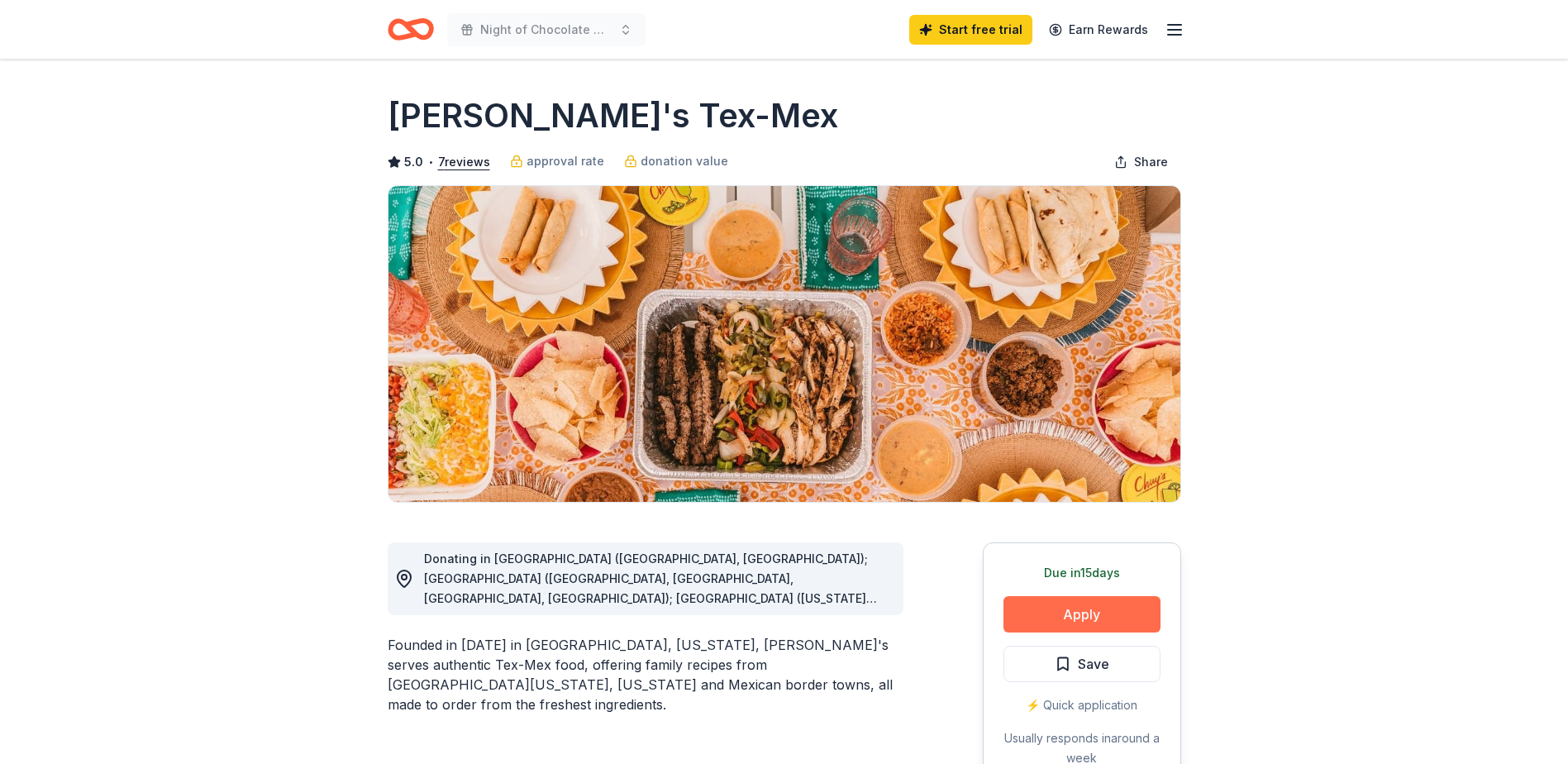
click at [1078, 611] on button "Apply" at bounding box center [1082, 613] width 157 height 36
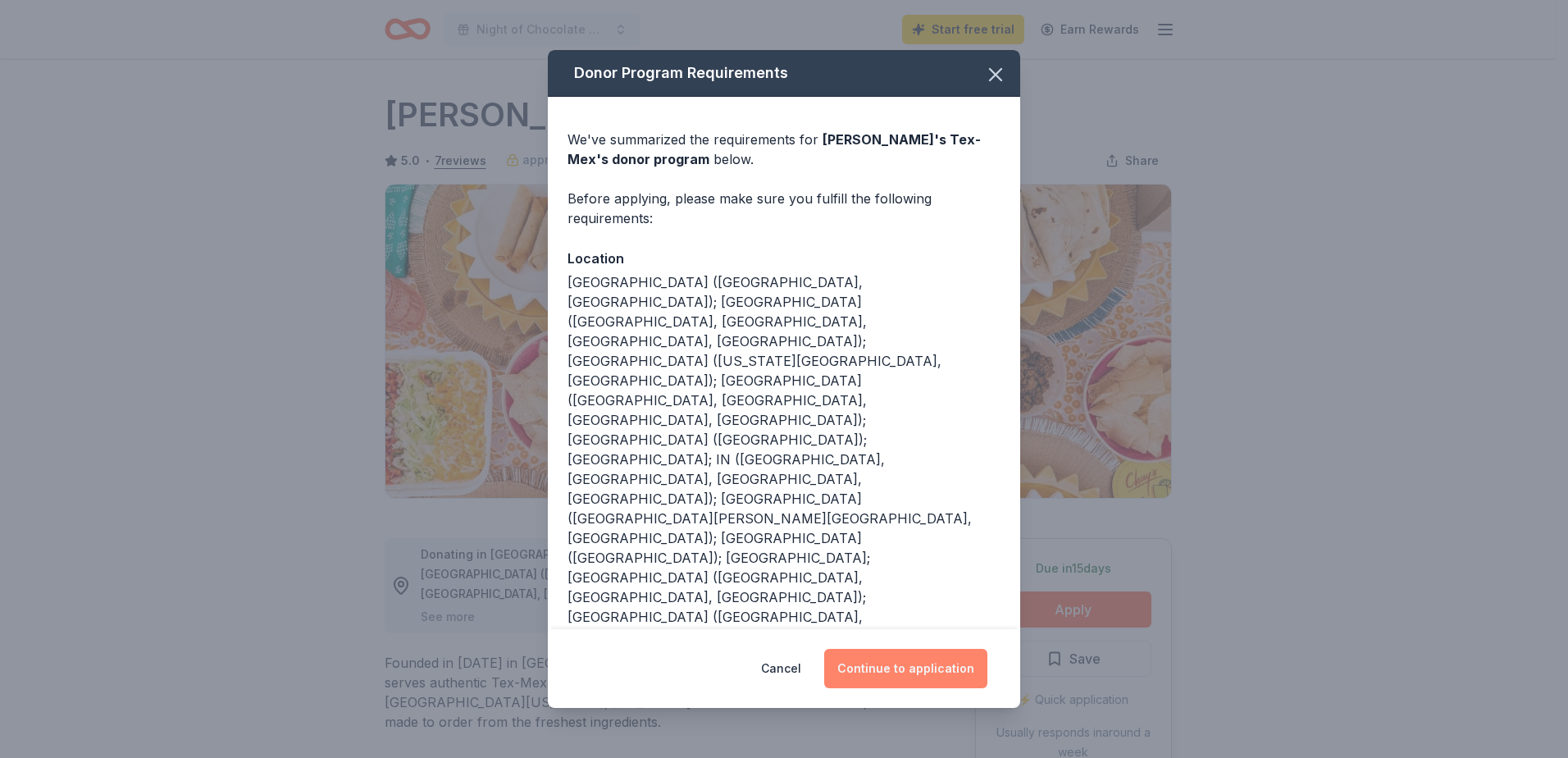
click at [855, 649] on button "Continue to application" at bounding box center [905, 668] width 163 height 39
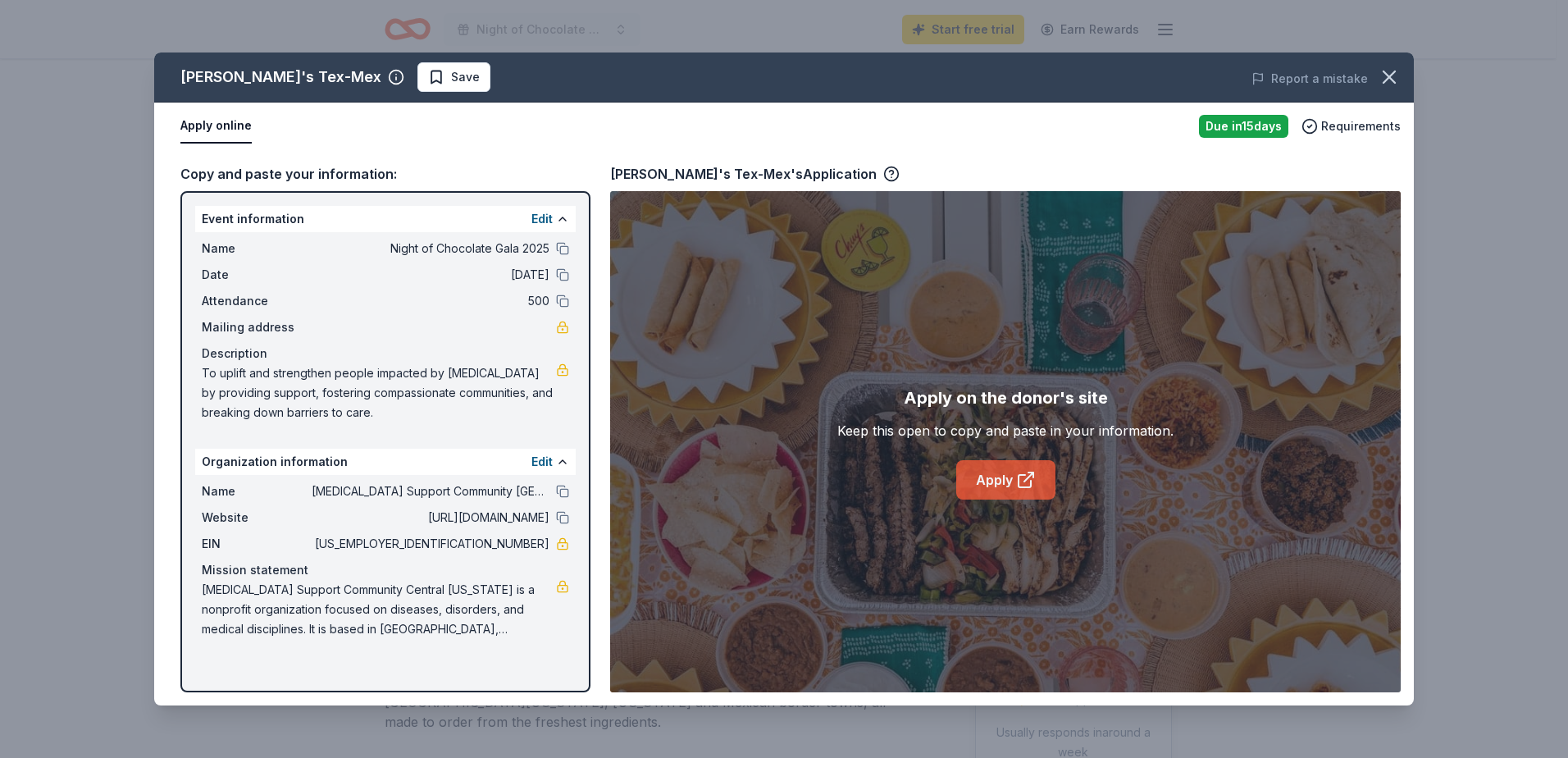
click at [1011, 493] on link "Apply" at bounding box center [1006, 479] width 99 height 39
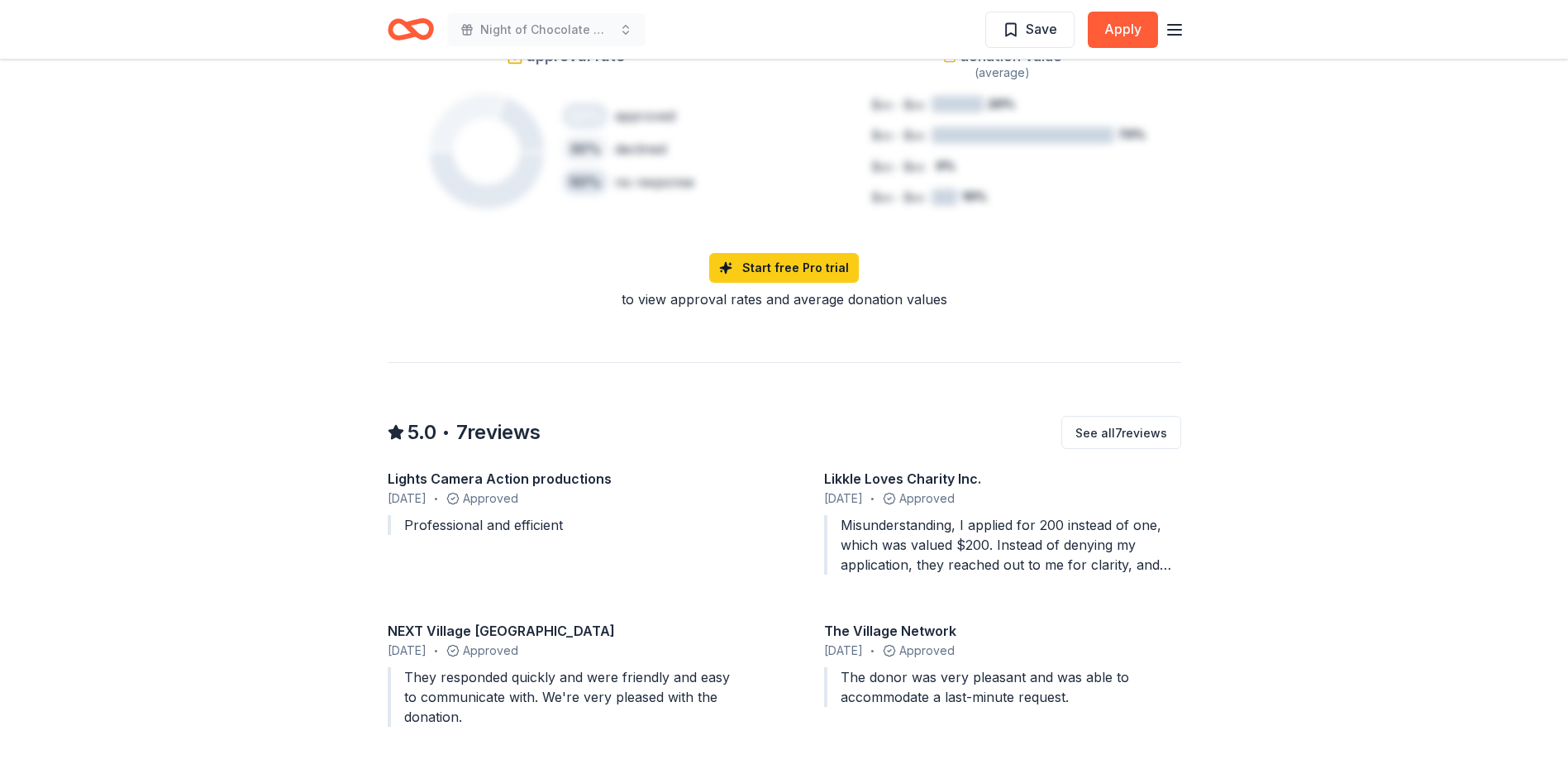
scroll to position [1241, 0]
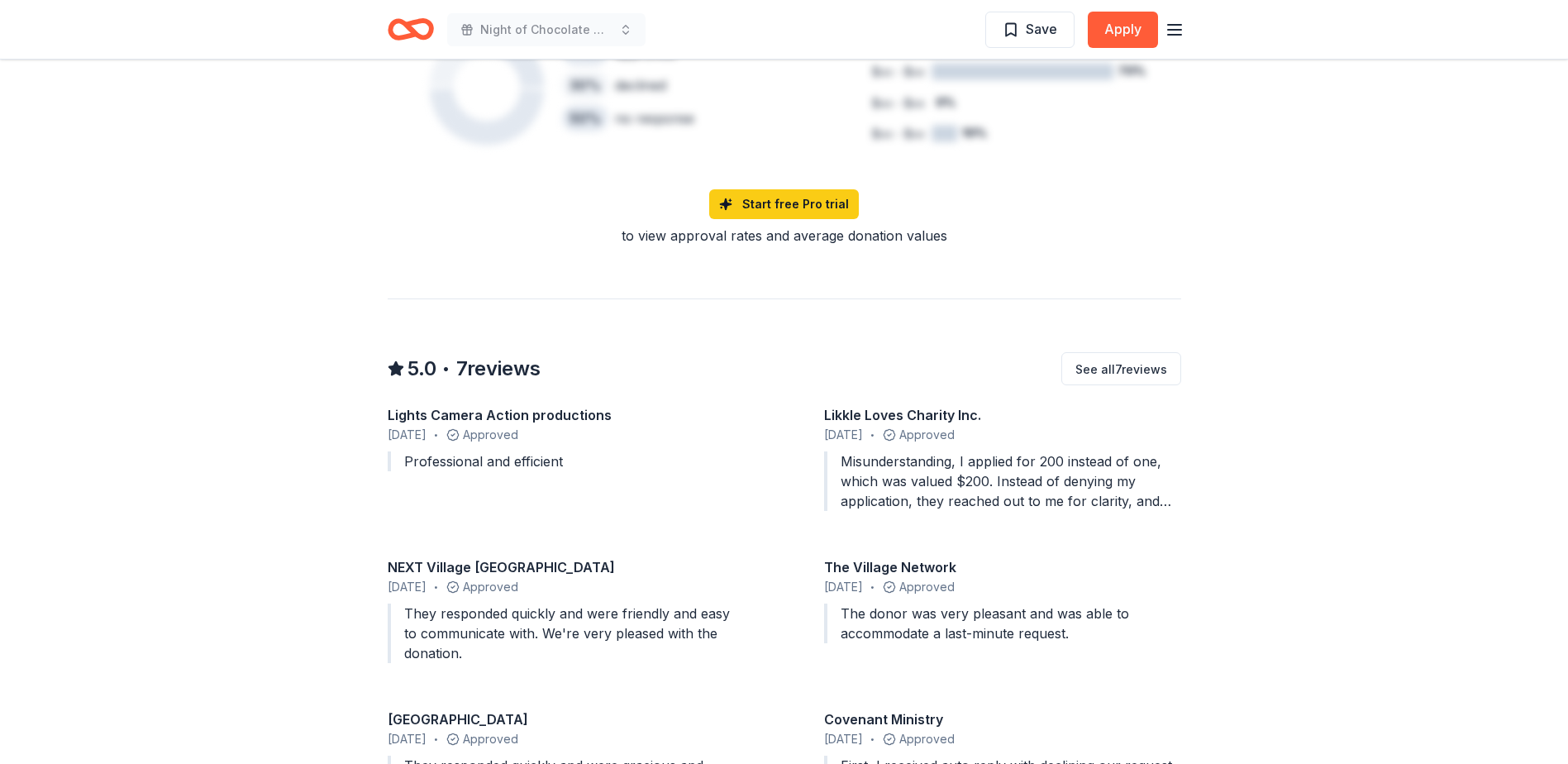
click at [1049, 471] on div "Misunderstanding, I applied for 200 instead of one, which was valued $200. Inst…" at bounding box center [1002, 481] width 357 height 59
click at [1133, 380] on button "See all 7 reviews" at bounding box center [1121, 369] width 120 height 33
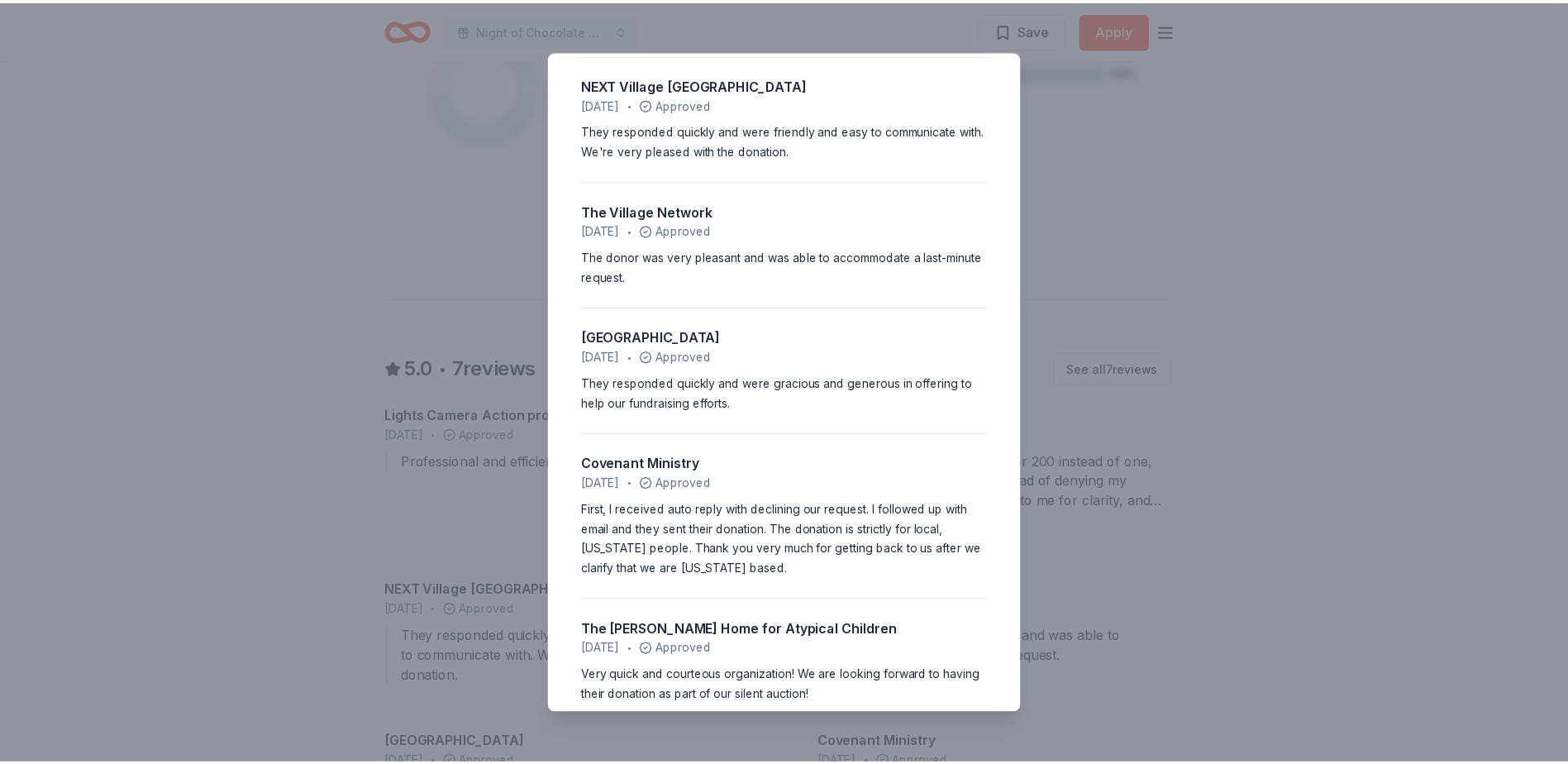
scroll to position [320, 0]
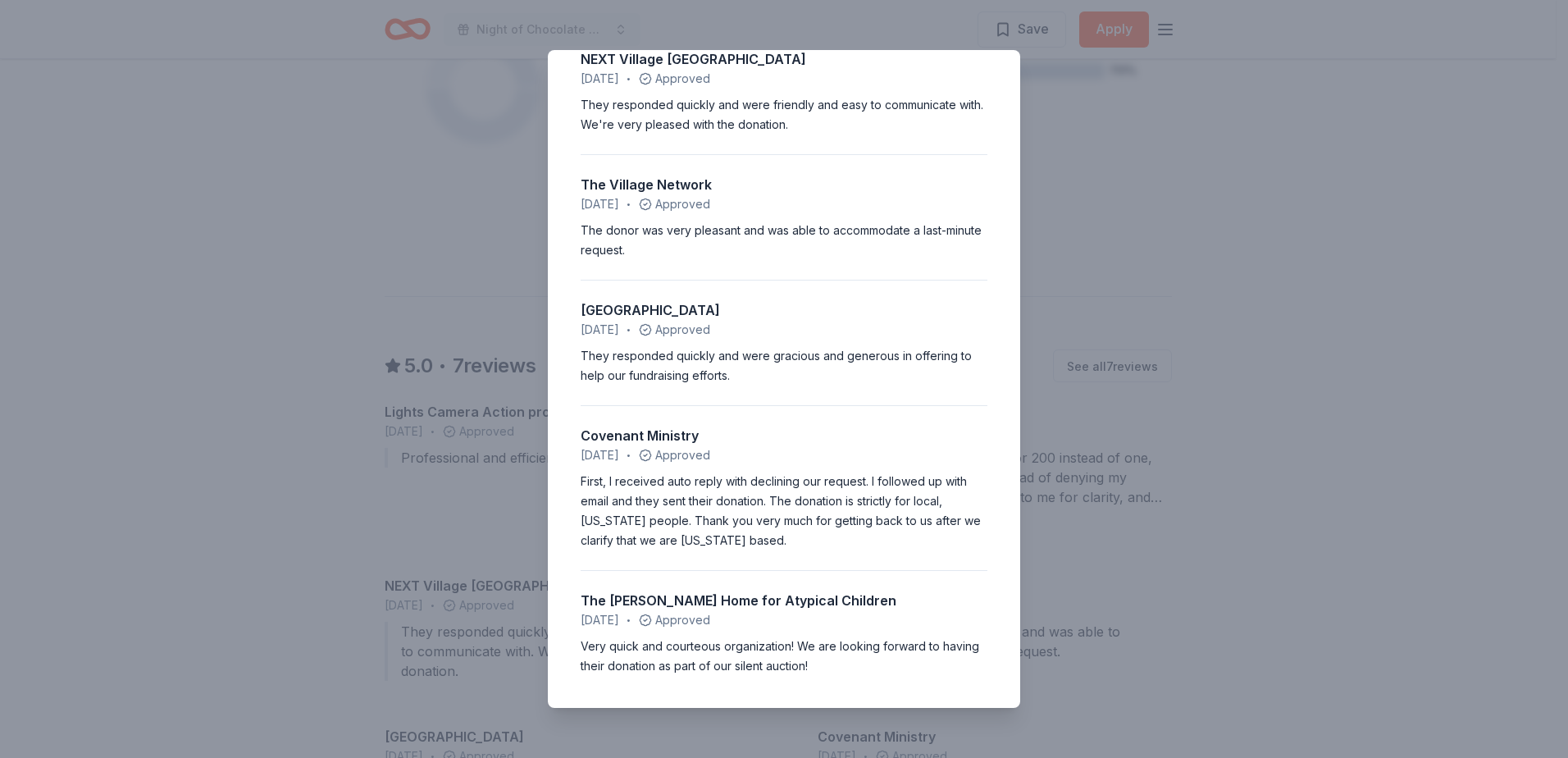
click at [356, 253] on div "5.0 • 7 reviews Lights Camera Action productions [DATE] • Approved Professional…" at bounding box center [784, 379] width 1568 height 758
